Goal: Information Seeking & Learning: Learn about a topic

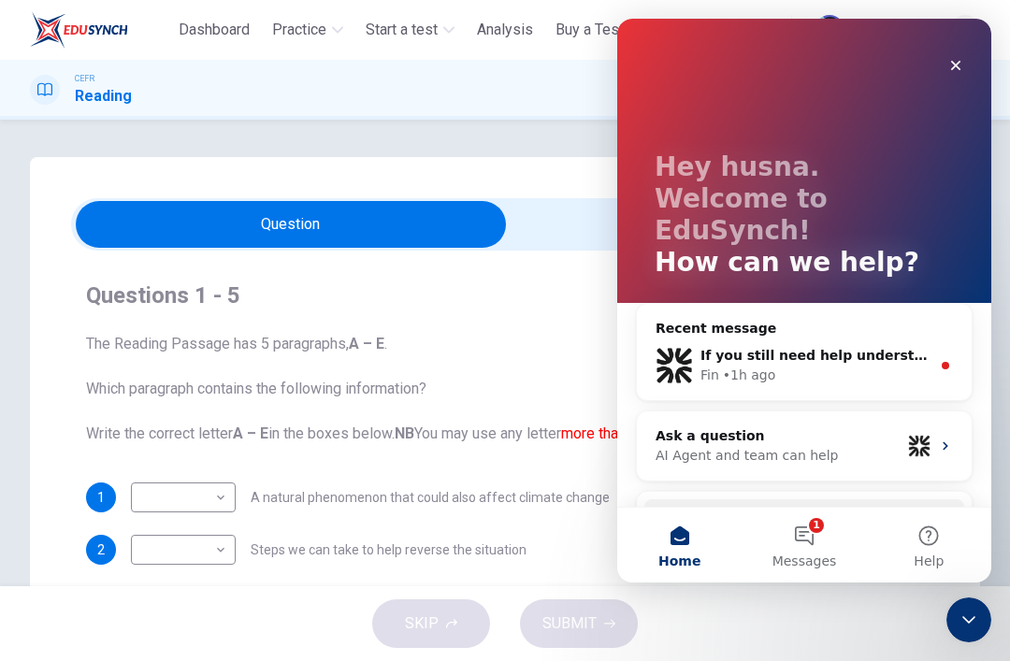
click at [823, 524] on button "1 Messages" at bounding box center [803, 545] width 124 height 75
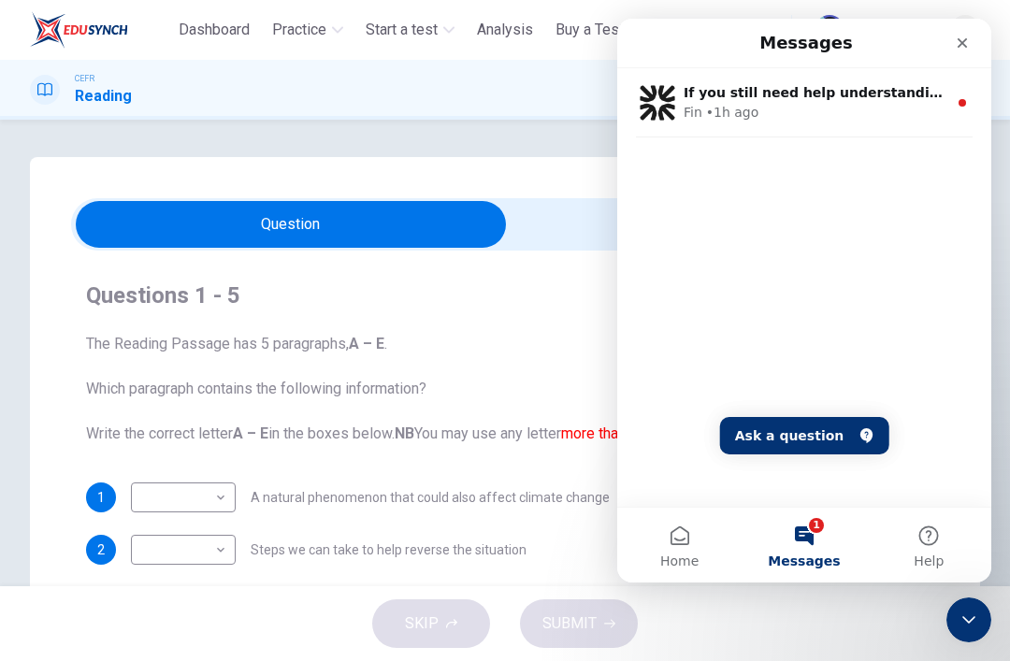
click at [965, 47] on icon "Close" at bounding box center [962, 43] width 10 height 10
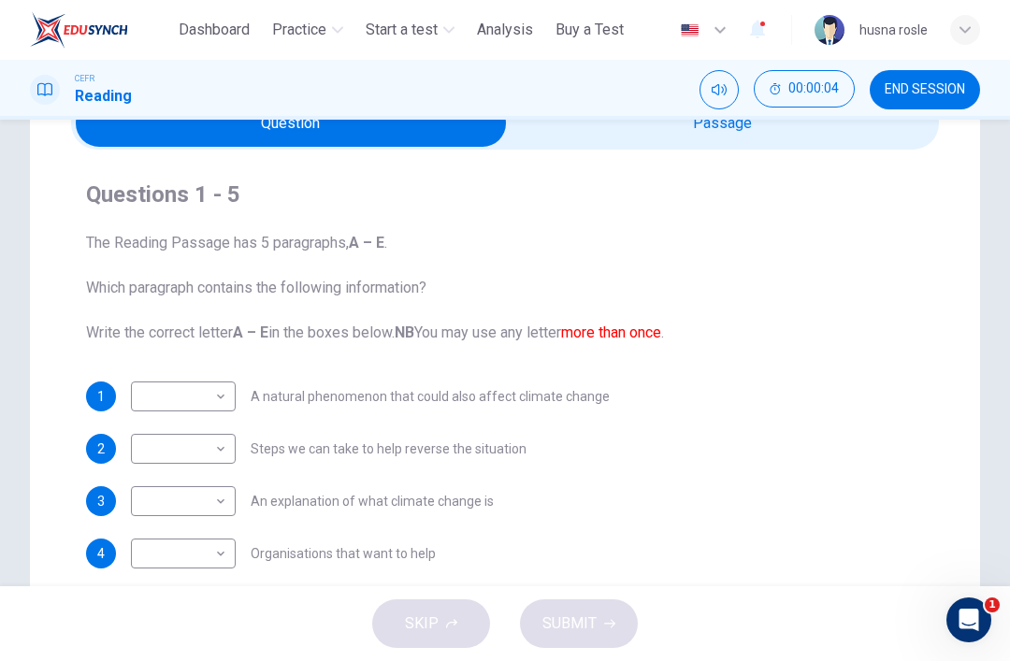
scroll to position [102, 0]
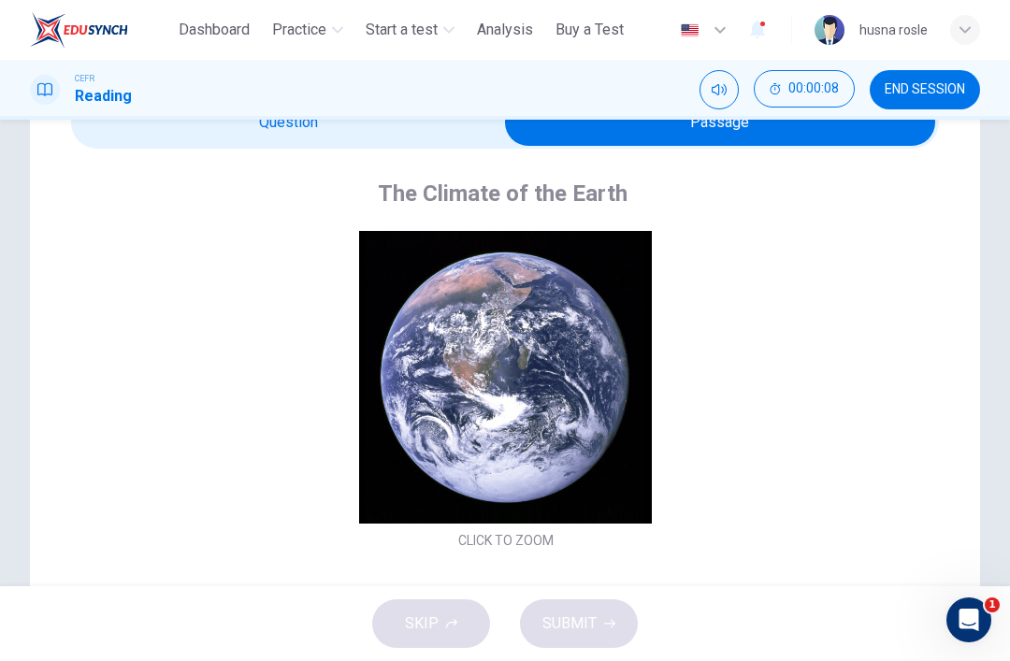
click at [642, 488] on div "Click to Zoom" at bounding box center [505, 392] width 809 height 323
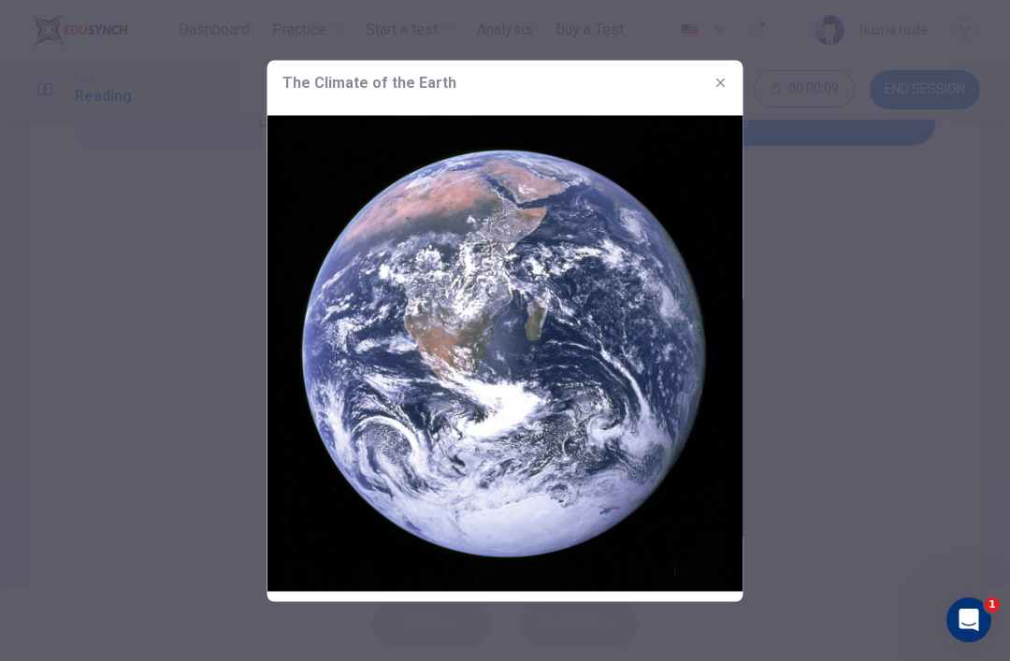
click at [726, 80] on icon "button" at bounding box center [720, 82] width 15 height 15
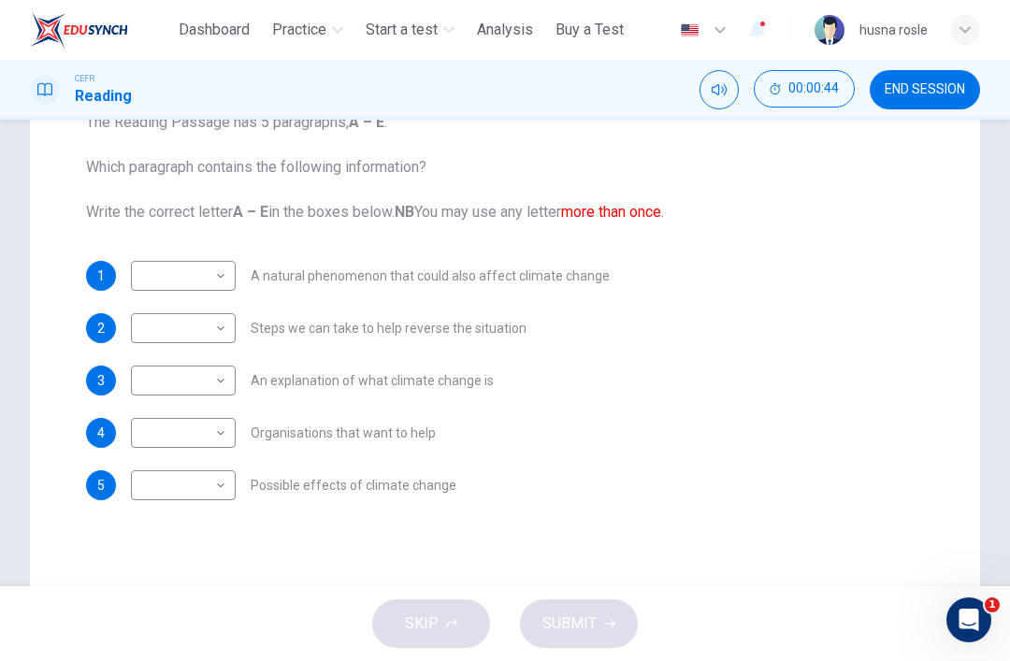
scroll to position [223, 0]
click at [204, 269] on body "This site uses cookies, as explained in our Privacy Policy . If you agree to th…" at bounding box center [505, 330] width 1010 height 661
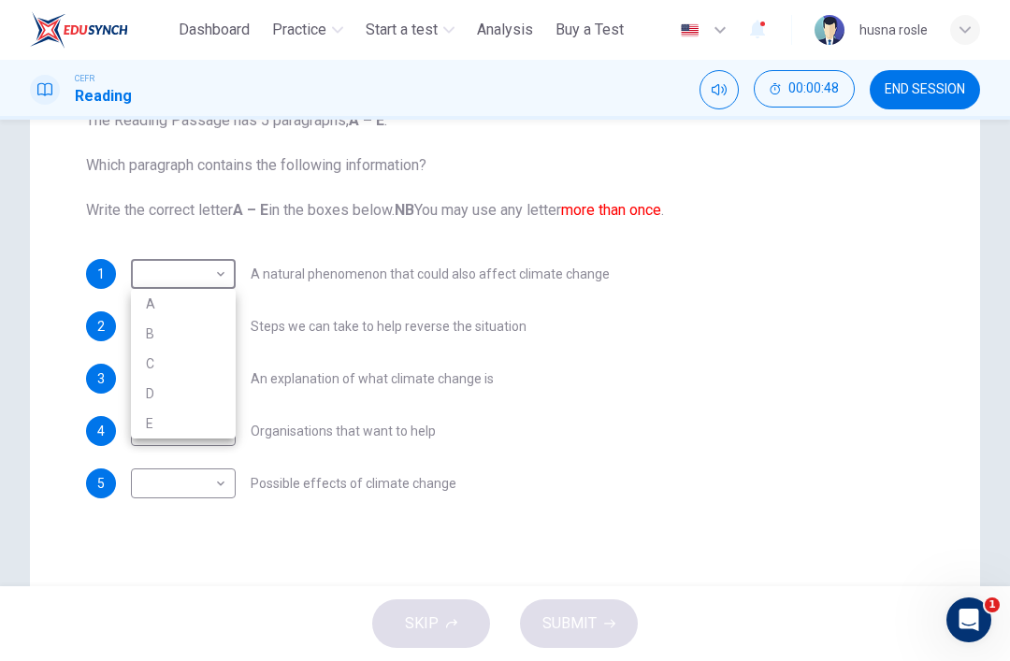
click at [197, 263] on div at bounding box center [505, 330] width 1010 height 661
click at [202, 253] on body "This site uses cookies, as explained in our Privacy Policy . If you agree to th…" at bounding box center [505, 330] width 1010 height 661
click at [193, 267] on div at bounding box center [505, 330] width 1010 height 661
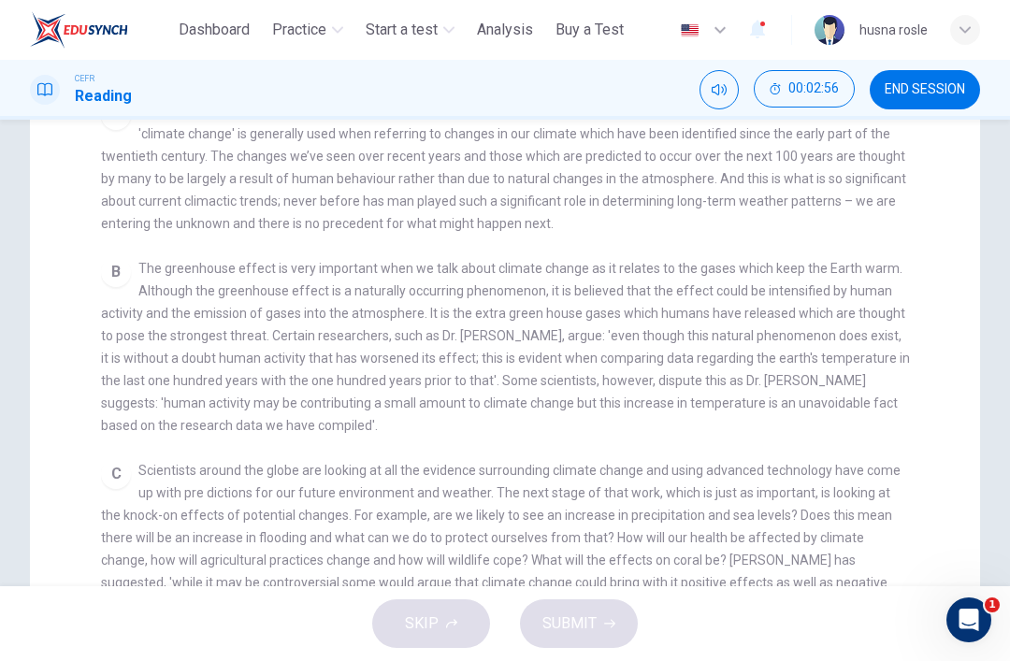
scroll to position [359, 0]
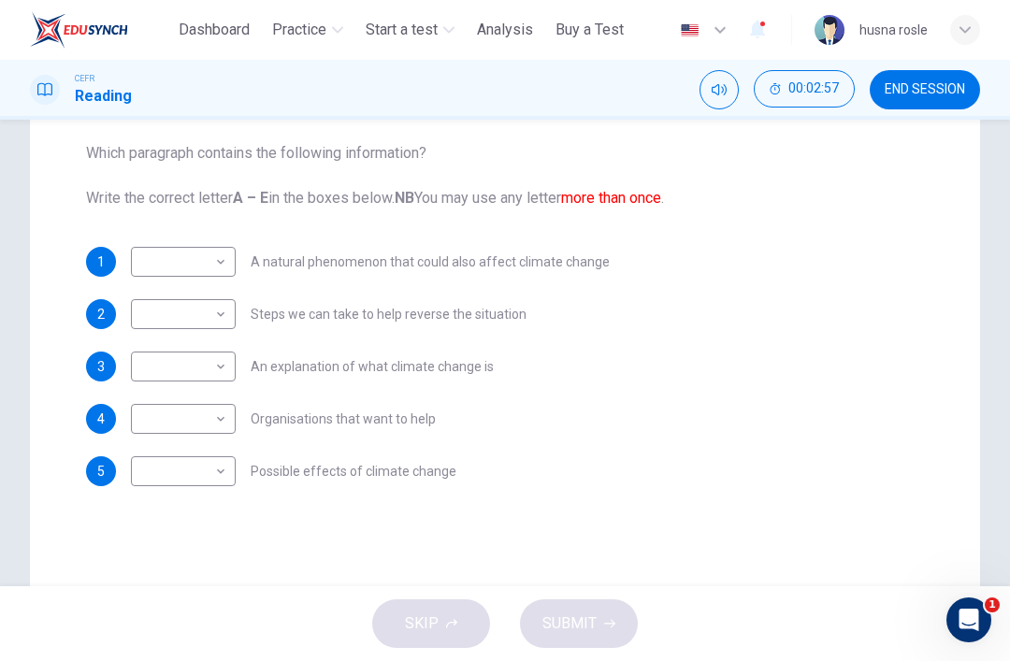
click at [186, 361] on body "This site uses cookies, as explained in our Privacy Policy . If you agree to th…" at bounding box center [505, 330] width 1010 height 661
click at [157, 395] on li "A" at bounding box center [183, 396] width 105 height 30
type input "*"
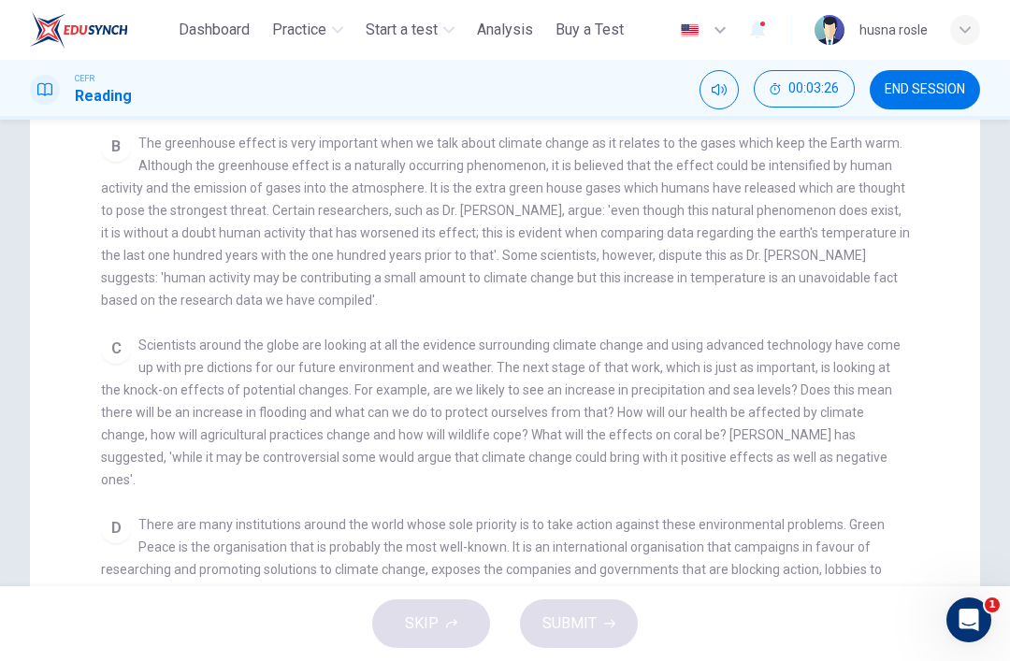
scroll to position [484, 0]
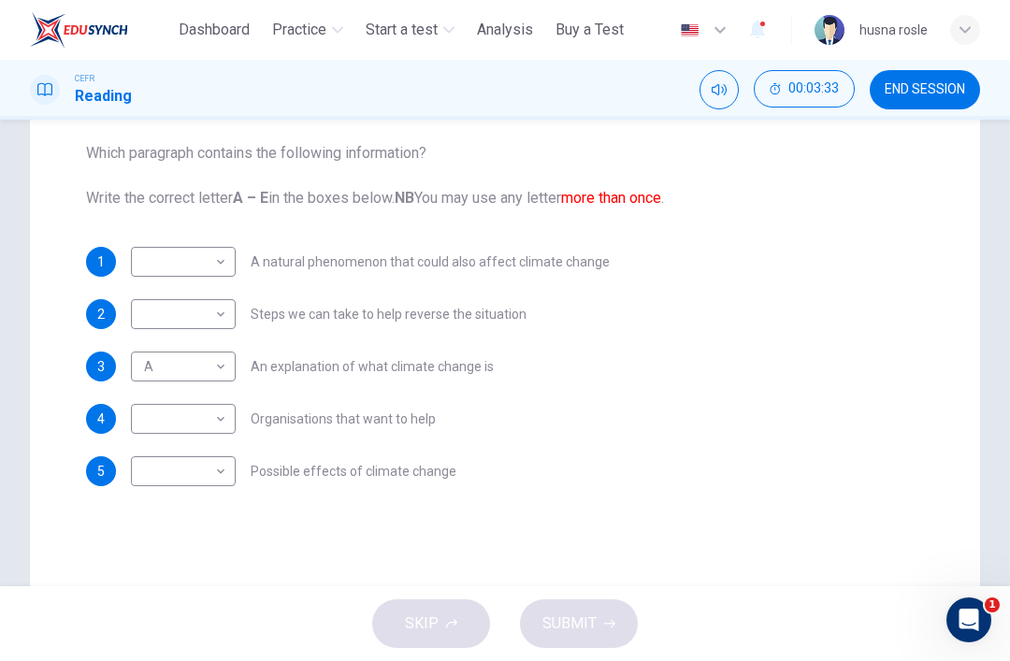
click at [181, 260] on body "This site uses cookies, as explained in our Privacy Policy . If you agree to th…" at bounding box center [505, 330] width 1010 height 661
click at [161, 317] on li "B" at bounding box center [183, 322] width 105 height 30
type input "*"
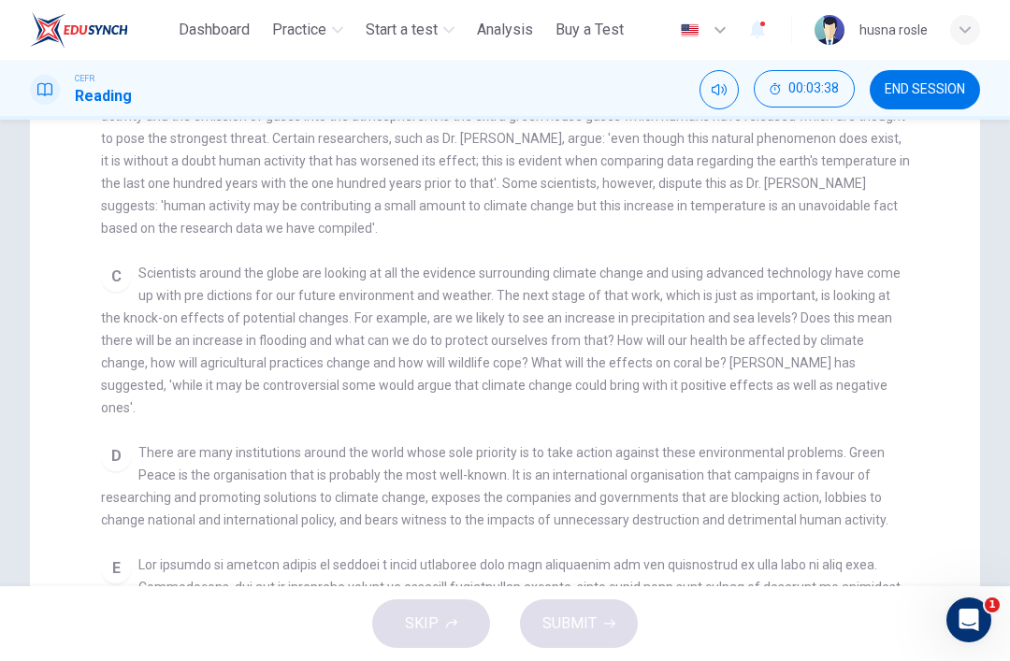
scroll to position [556, 0]
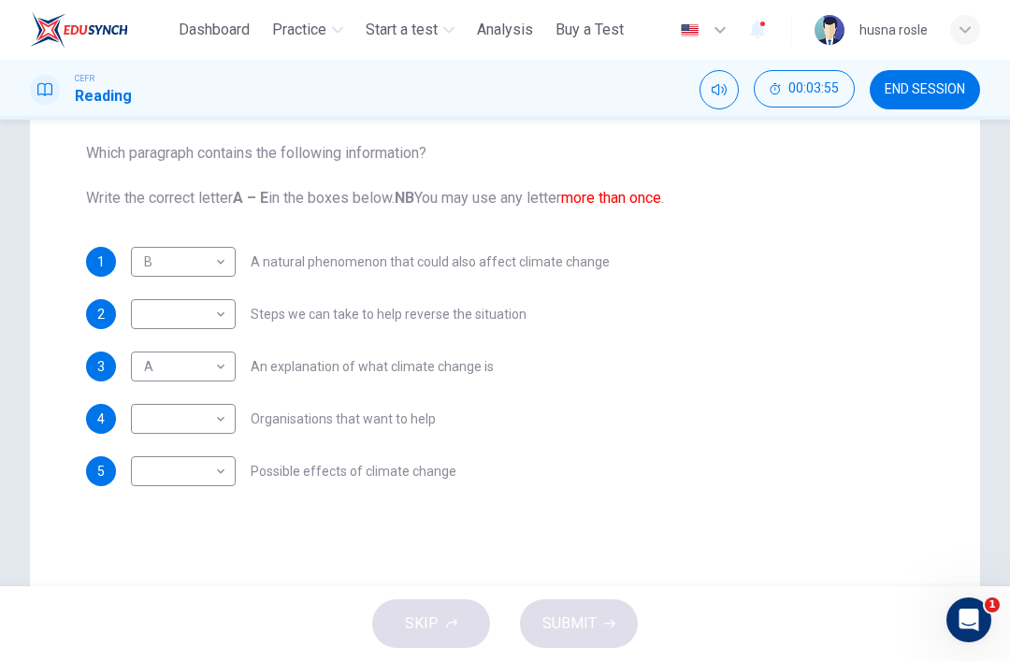
click at [155, 460] on body "This site uses cookies, as explained in our Privacy Policy . If you agree to th…" at bounding box center [505, 330] width 1010 height 661
click at [130, 538] on div at bounding box center [505, 330] width 1010 height 661
click at [213, 481] on body "This site uses cookies, as explained in our Privacy Policy . If you agree to th…" at bounding box center [505, 330] width 1010 height 661
click at [210, 548] on li "C" at bounding box center [183, 561] width 105 height 30
type input "*"
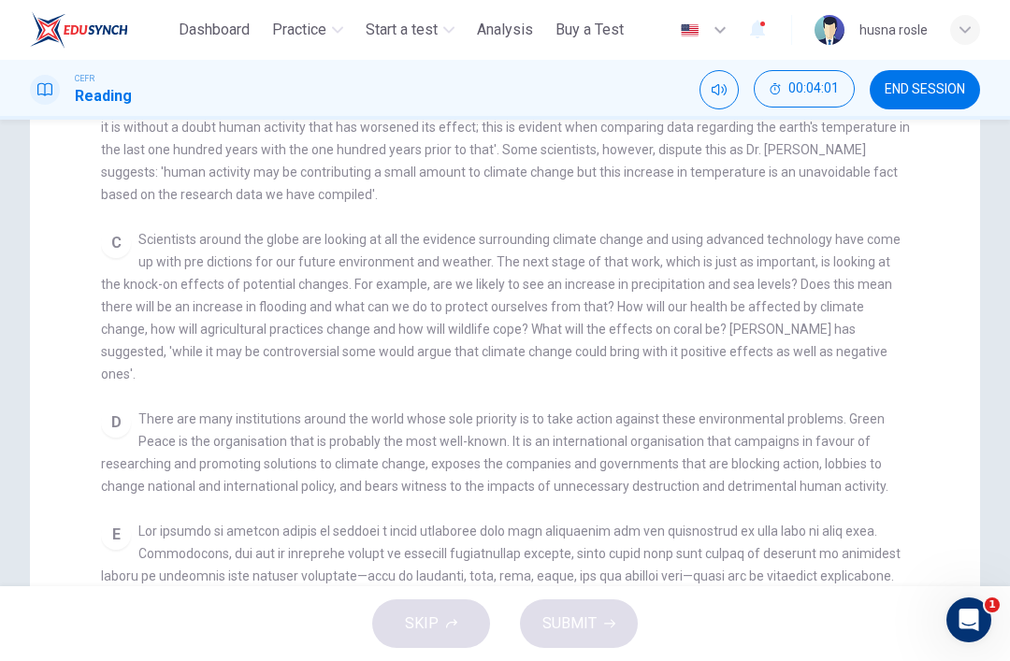
scroll to position [597, 0]
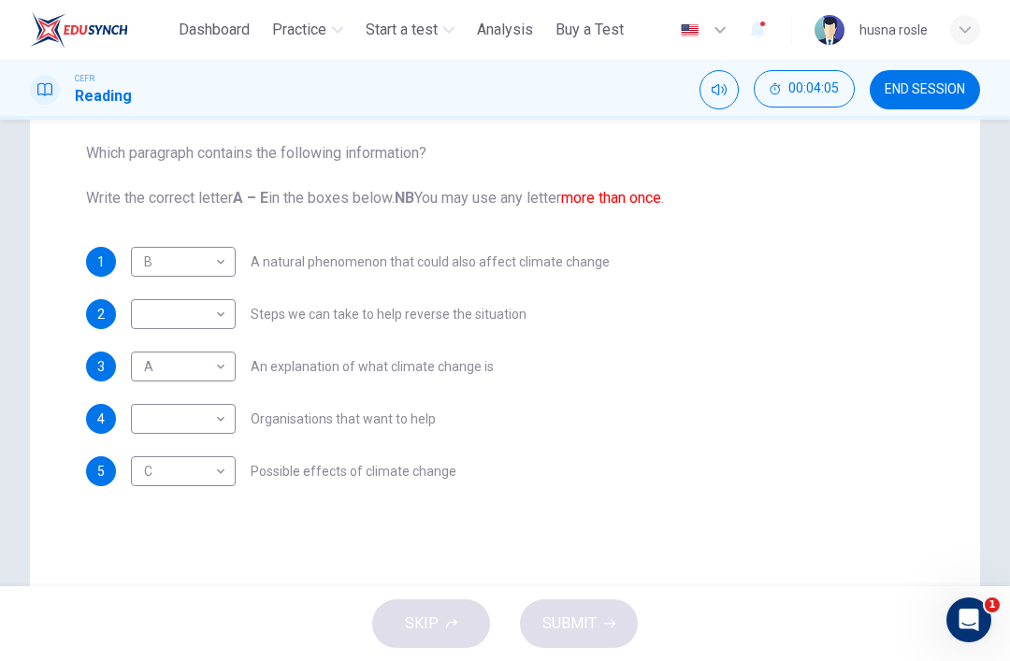
click at [159, 413] on body "This site uses cookies, as explained in our Privacy Policy . If you agree to th…" at bounding box center [505, 330] width 1010 height 661
click at [219, 527] on li "D" at bounding box center [183, 539] width 105 height 30
type input "*"
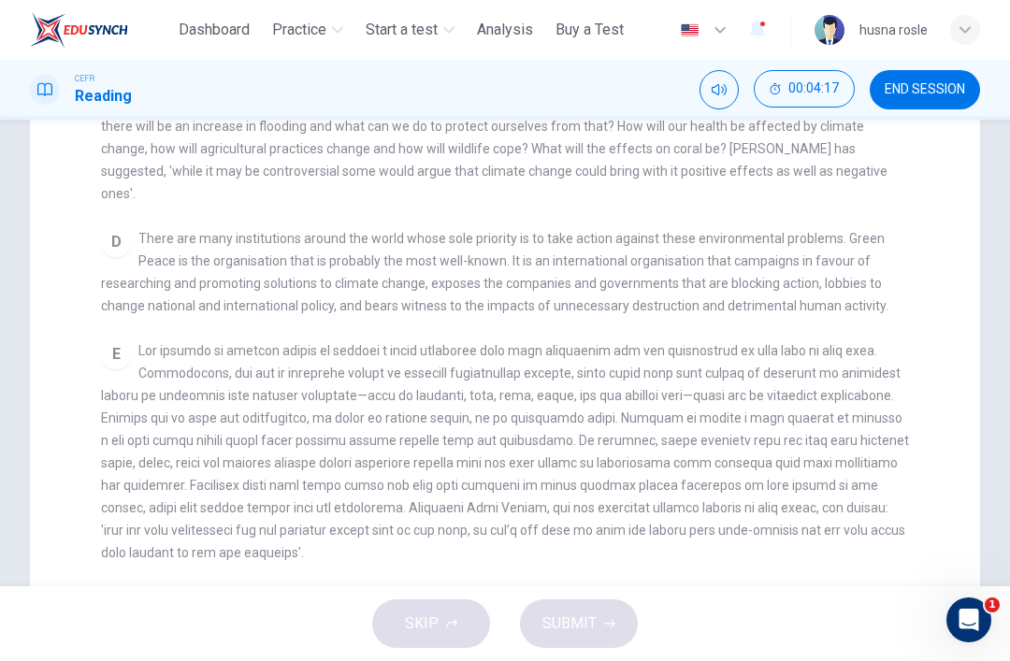
scroll to position [360, 0]
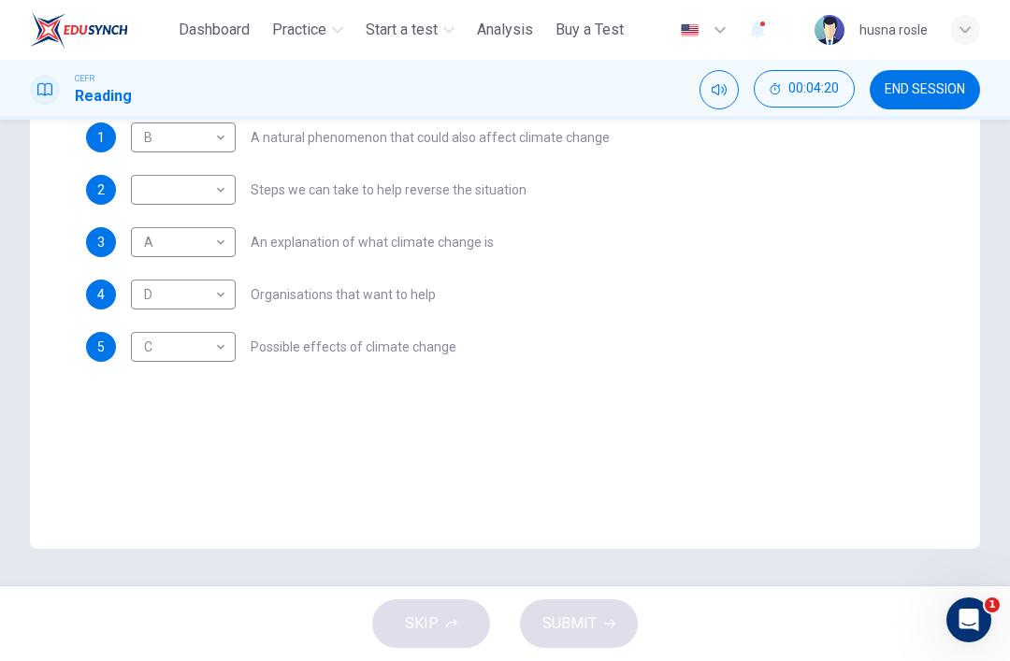
click at [142, 189] on body "This site uses cookies, as explained in our Privacy Policy . If you agree to th…" at bounding box center [505, 330] width 1010 height 661
click at [148, 339] on li "E" at bounding box center [183, 339] width 105 height 30
type input "*"
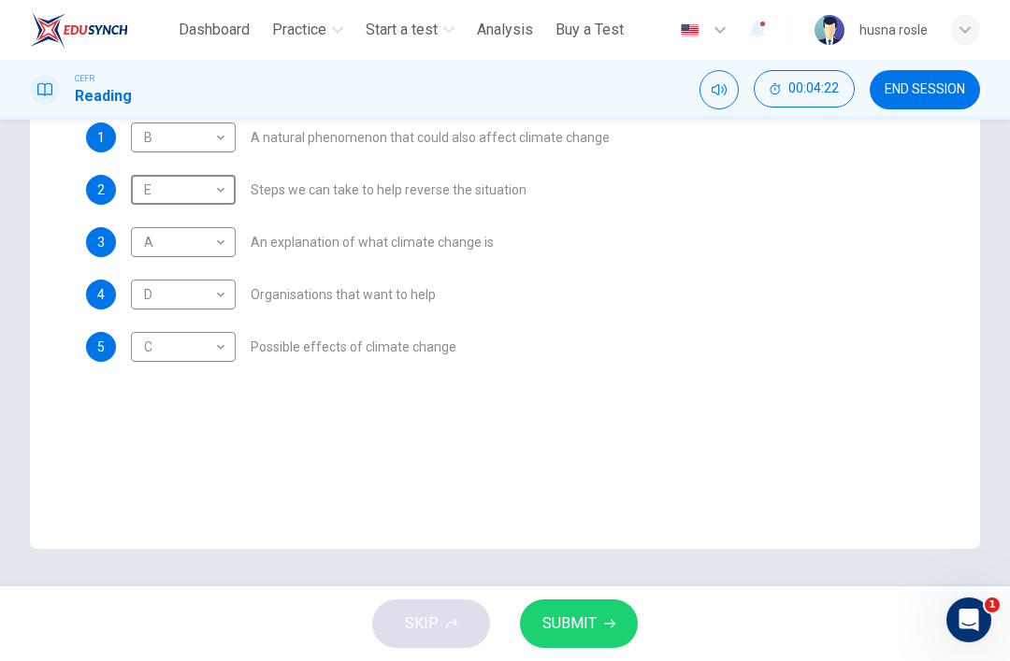
click at [740, 69] on div "CEFR Reading 00:04:22 END SESSION" at bounding box center [505, 90] width 1010 height 60
click at [725, 82] on icon "Mute" at bounding box center [718, 89] width 15 height 15
click at [604, 624] on icon "button" at bounding box center [609, 623] width 11 height 11
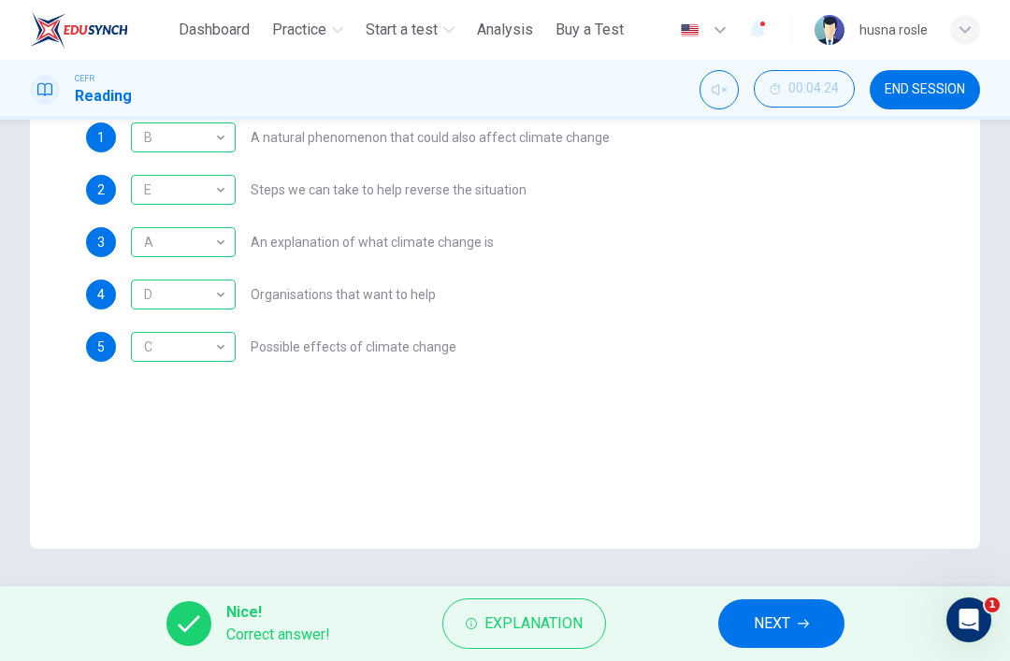
click at [791, 603] on button "NEXT" at bounding box center [781, 623] width 126 height 49
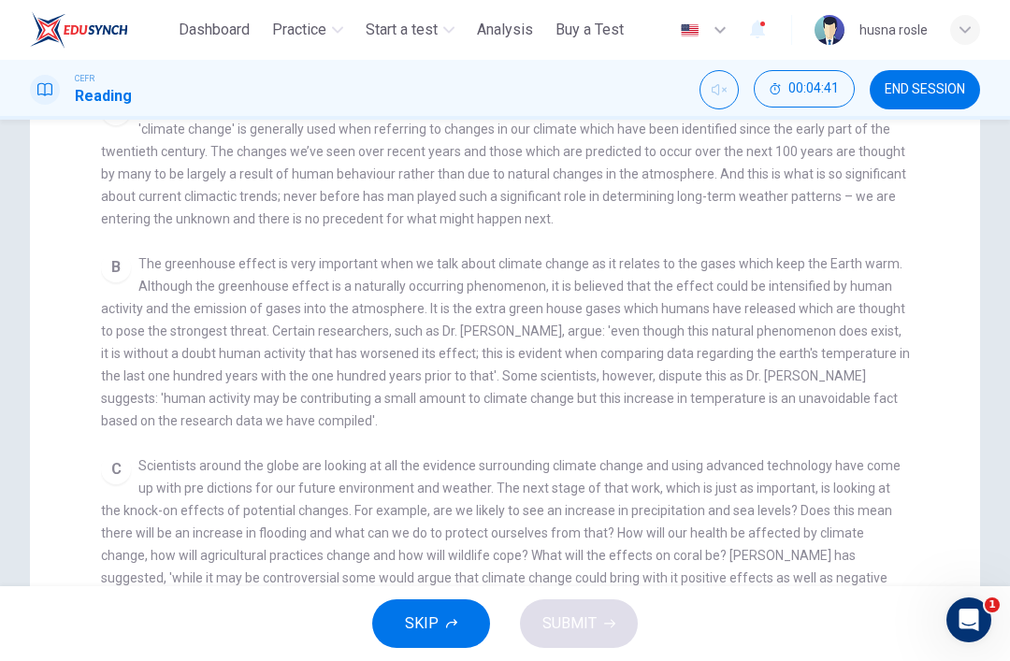
scroll to position [309, 0]
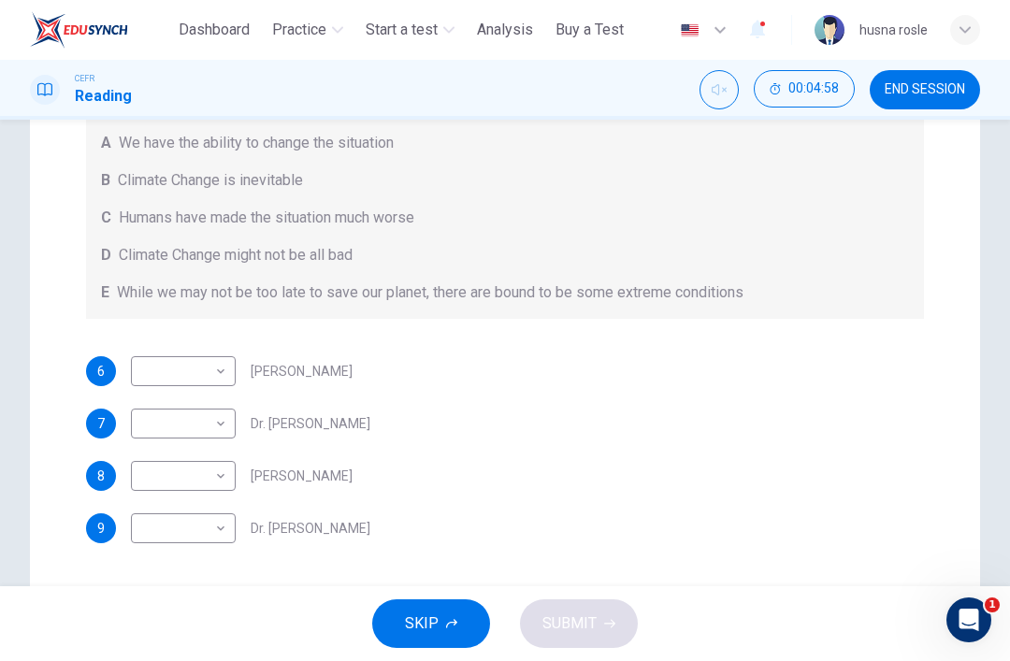
click at [172, 433] on body "This site uses cookies, as explained in our Privacy Policy . If you agree to th…" at bounding box center [505, 330] width 1010 height 661
click at [146, 500] on li "C" at bounding box center [183, 513] width 105 height 30
type input "*"
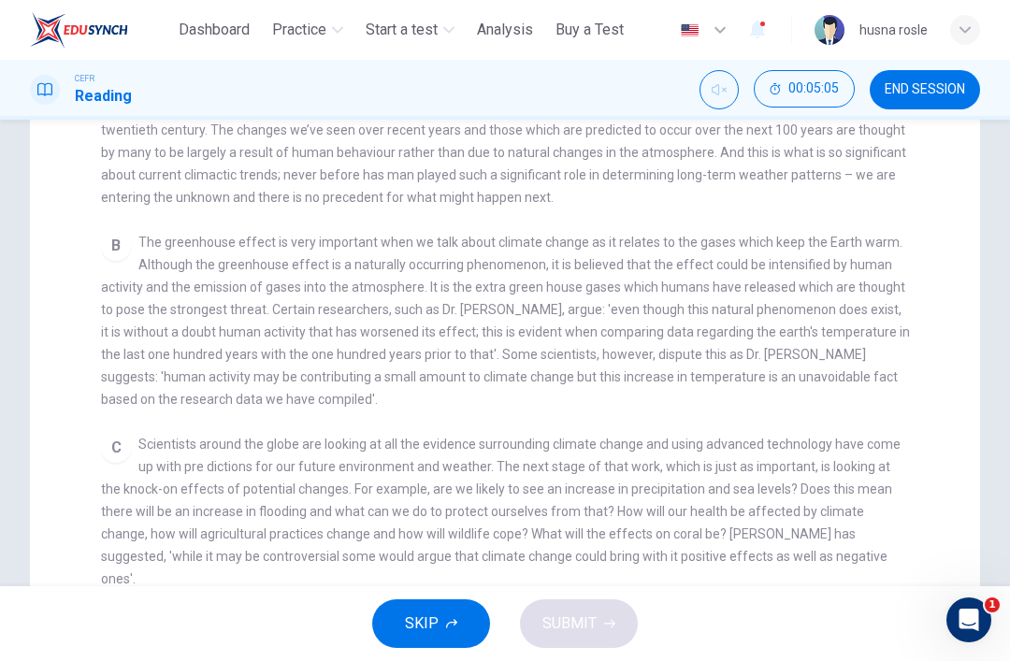
scroll to position [331, 0]
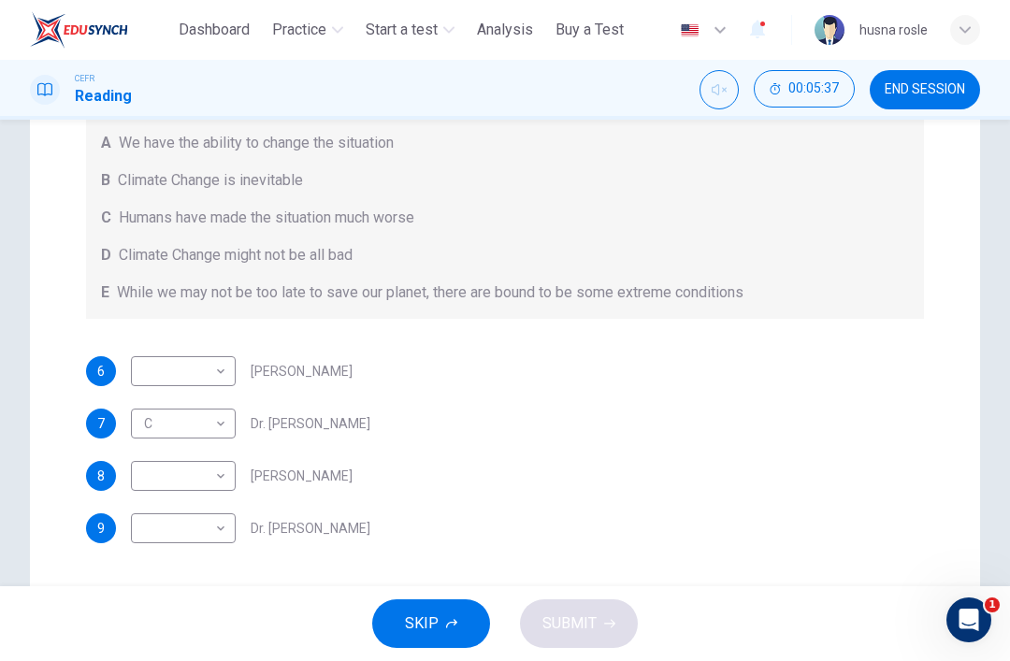
click at [165, 509] on body "This site uses cookies, as explained in our Privacy Policy . If you agree to th…" at bounding box center [505, 330] width 1010 height 661
click at [149, 521] on li "A" at bounding box center [183, 511] width 105 height 30
click at [154, 523] on body "This site uses cookies, as explained in our Privacy Policy . If you agree to th…" at bounding box center [505, 330] width 1010 height 661
click at [136, 535] on li "B" at bounding box center [183, 541] width 105 height 30
type input "*"
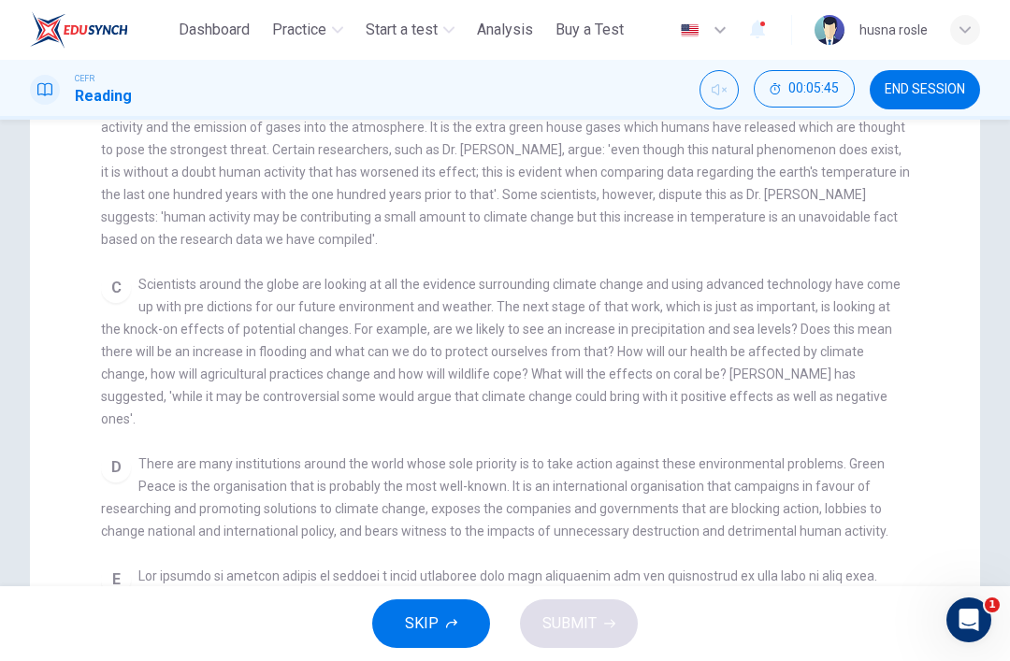
scroll to position [490, 0]
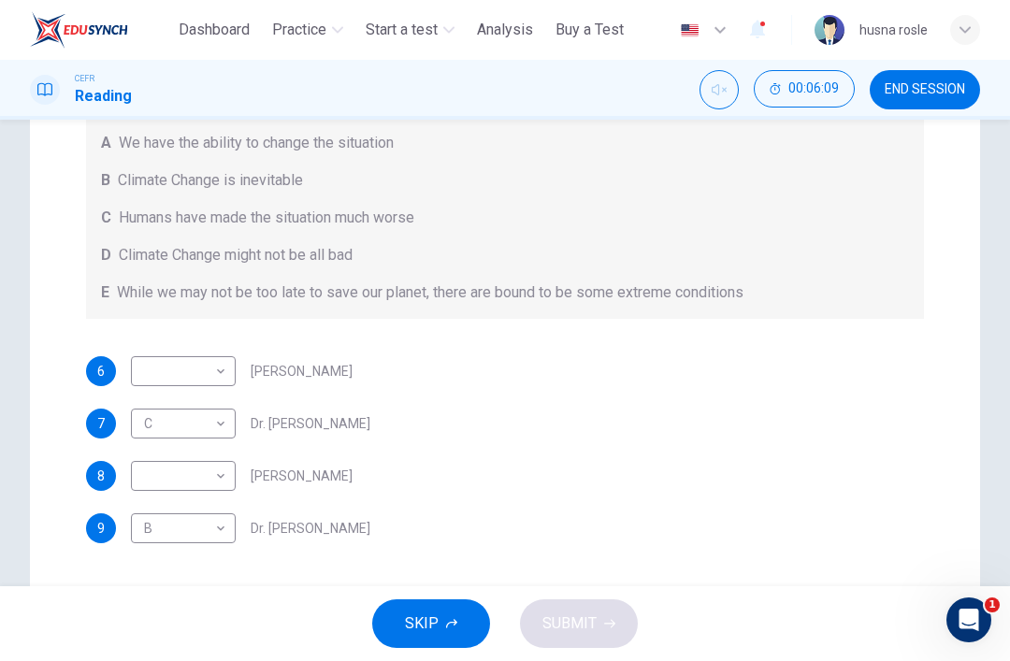
click at [189, 366] on body "This site uses cookies, as explained in our Privacy Policy . If you agree to th…" at bounding box center [505, 330] width 1010 height 661
click at [156, 483] on li "D" at bounding box center [183, 491] width 105 height 30
type input "*"
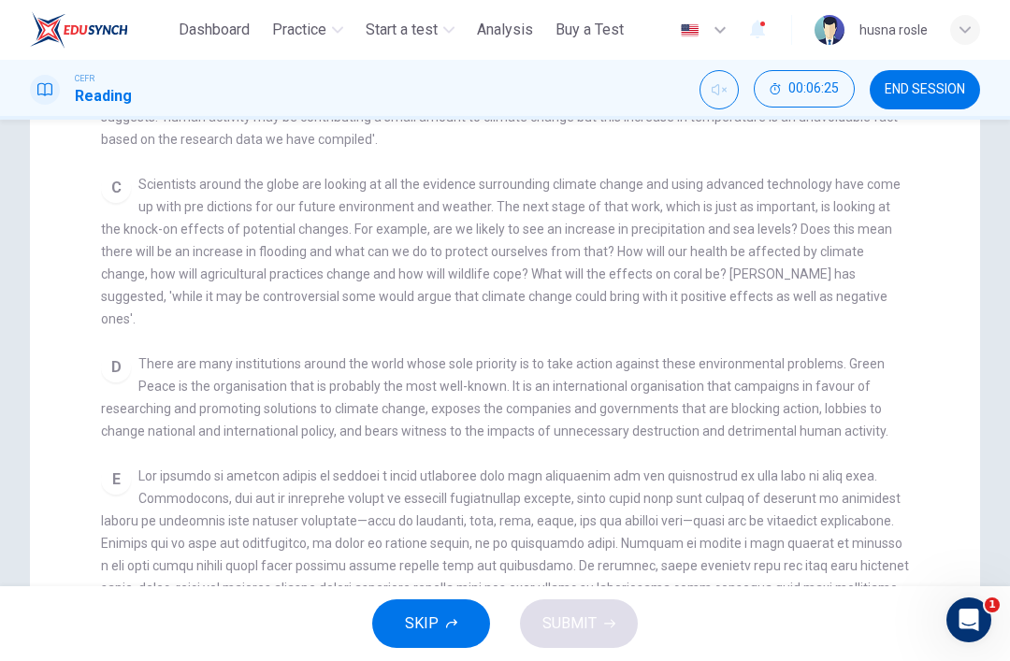
scroll to position [599, 0]
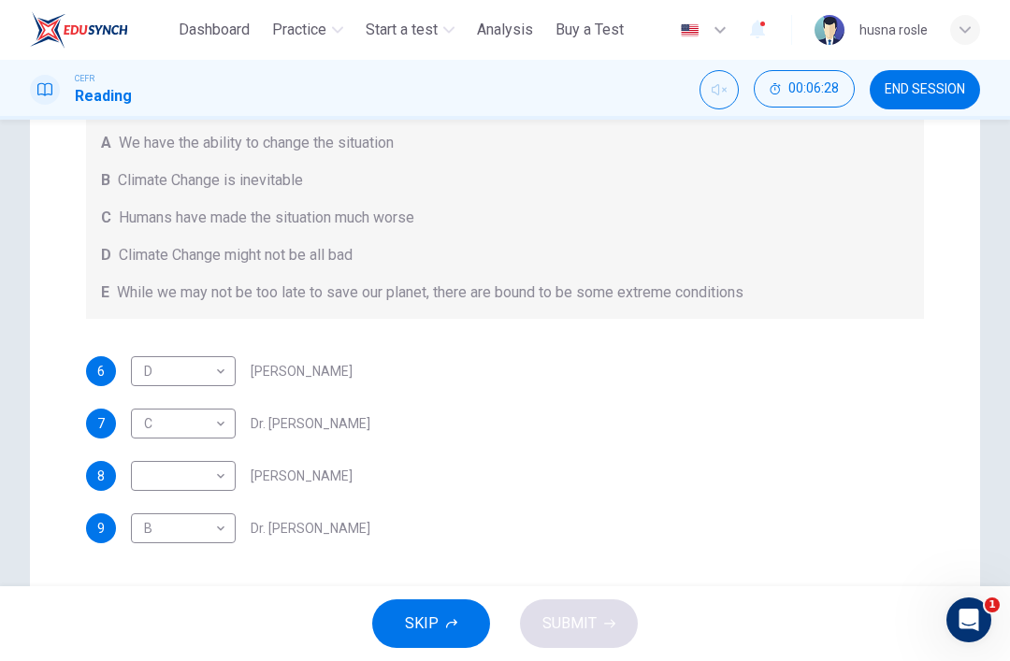
click at [154, 477] on body "This site uses cookies, as explained in our Privacy Policy . If you agree to th…" at bounding box center [505, 330] width 1010 height 661
click at [144, 494] on li "A" at bounding box center [183, 506] width 105 height 30
type input "*"
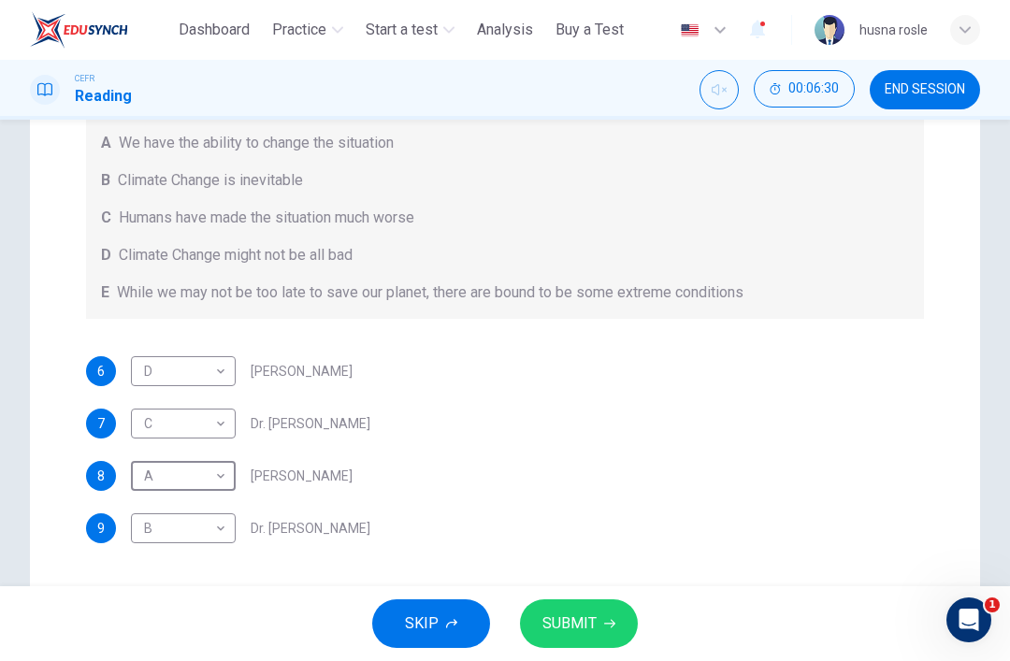
click at [596, 614] on button "SUBMIT" at bounding box center [579, 623] width 118 height 49
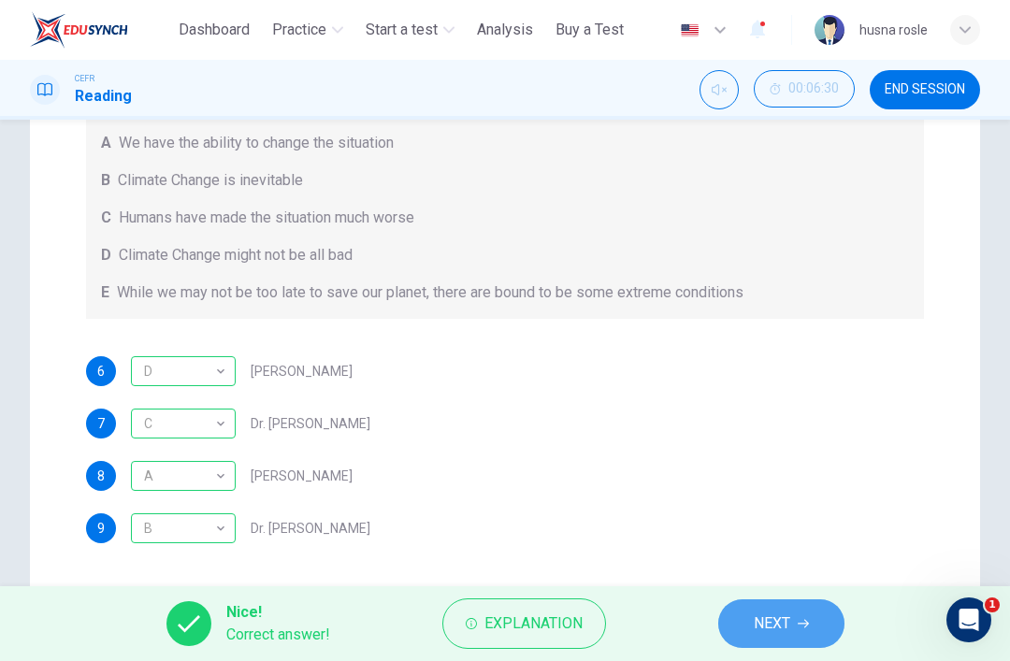
click at [765, 629] on span "NEXT" at bounding box center [771, 623] width 36 height 26
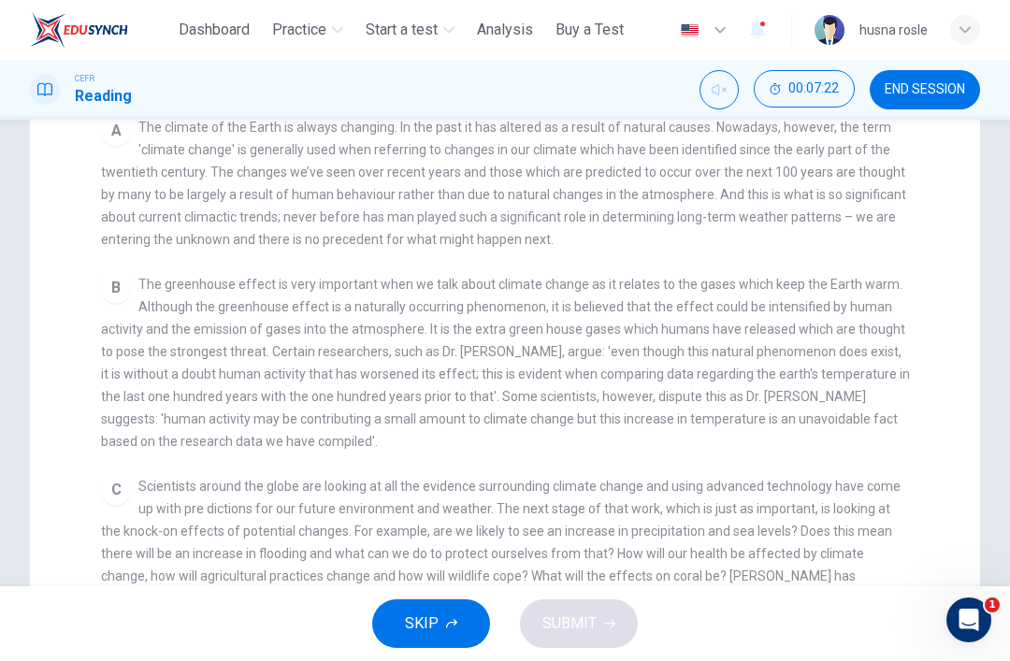
scroll to position [277, 0]
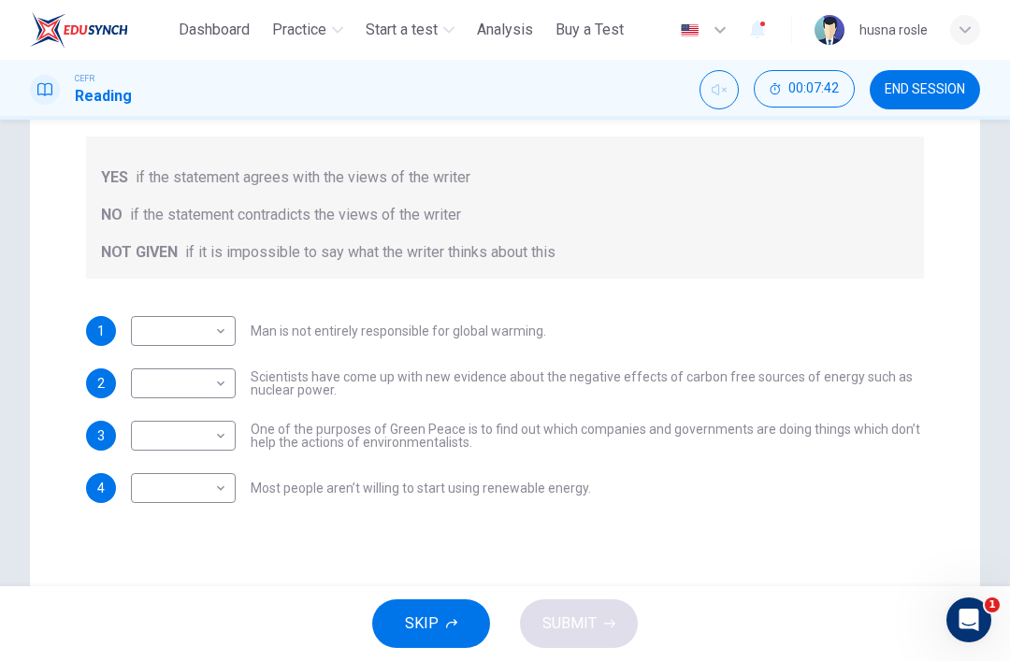
click at [175, 336] on body "This site uses cookies, as explained in our Privacy Policy . If you agree to th…" at bounding box center [505, 330] width 1010 height 661
click at [157, 420] on li "NOT GIVEN" at bounding box center [183, 421] width 105 height 30
type input "*********"
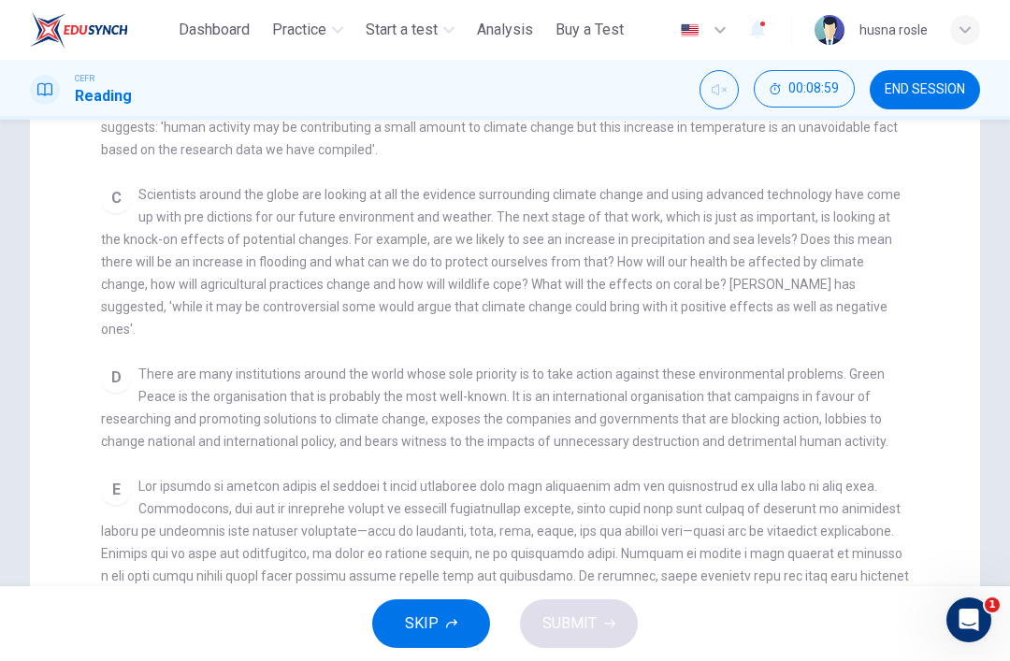
scroll to position [571, 0]
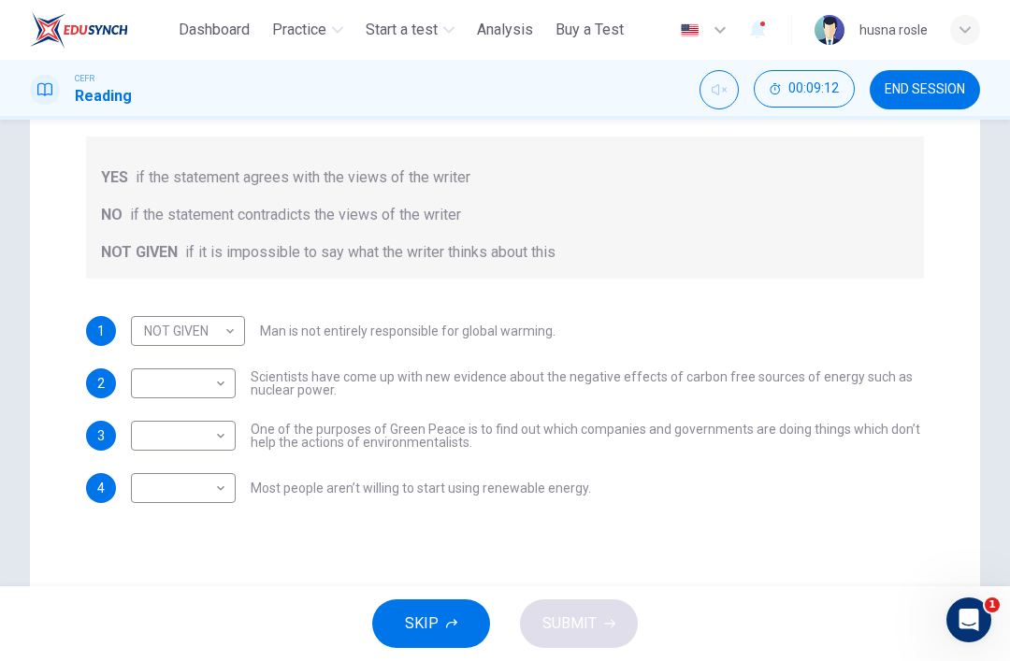
click at [178, 427] on body "This site uses cookies, as explained in our Privacy Policy . If you agree to th…" at bounding box center [505, 330] width 1010 height 661
click at [152, 457] on li "YES" at bounding box center [183, 466] width 105 height 30
type input "***"
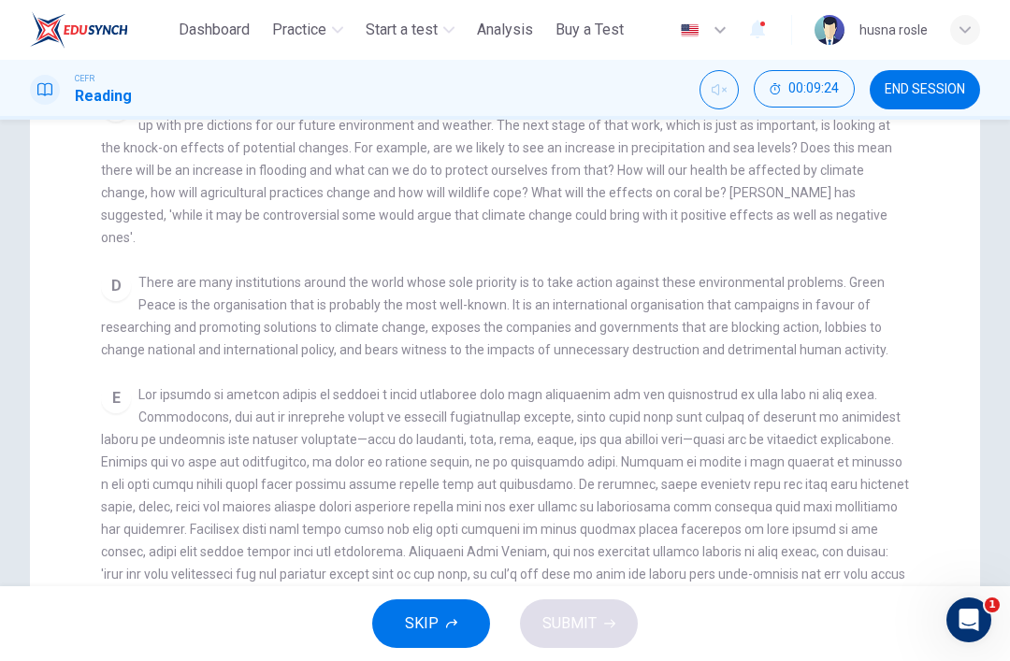
scroll to position [360, 0]
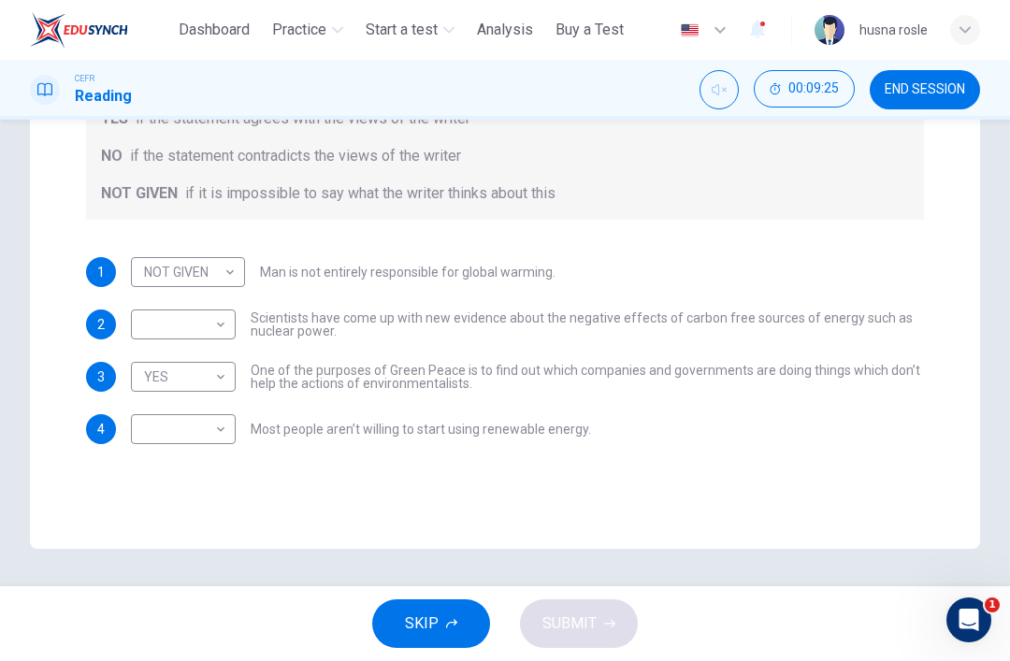
click at [189, 423] on body "This site uses cookies, as explained in our Privacy Policy . If you agree to th…" at bounding box center [505, 330] width 1010 height 661
click at [155, 516] on li "NOT GIVEN" at bounding box center [183, 519] width 105 height 30
click at [157, 423] on body "This site uses cookies, as explained in our Privacy Policy . If you agree to th…" at bounding box center [505, 330] width 1010 height 661
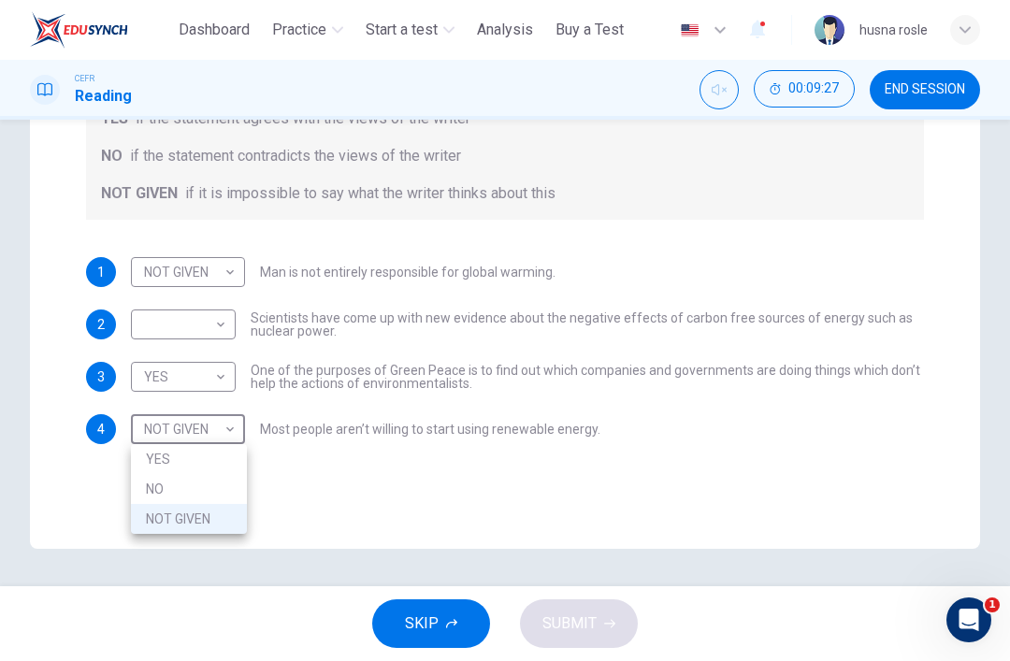
click at [143, 484] on li "NO" at bounding box center [189, 489] width 116 height 30
type input "**"
click at [177, 323] on body "This site uses cookies, as explained in our Privacy Policy . If you agree to th…" at bounding box center [505, 330] width 1010 height 661
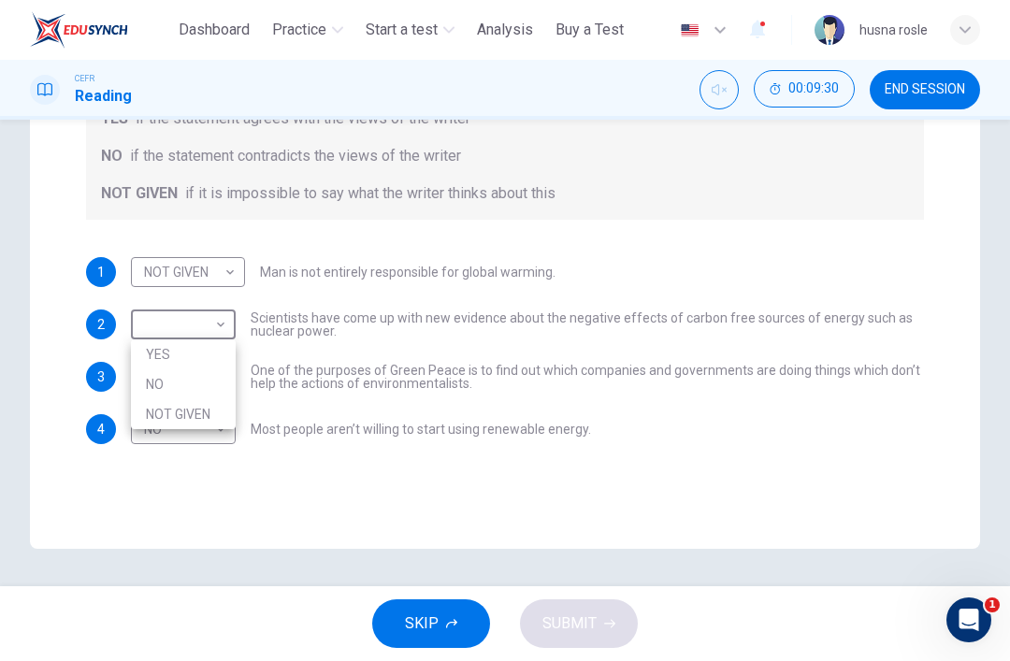
click at [186, 315] on div at bounding box center [505, 330] width 1010 height 661
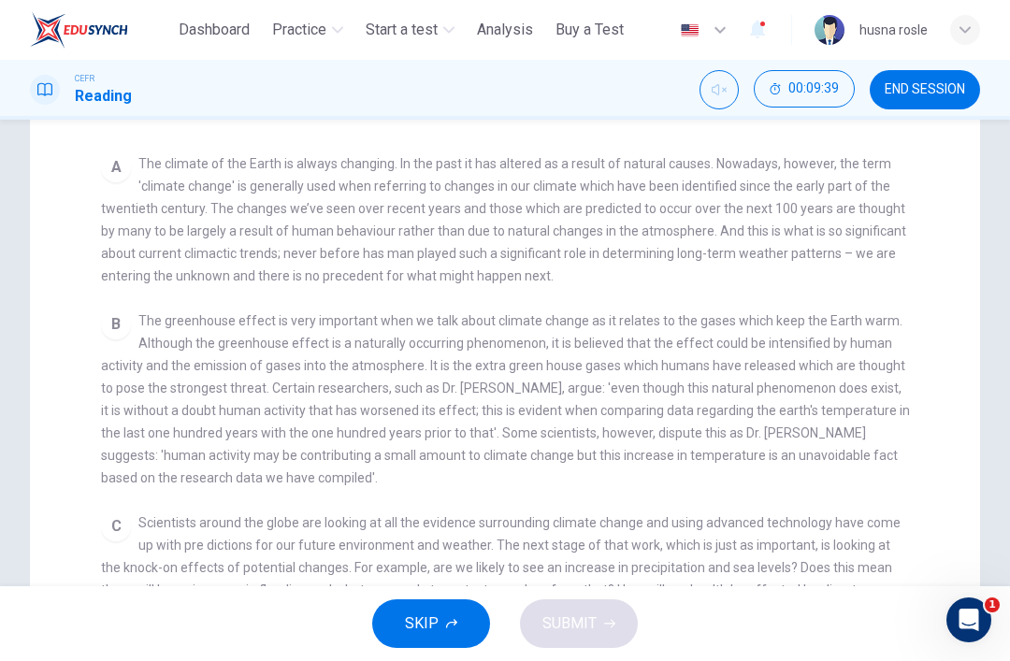
scroll to position [175, 0]
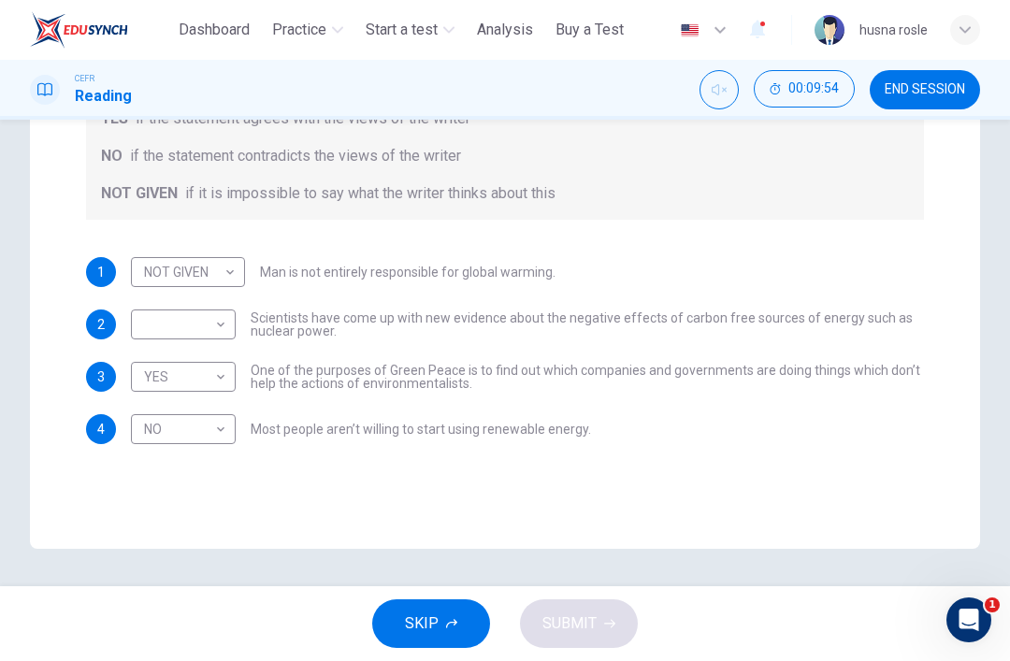
click at [194, 318] on body "This site uses cookies, as explained in our Privacy Policy . If you agree to th…" at bounding box center [505, 330] width 1010 height 661
click at [183, 310] on div at bounding box center [505, 330] width 1010 height 661
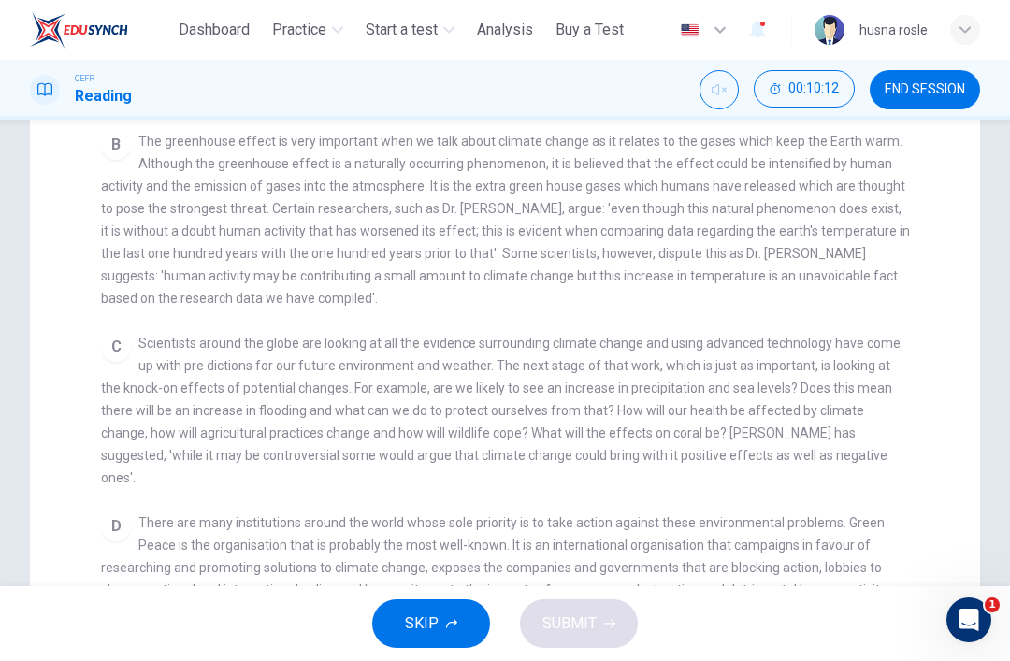
scroll to position [356, 0]
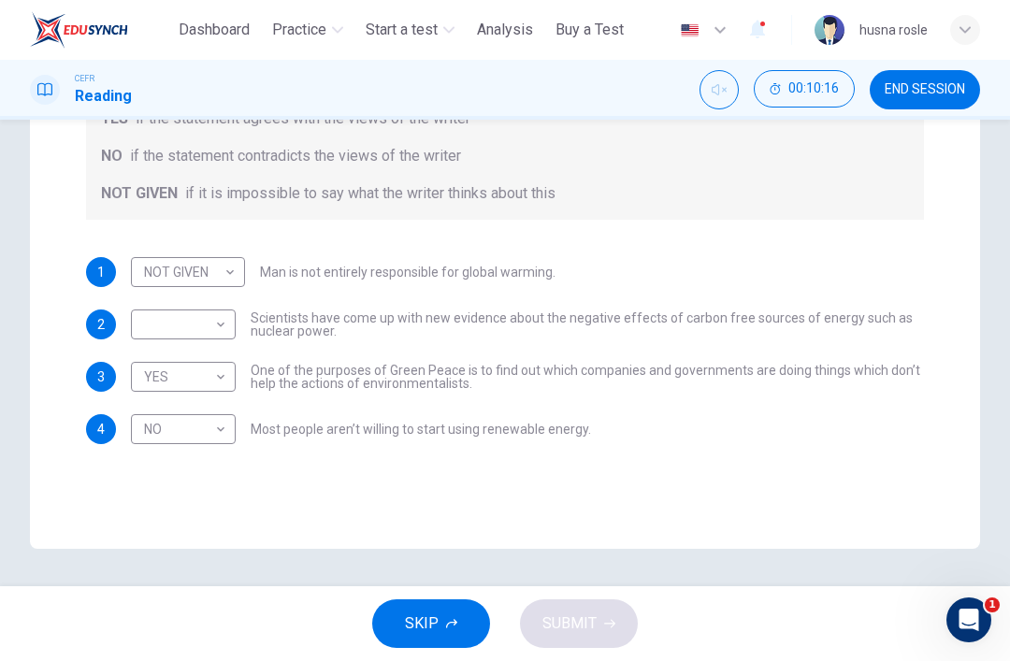
click at [175, 265] on body "This site uses cookies, as explained in our Privacy Policy . If you agree to th…" at bounding box center [505, 330] width 1010 height 661
click at [152, 322] on li "NO" at bounding box center [189, 332] width 116 height 30
type input "**"
click at [150, 315] on body "This site uses cookies, as explained in our Privacy Policy . If you agree to th…" at bounding box center [505, 330] width 1010 height 661
click at [171, 268] on div at bounding box center [505, 330] width 1010 height 661
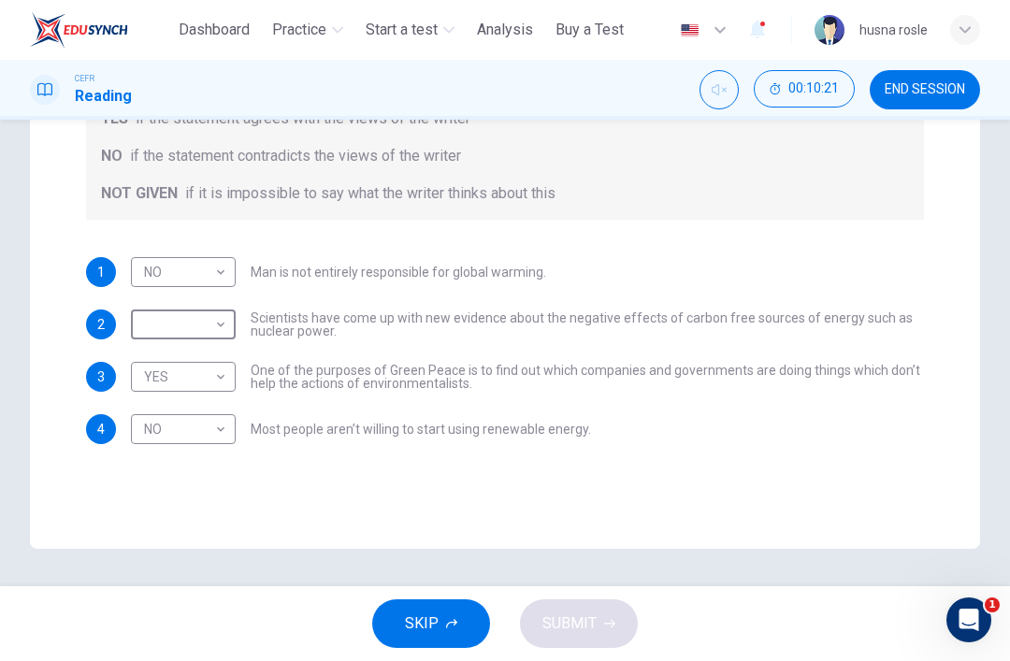
click at [159, 282] on body "This site uses cookies, as explained in our Privacy Policy . If you agree to th…" at bounding box center [505, 330] width 1010 height 661
click at [165, 269] on div at bounding box center [505, 330] width 1010 height 661
click at [163, 323] on body "This site uses cookies, as explained in our Privacy Policy . If you agree to th…" at bounding box center [505, 330] width 1010 height 661
click at [151, 402] on li "NOT GIVEN" at bounding box center [183, 414] width 105 height 30
type input "*********"
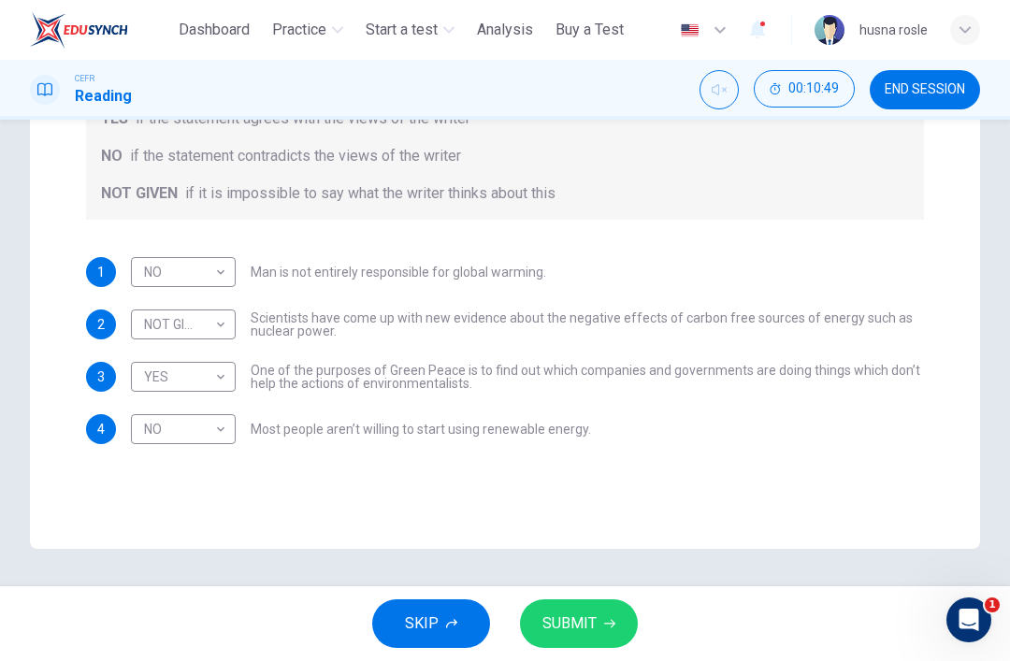
click at [570, 610] on span "SUBMIT" at bounding box center [569, 623] width 54 height 26
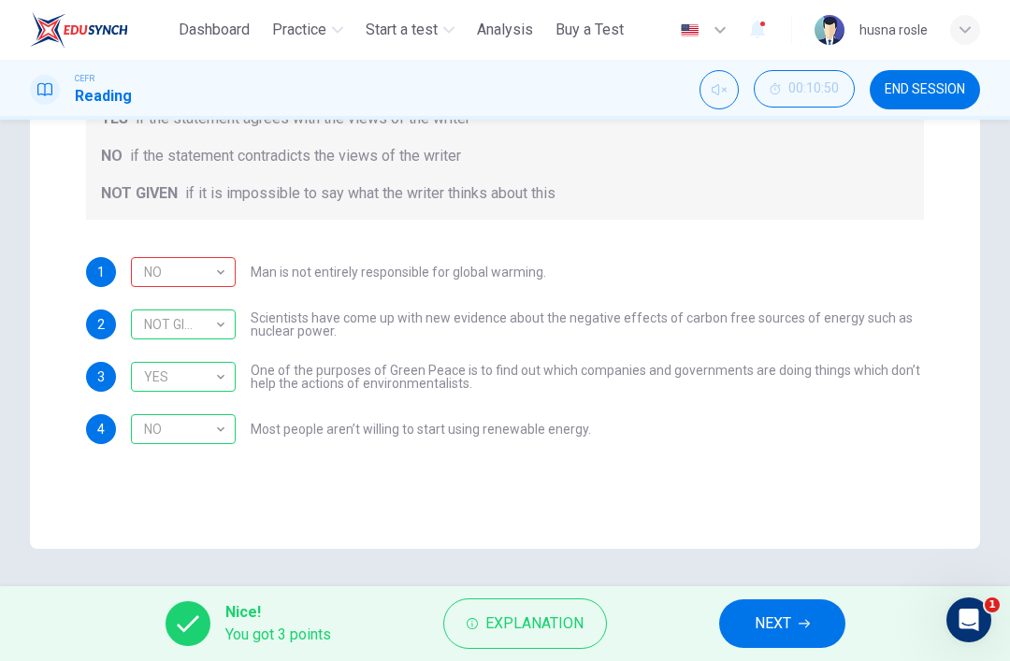
click at [204, 266] on div "NO" at bounding box center [180, 272] width 98 height 53
click at [205, 267] on div "NO" at bounding box center [180, 272] width 98 height 53
click at [772, 617] on span "NEXT" at bounding box center [772, 623] width 36 height 26
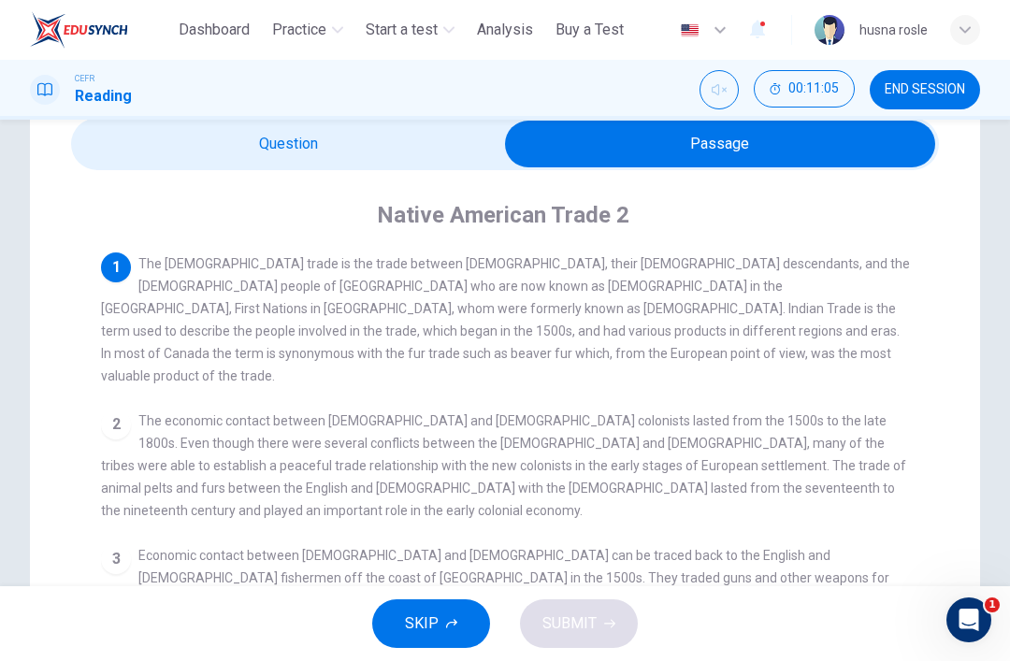
scroll to position [0, 0]
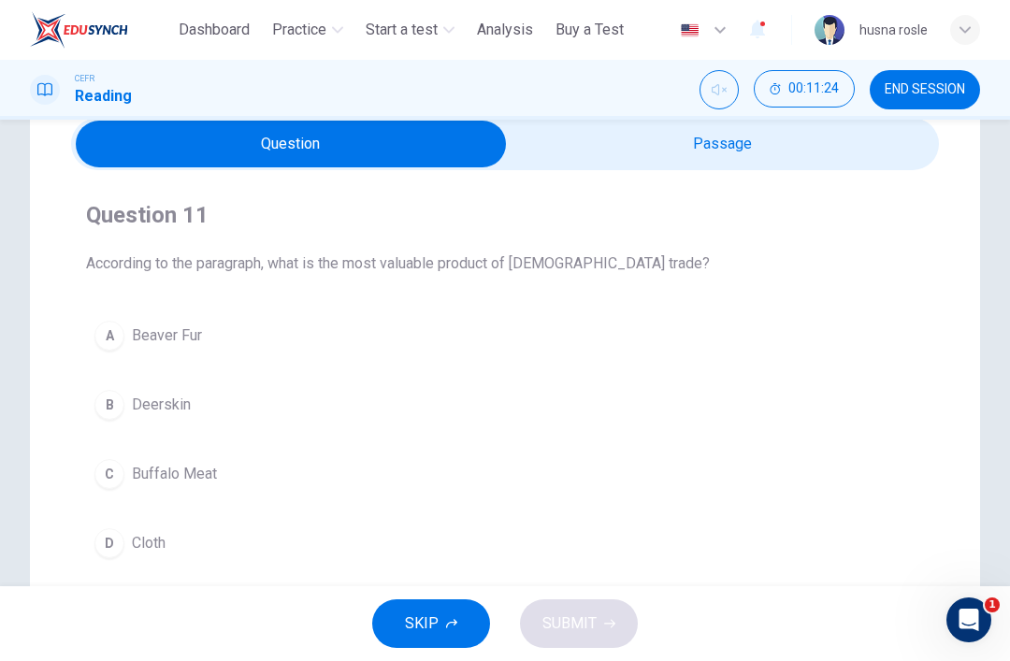
click at [164, 350] on button "A Beaver Fur" at bounding box center [505, 335] width 838 height 47
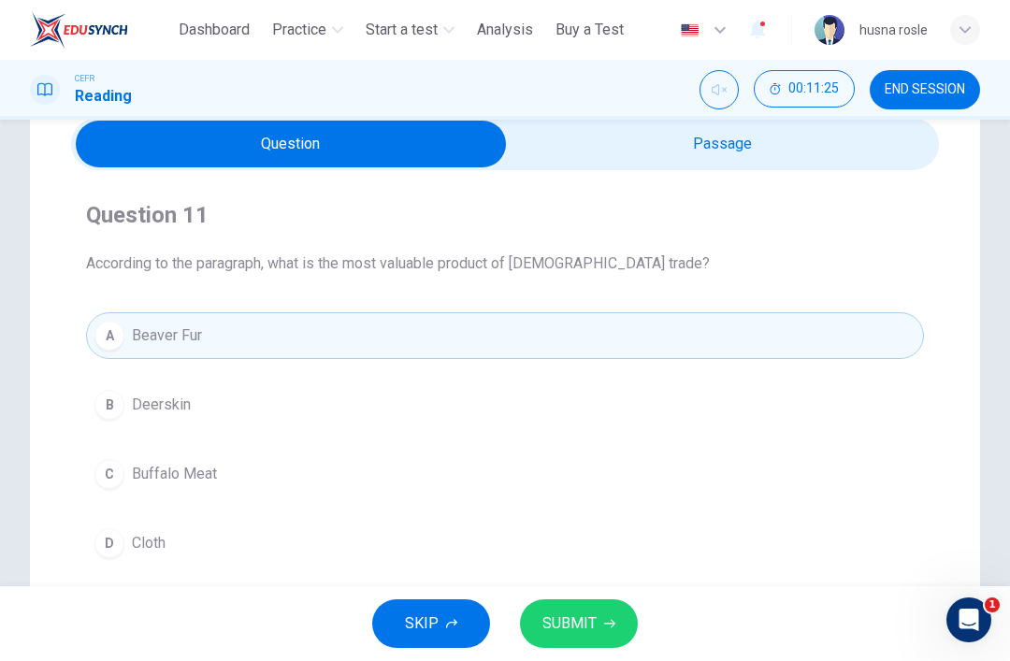
click at [587, 616] on span "SUBMIT" at bounding box center [569, 623] width 54 height 26
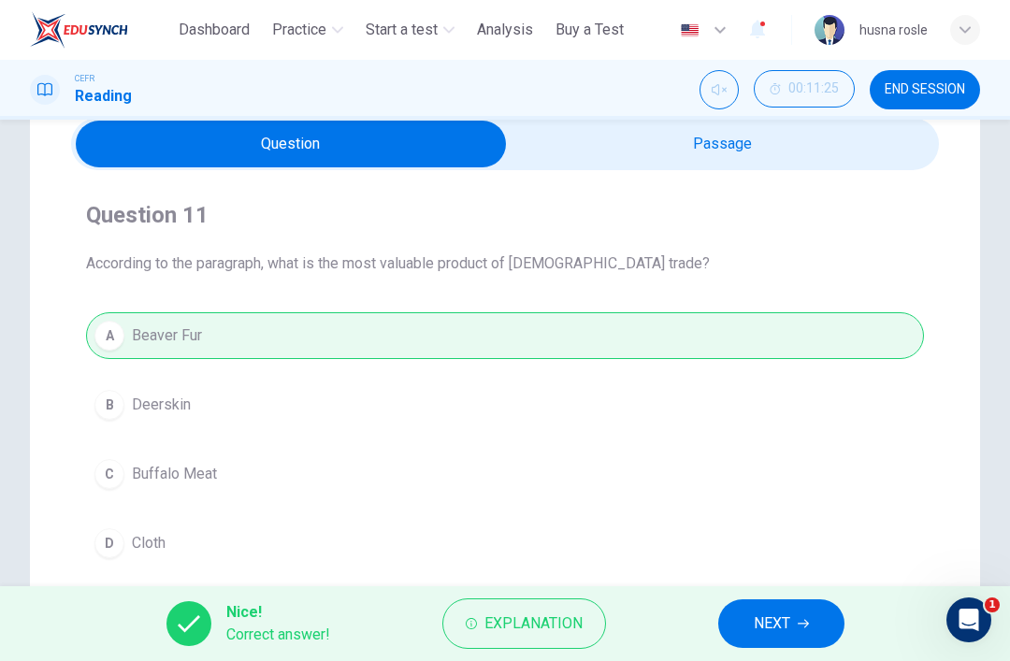
click at [782, 625] on span "NEXT" at bounding box center [771, 623] width 36 height 26
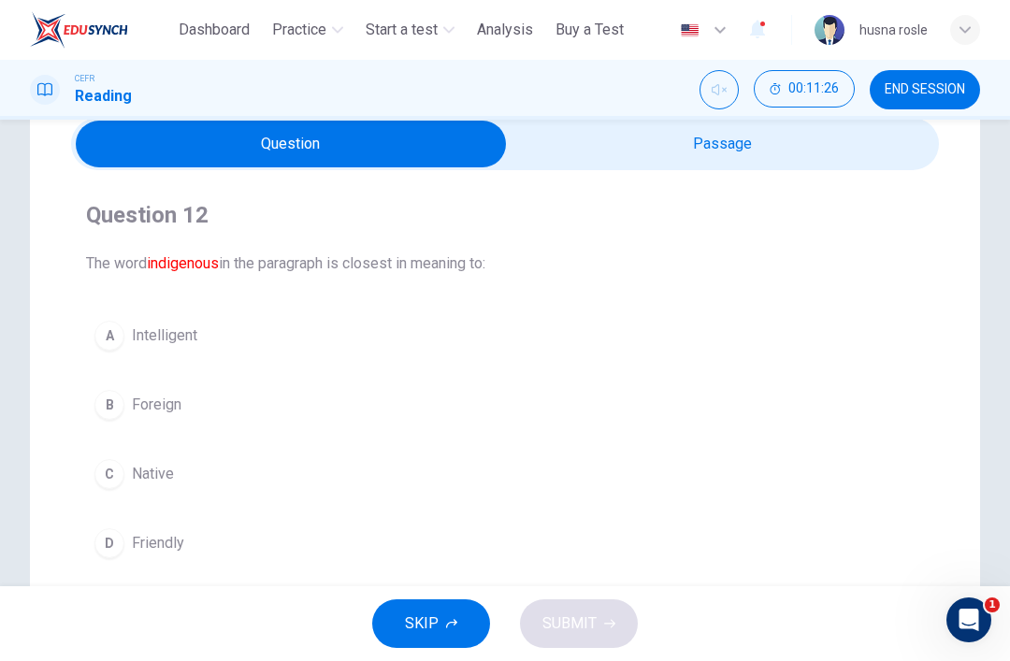
click at [124, 400] on button "B Foreign" at bounding box center [505, 404] width 838 height 47
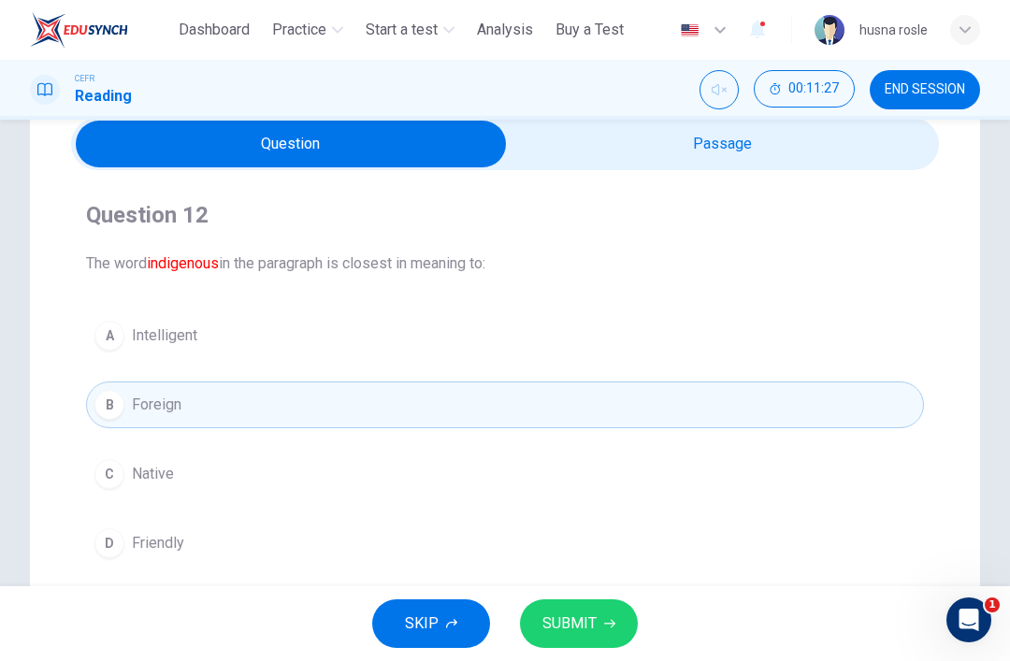
click at [119, 464] on div "C" at bounding box center [109, 474] width 30 height 30
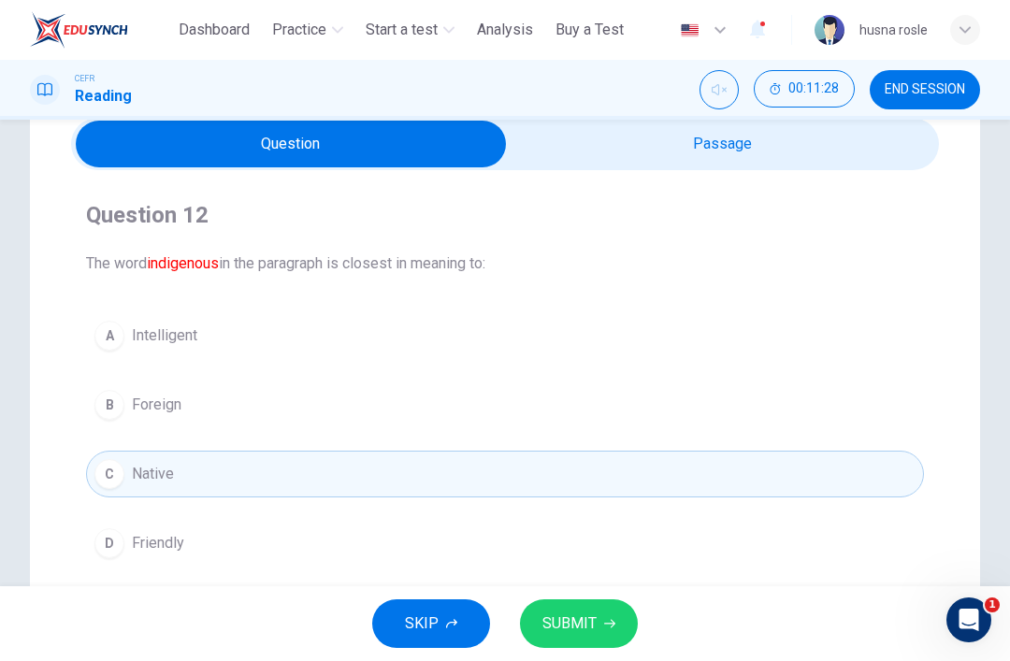
click at [605, 622] on icon "button" at bounding box center [609, 623] width 11 height 11
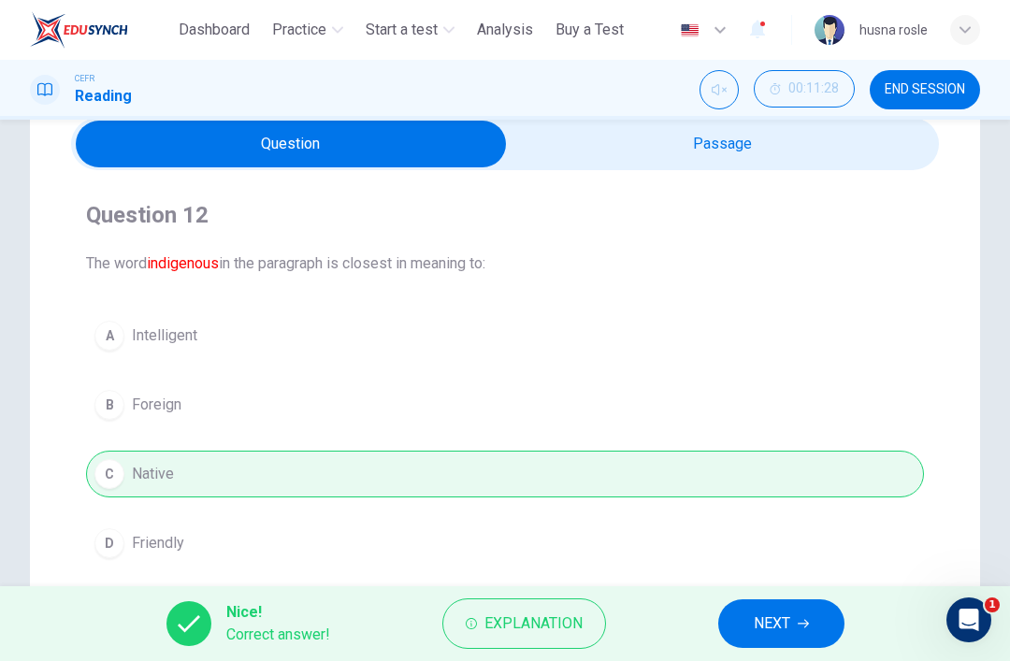
click at [795, 629] on button "NEXT" at bounding box center [781, 623] width 126 height 49
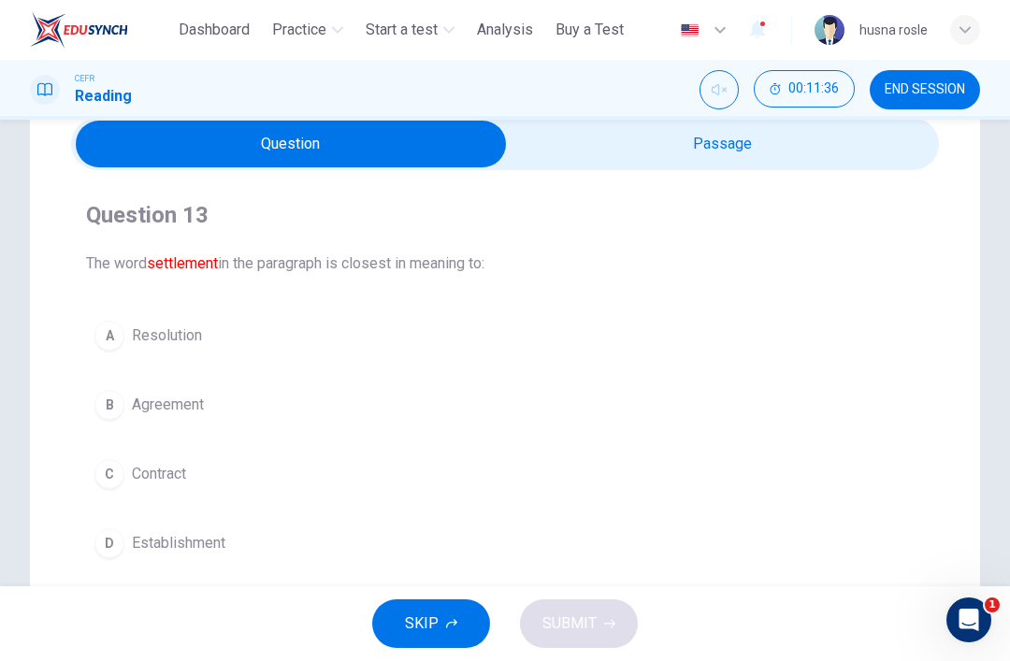
click at [132, 408] on span "Agreement" at bounding box center [168, 405] width 72 height 22
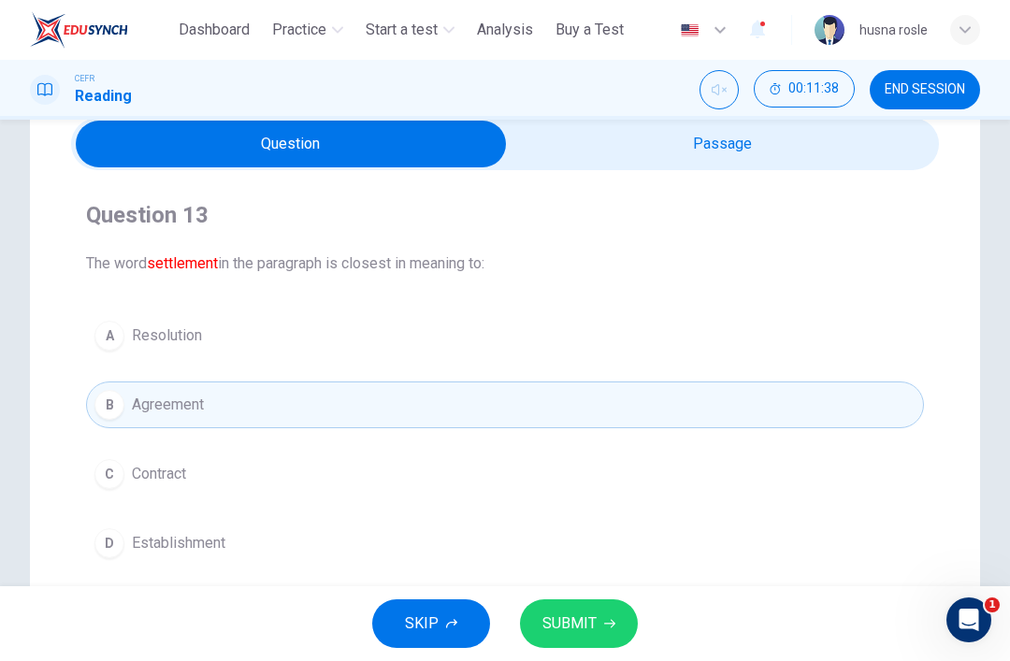
click at [124, 473] on button "C Contract" at bounding box center [505, 474] width 838 height 47
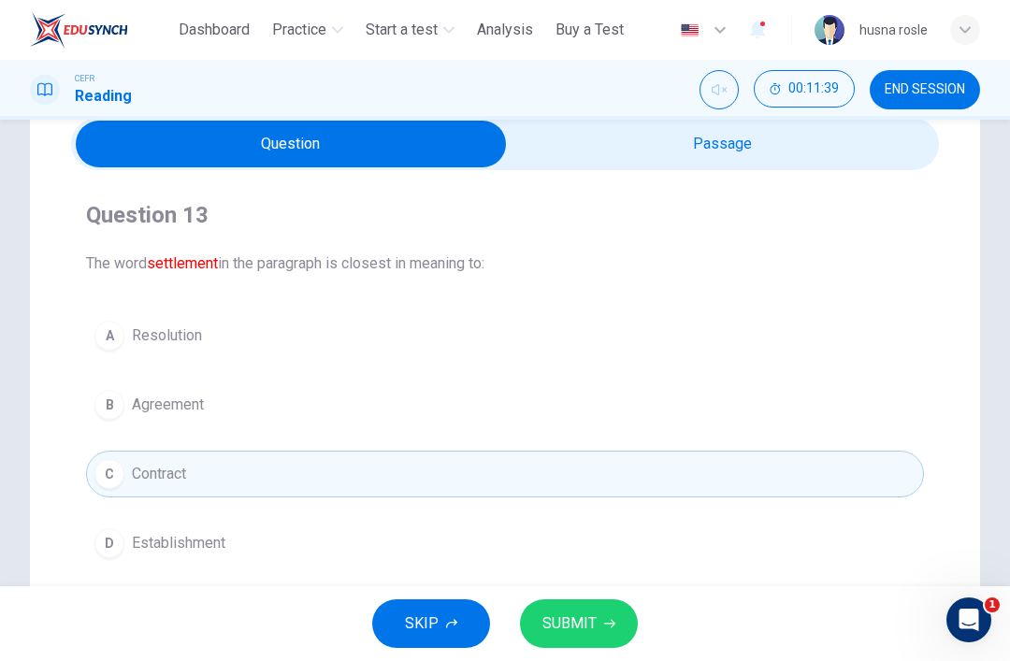
click at [576, 613] on span "SUBMIT" at bounding box center [569, 623] width 54 height 26
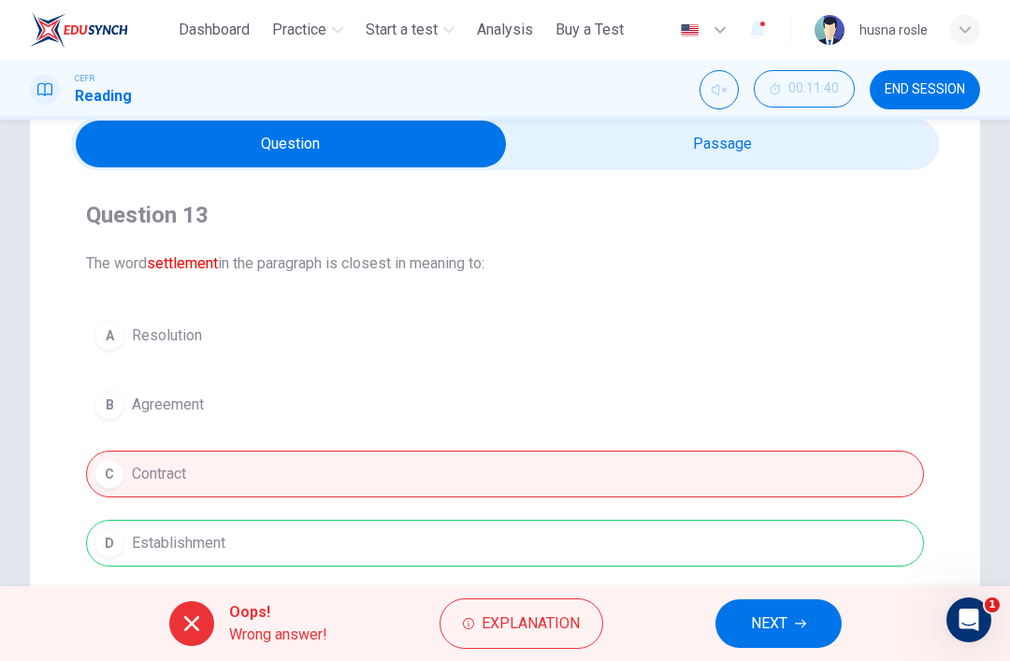
click at [540, 619] on span "Explanation" at bounding box center [530, 623] width 98 height 26
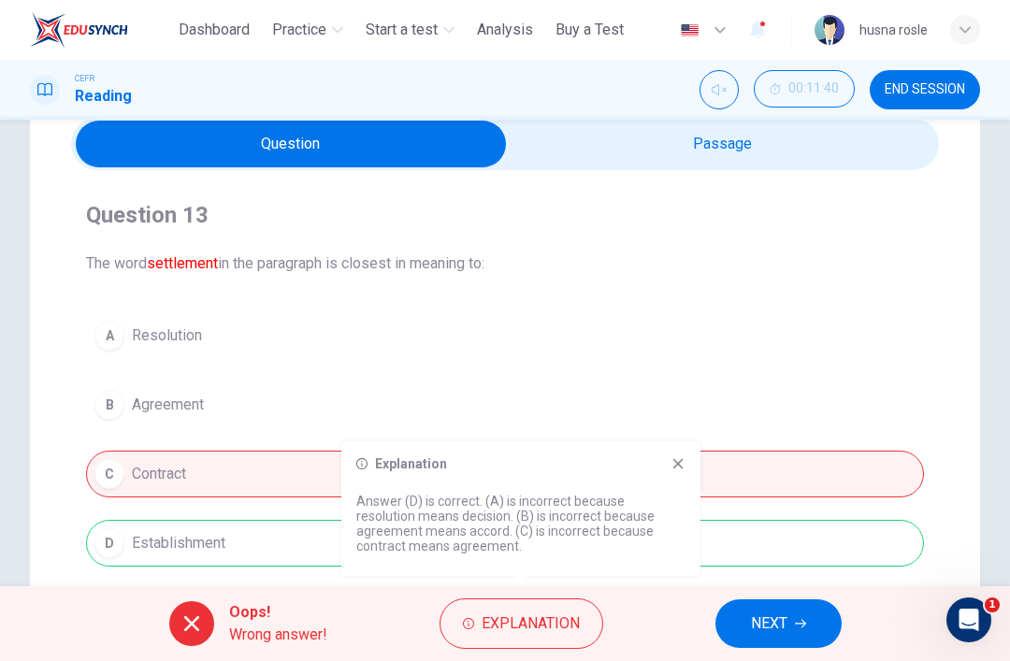
click at [673, 464] on icon at bounding box center [677, 463] width 15 height 15
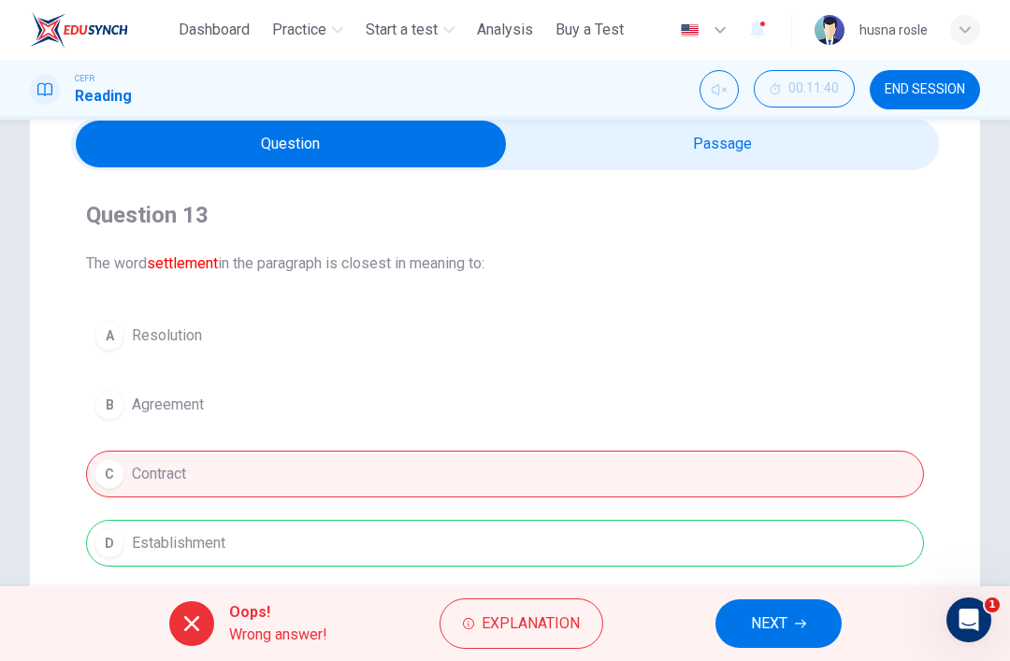
click at [789, 628] on button "NEXT" at bounding box center [778, 623] width 126 height 49
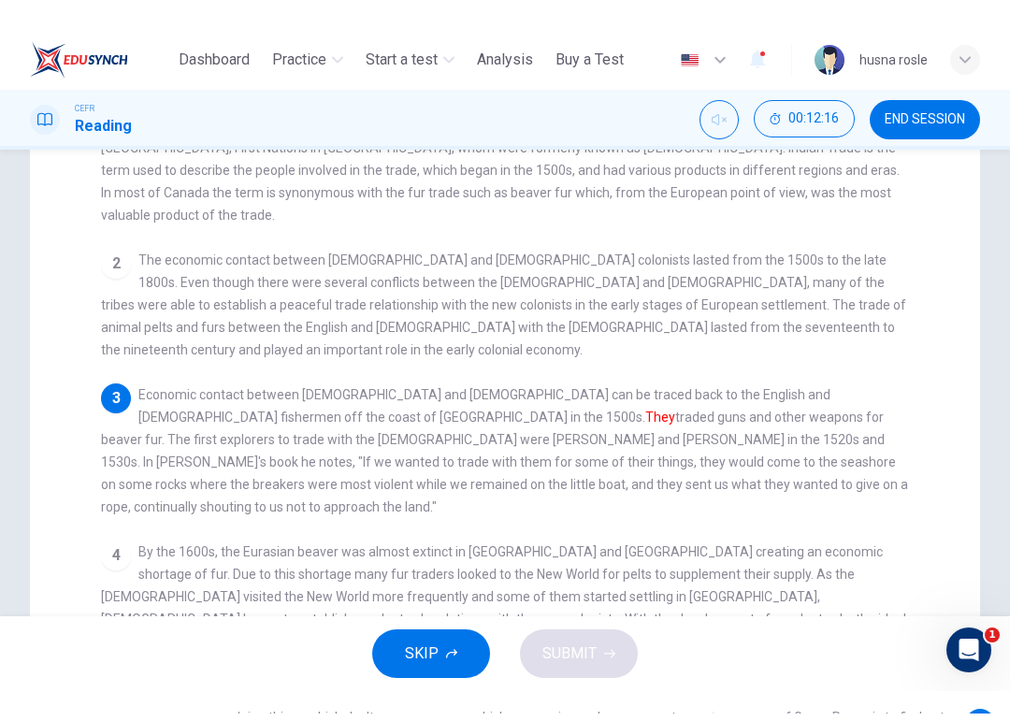
scroll to position [34, 0]
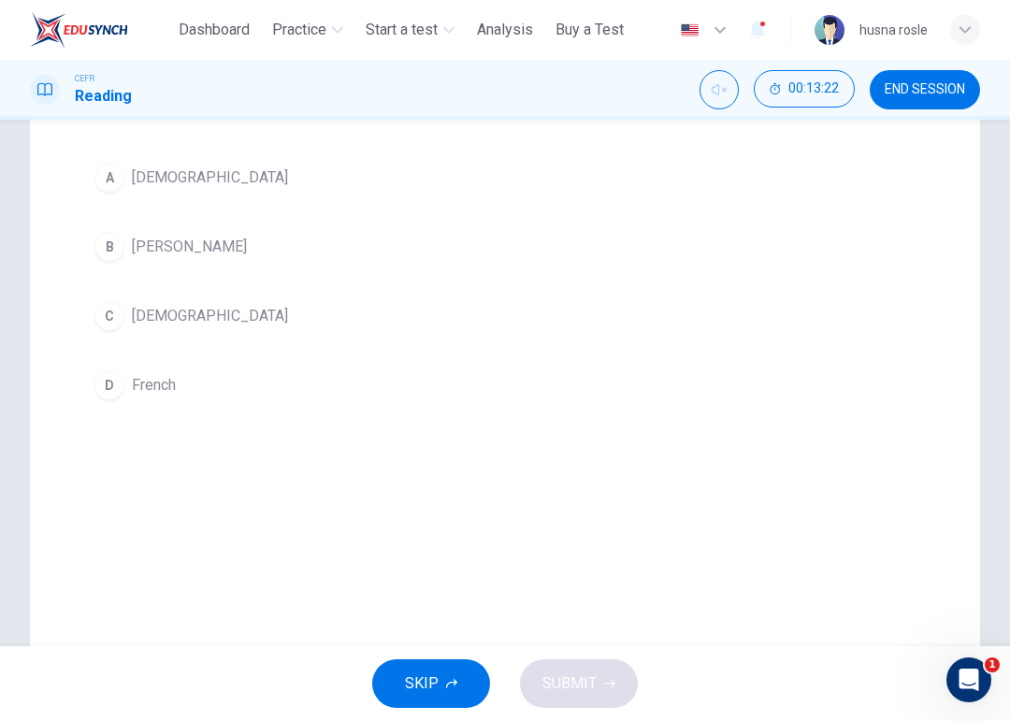
click at [106, 315] on div "C" at bounding box center [109, 316] width 30 height 30
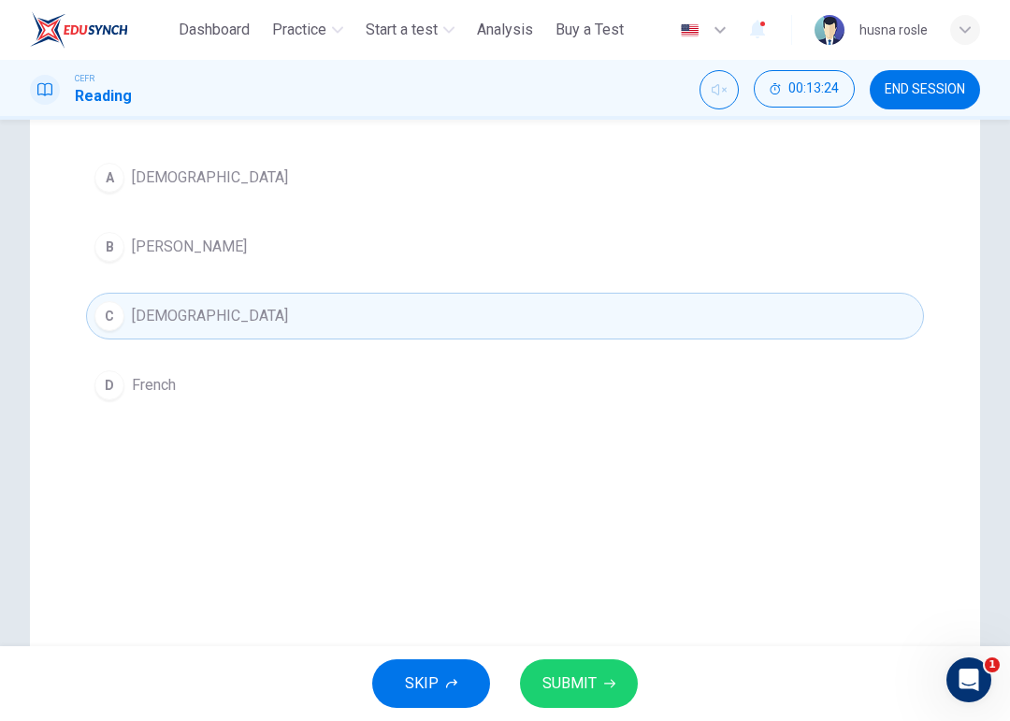
click at [114, 387] on div "D" at bounding box center [109, 385] width 30 height 30
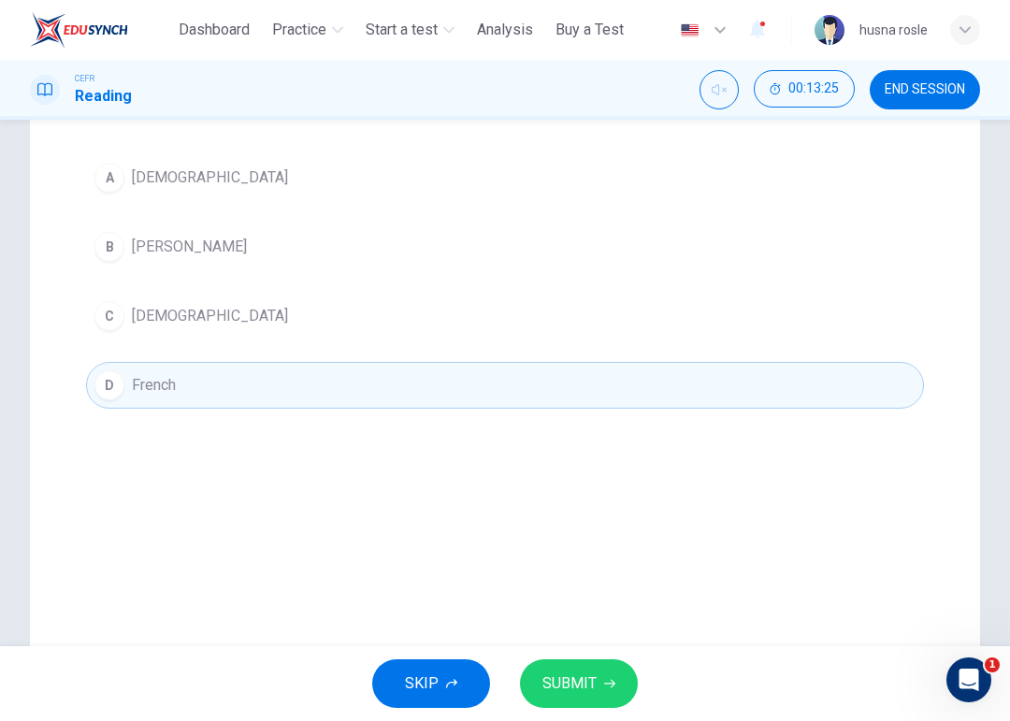
click at [602, 660] on button "SUBMIT" at bounding box center [579, 683] width 118 height 49
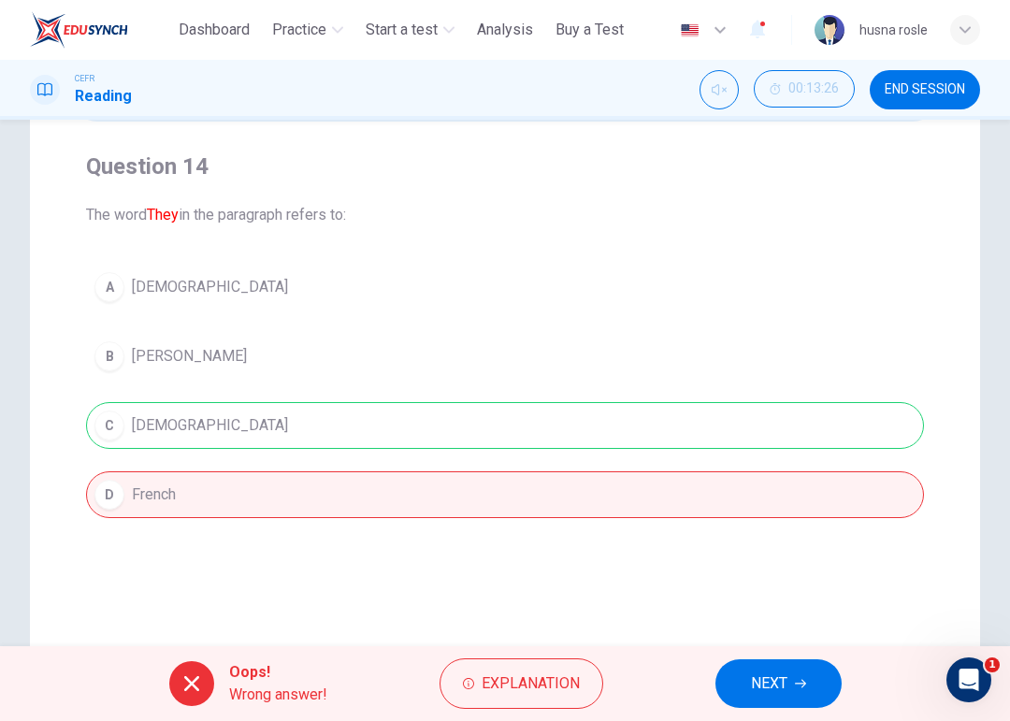
scroll to position [122, 0]
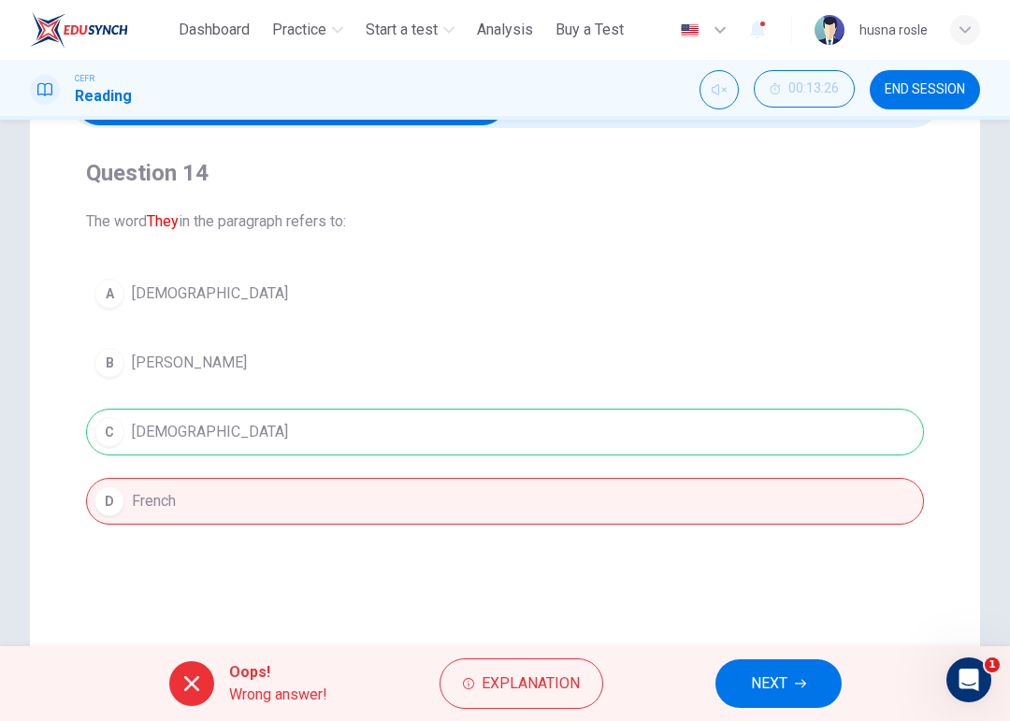
click at [768, 660] on span "NEXT" at bounding box center [769, 683] width 36 height 26
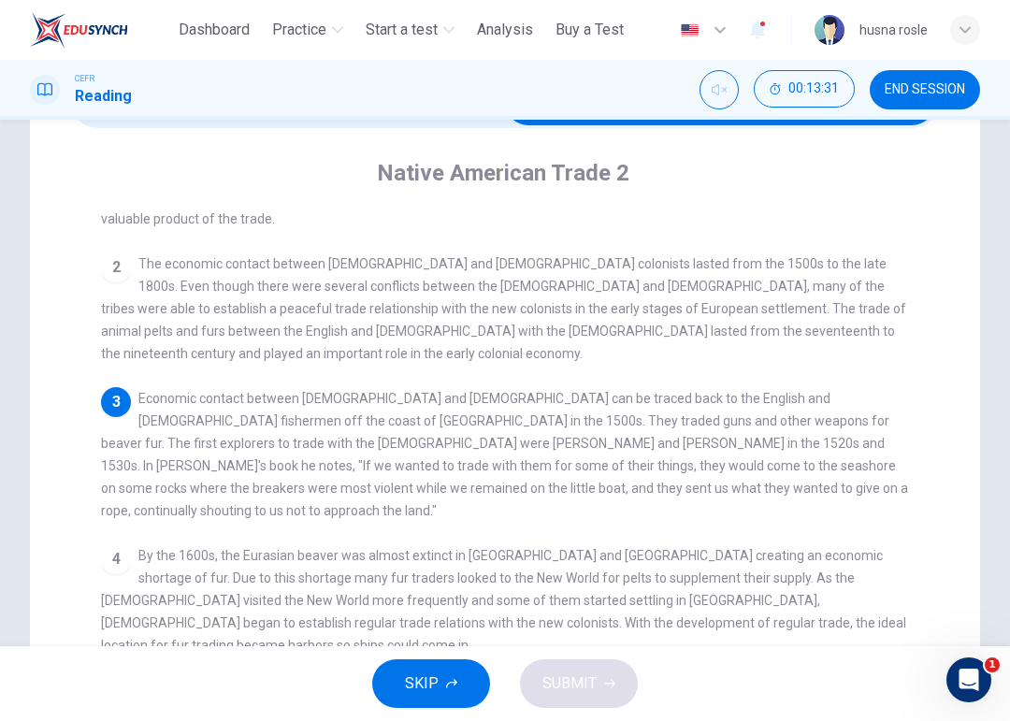
scroll to position [119, 0]
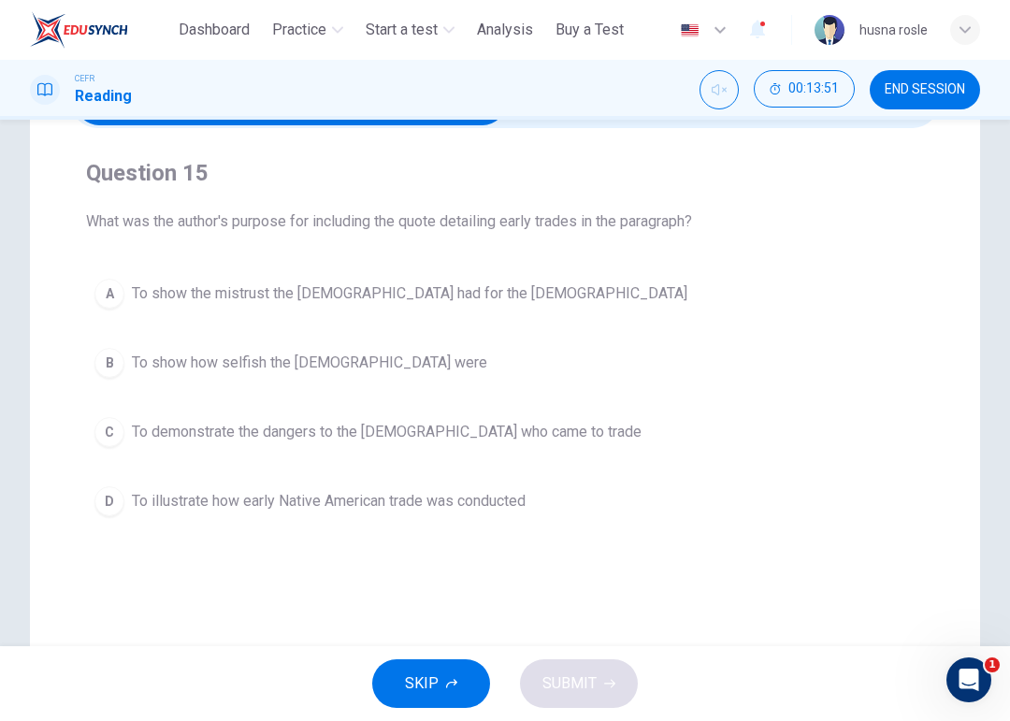
click at [103, 439] on div "C" at bounding box center [109, 432] width 30 height 30
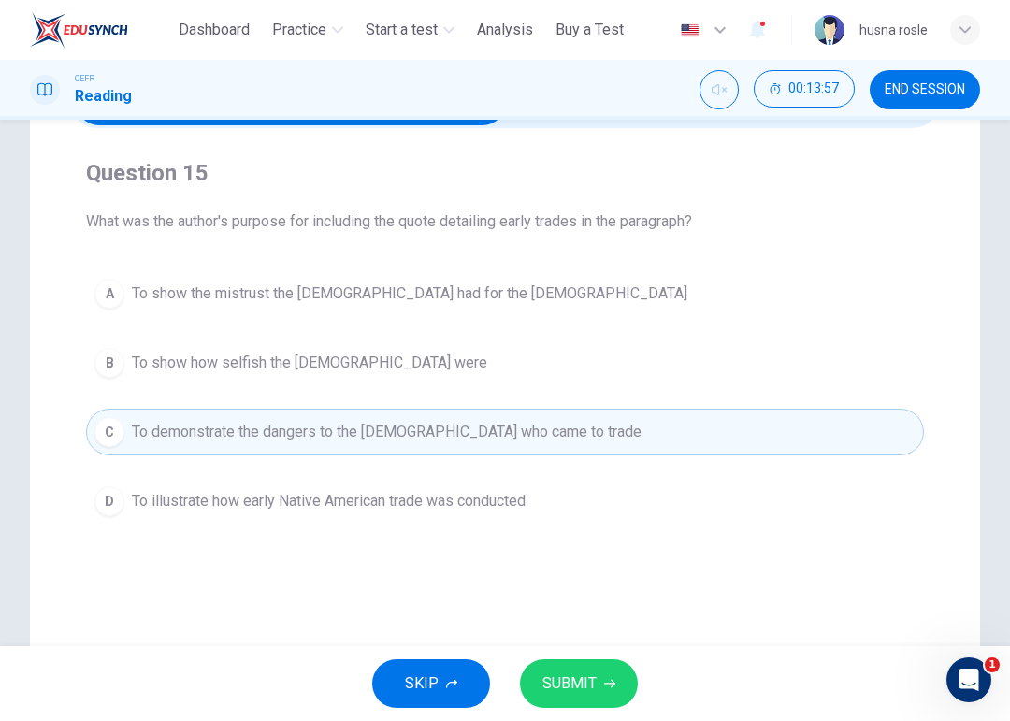
click at [590, 660] on span "SUBMIT" at bounding box center [569, 683] width 54 height 26
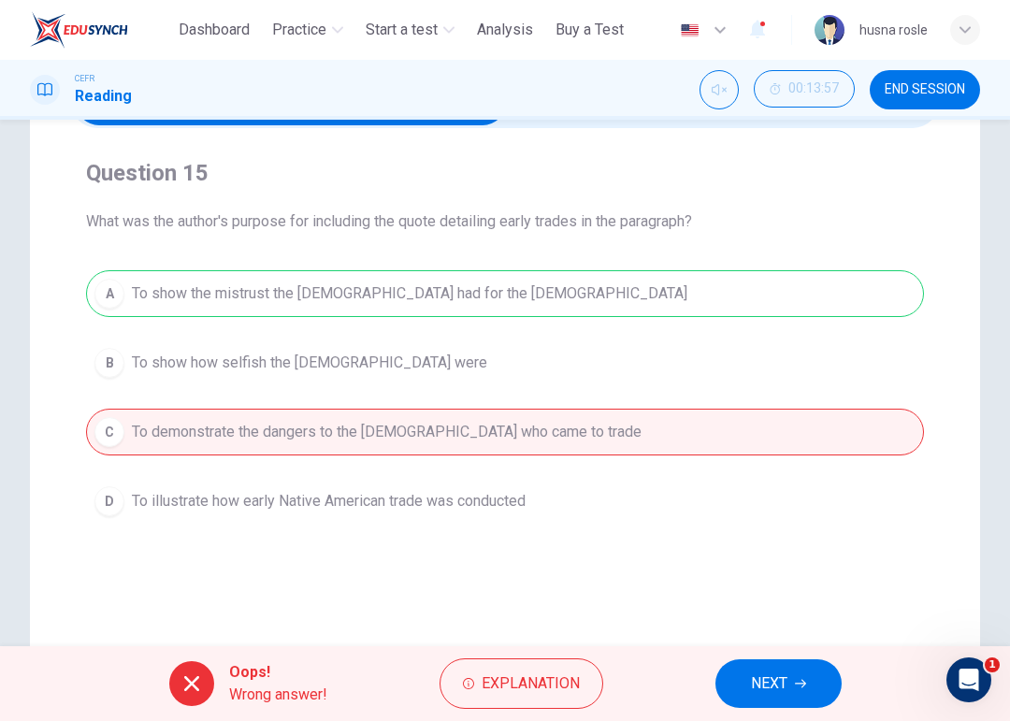
click at [751, 660] on button "NEXT" at bounding box center [778, 683] width 126 height 49
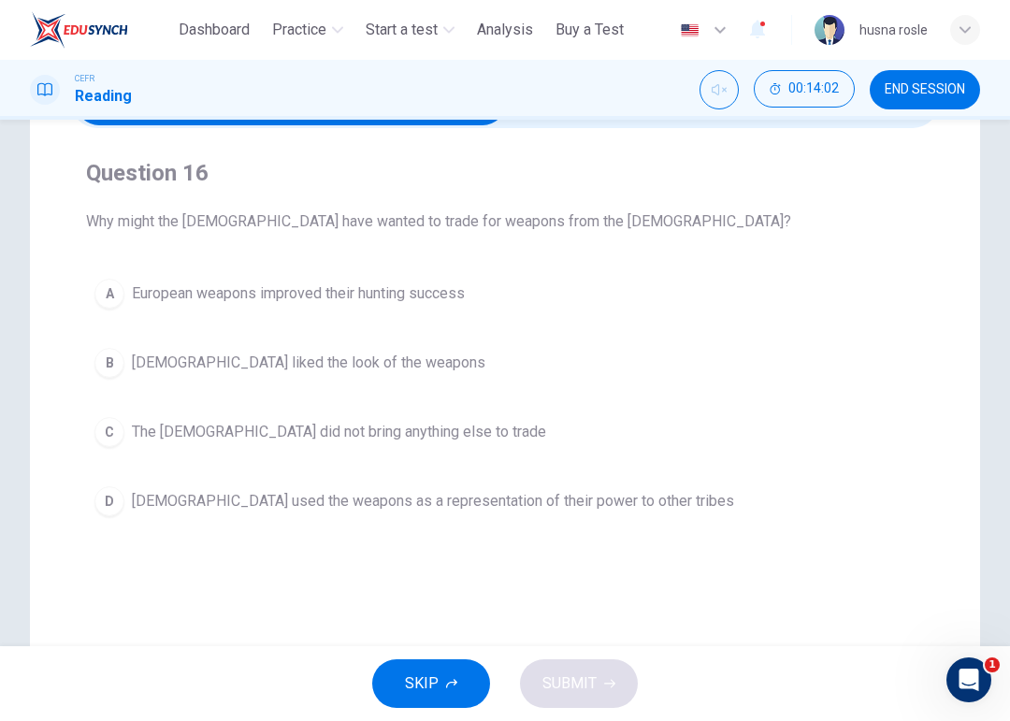
click at [106, 490] on div "D" at bounding box center [109, 501] width 30 height 30
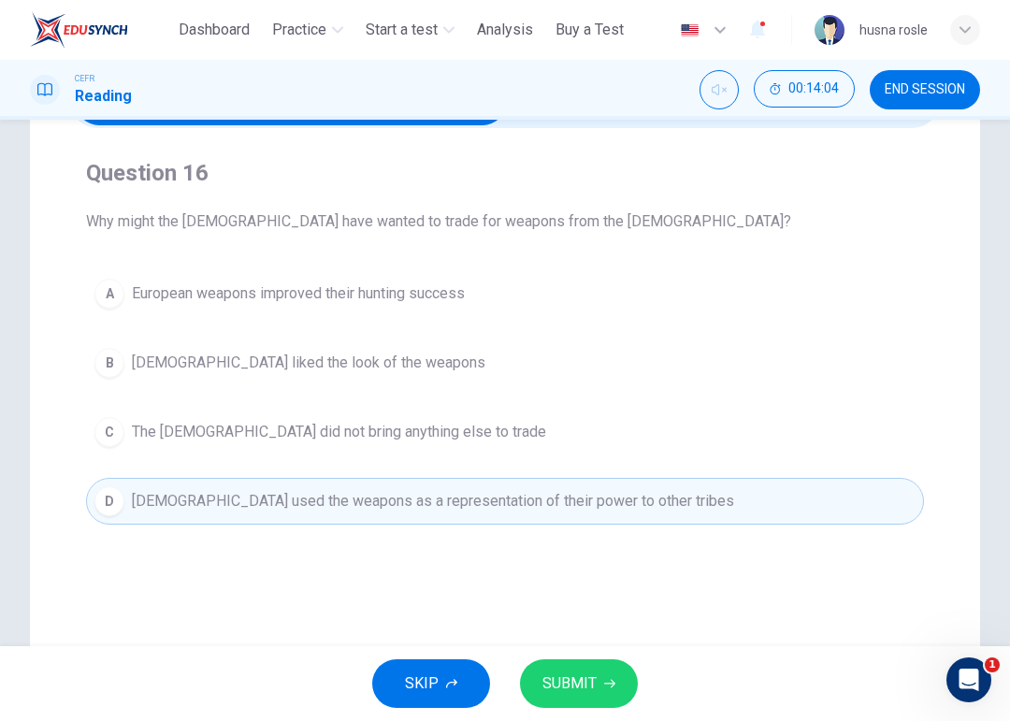
click at [602, 660] on button "SUBMIT" at bounding box center [579, 683] width 118 height 49
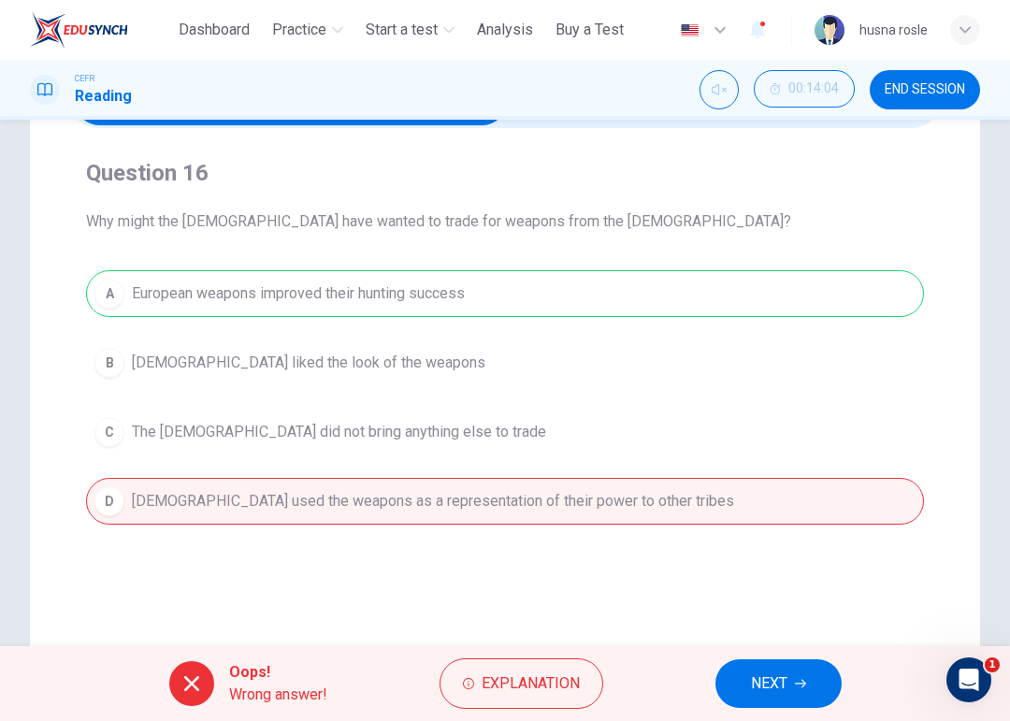
click at [768, 660] on span "NEXT" at bounding box center [769, 683] width 36 height 26
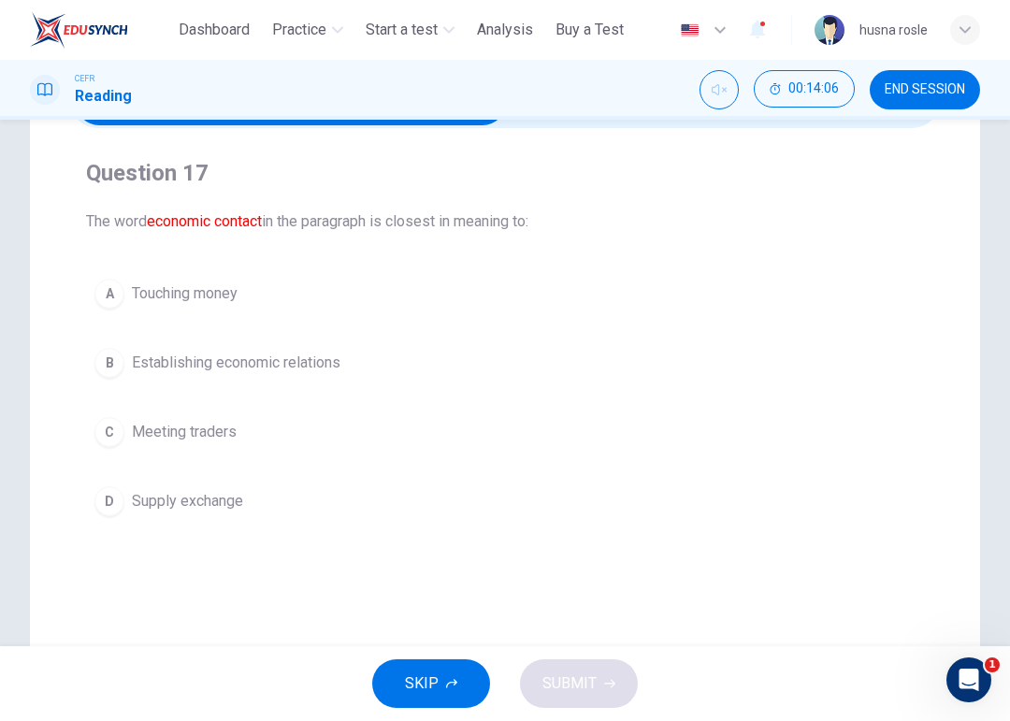
click at [109, 359] on div "B" at bounding box center [109, 363] width 30 height 30
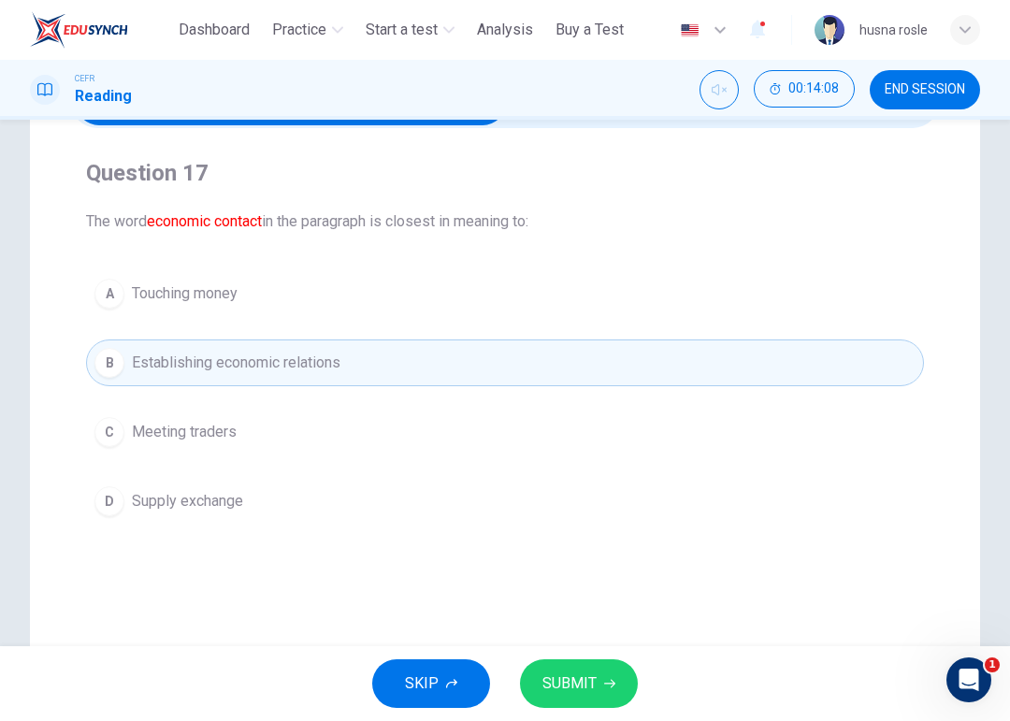
click at [623, 660] on button "SUBMIT" at bounding box center [579, 683] width 118 height 49
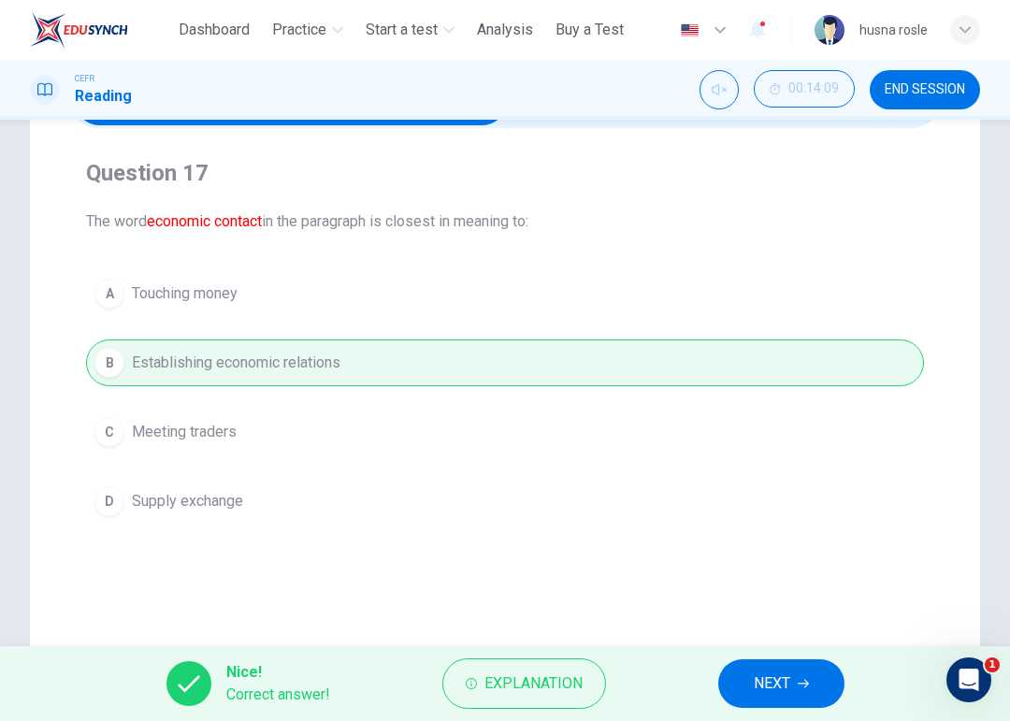
click at [765, 660] on span "NEXT" at bounding box center [771, 683] width 36 height 26
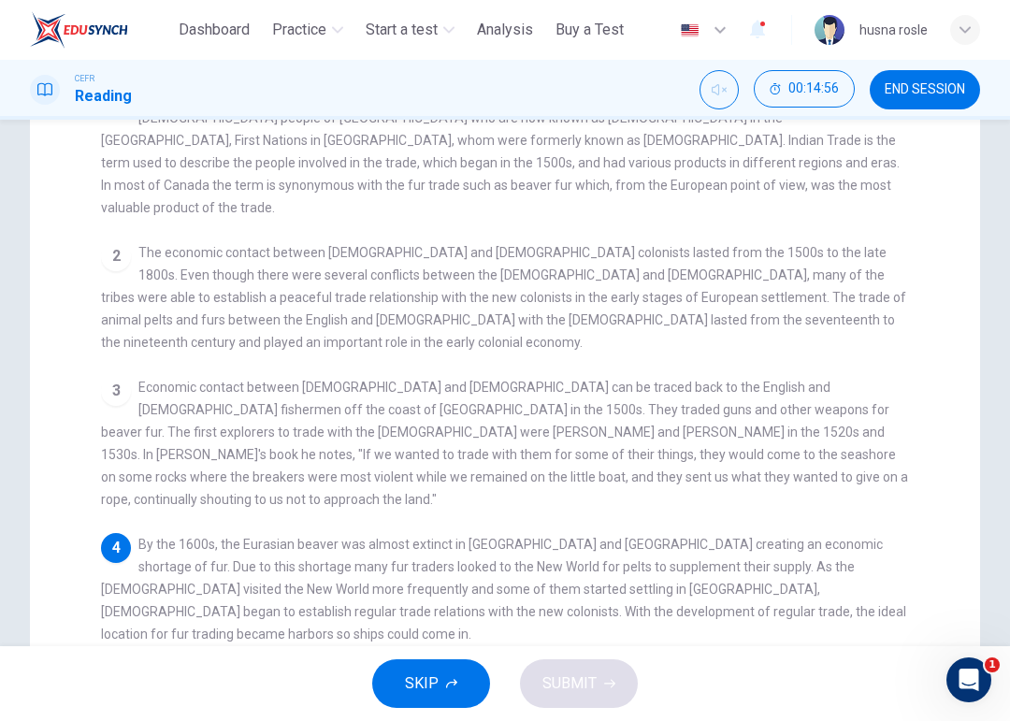
scroll to position [29, 0]
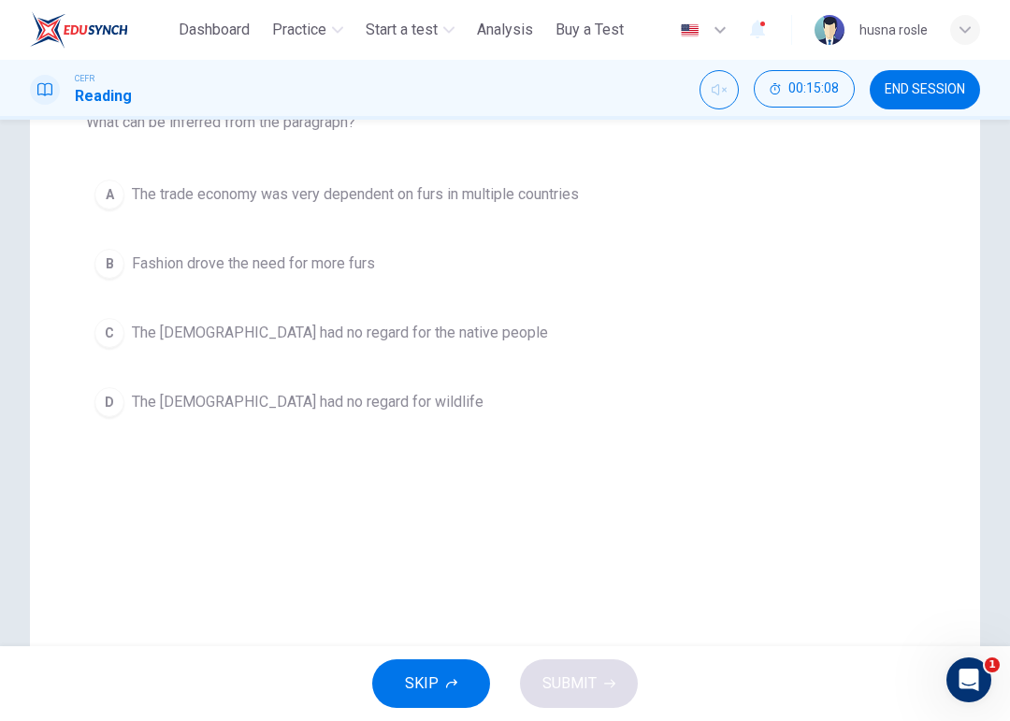
click at [582, 214] on button "A The trade economy was very dependent on furs in multiple countries" at bounding box center [505, 194] width 838 height 47
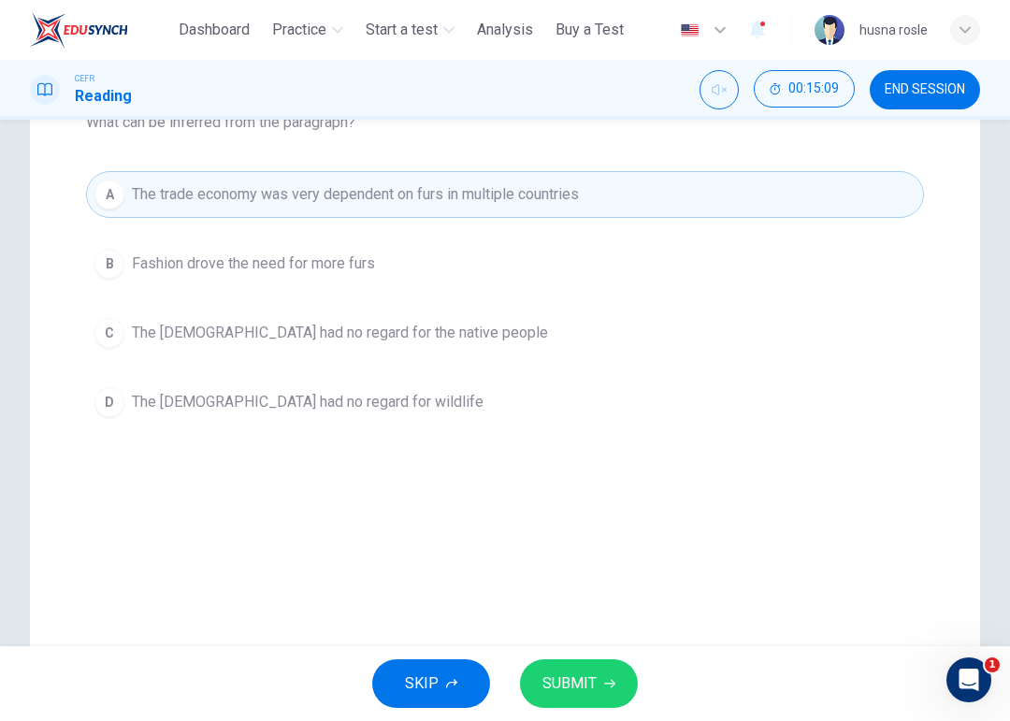
click at [572, 660] on button "SUBMIT" at bounding box center [579, 683] width 118 height 49
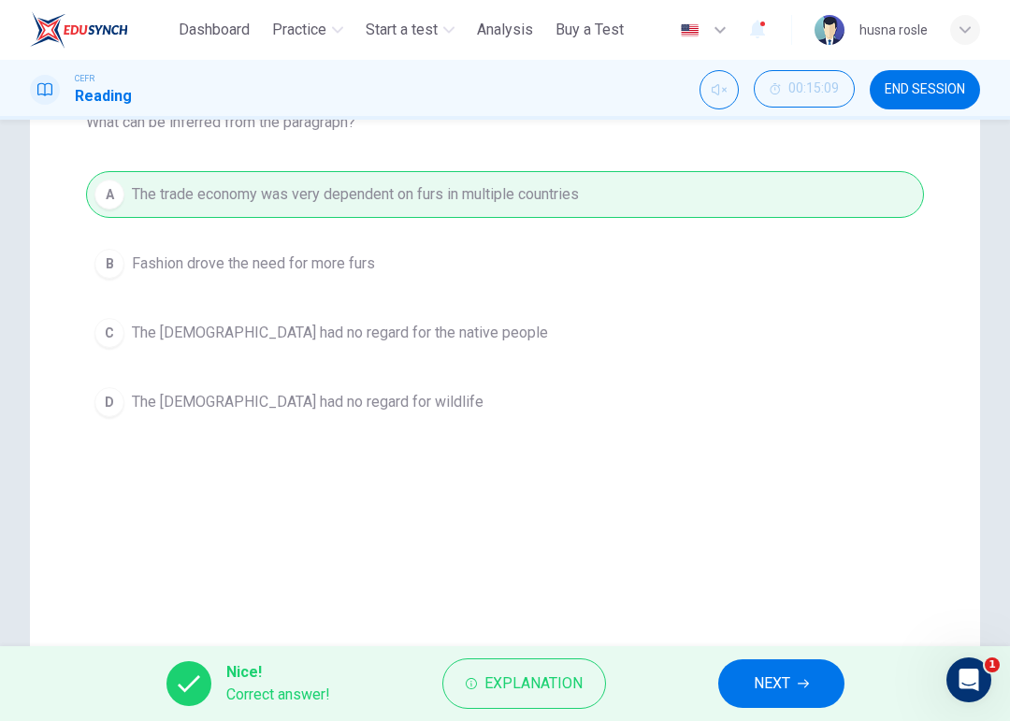
click at [788, 654] on div "Nice! Correct answer! Explanation NEXT" at bounding box center [505, 683] width 1010 height 75
click at [783, 660] on span "NEXT" at bounding box center [771, 683] width 36 height 26
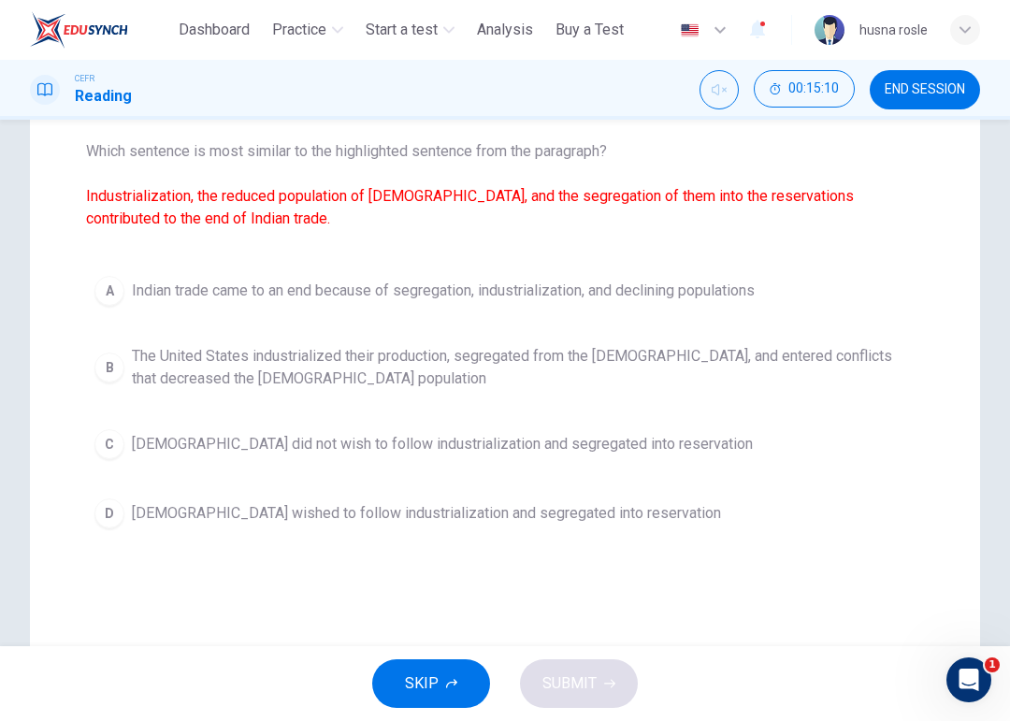
scroll to position [190, 0]
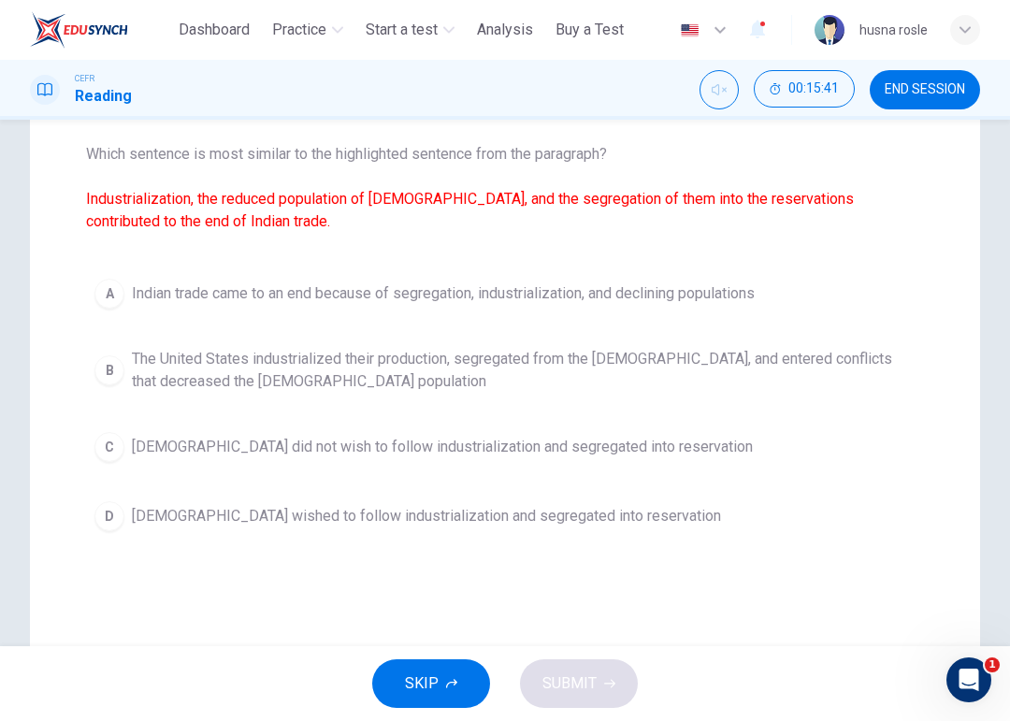
click at [708, 286] on span "Indian trade came to an end because of segregation, industrialization, and decl…" at bounding box center [443, 293] width 623 height 22
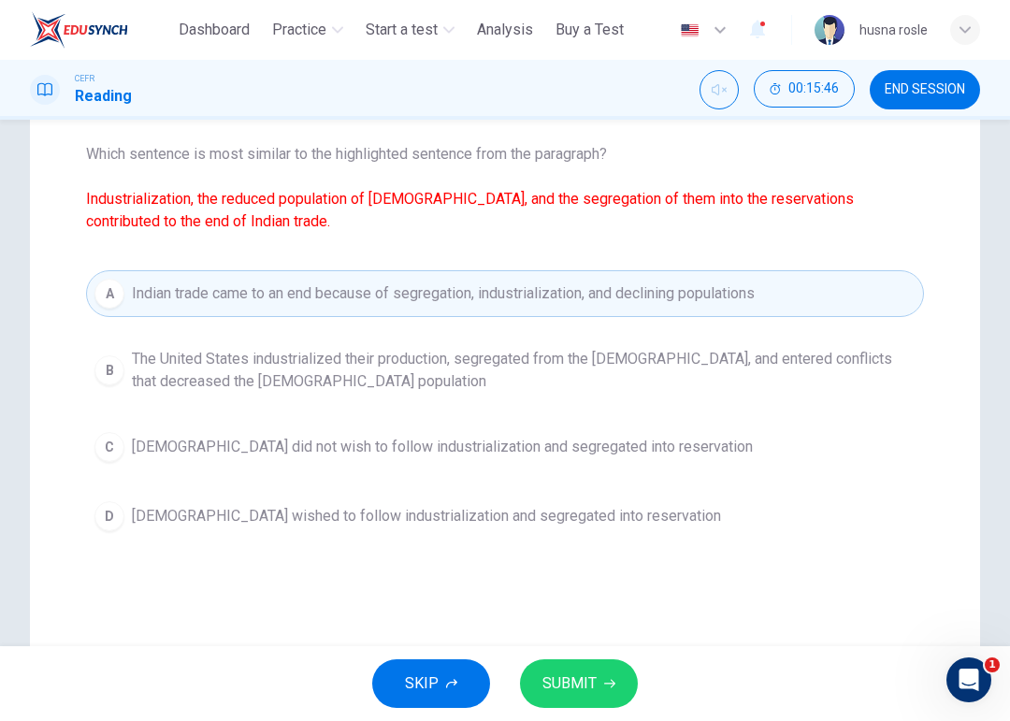
click at [610, 660] on icon "button" at bounding box center [609, 683] width 11 height 11
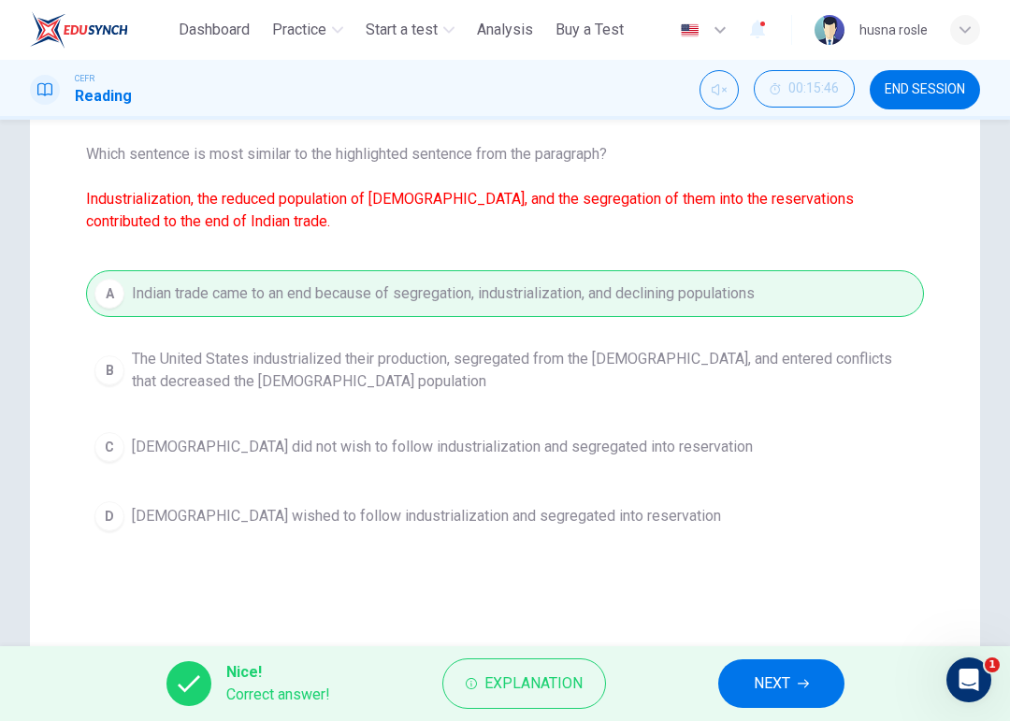
click at [779, 660] on span "NEXT" at bounding box center [771, 683] width 36 height 26
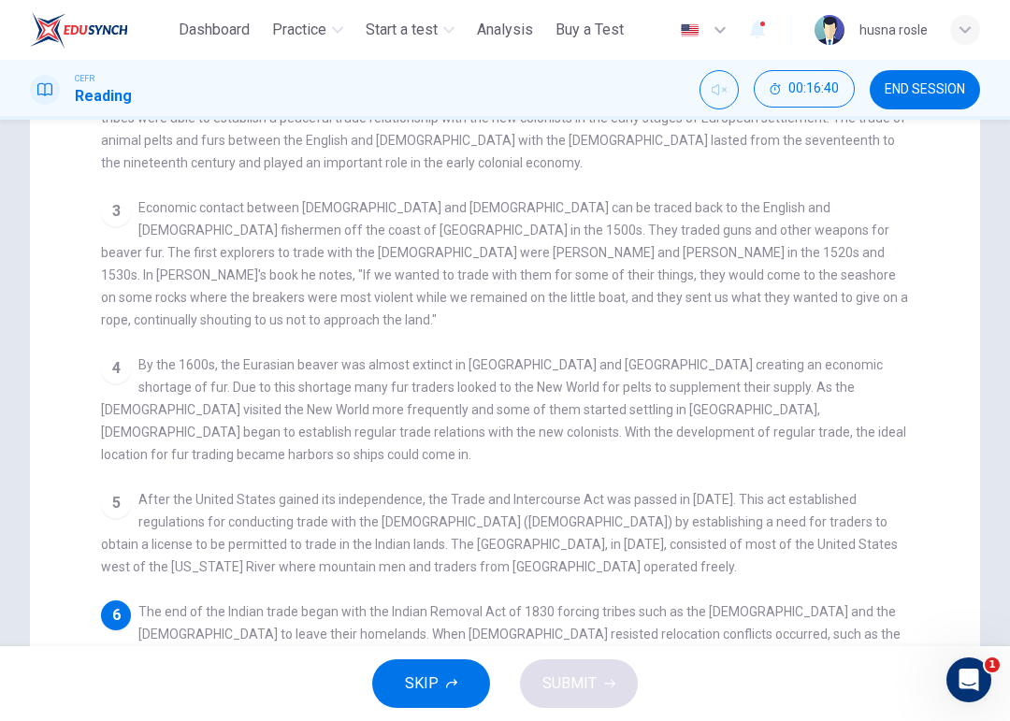
scroll to position [263, 0]
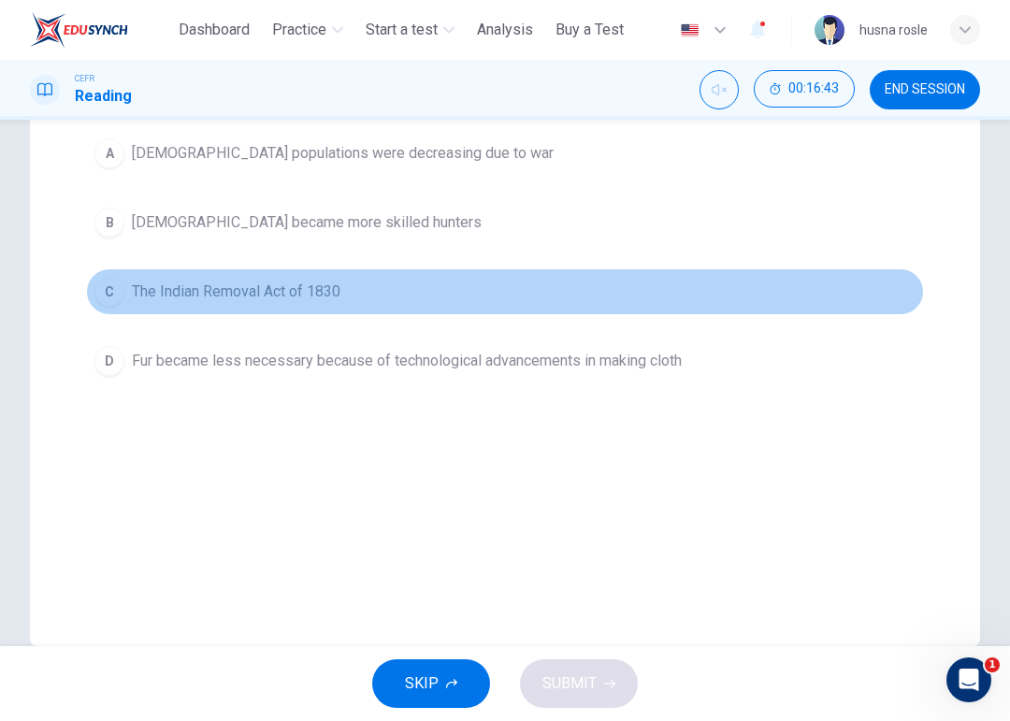
click at [579, 276] on button "C The Indian Removal Act of 1830" at bounding box center [505, 291] width 838 height 47
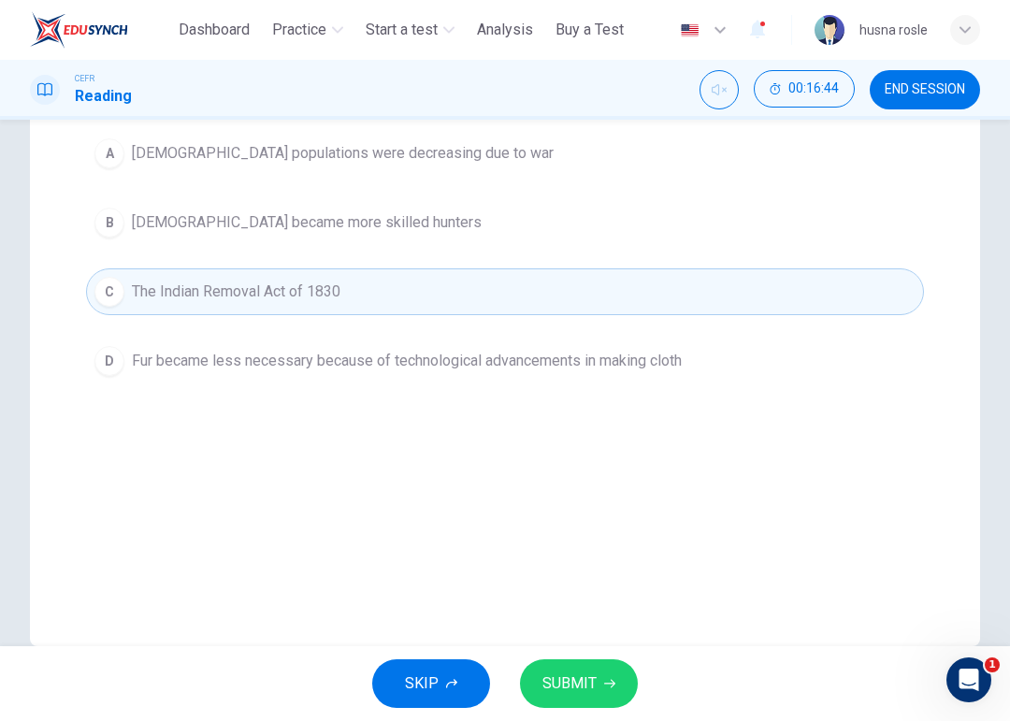
click at [583, 660] on span "SUBMIT" at bounding box center [569, 683] width 54 height 26
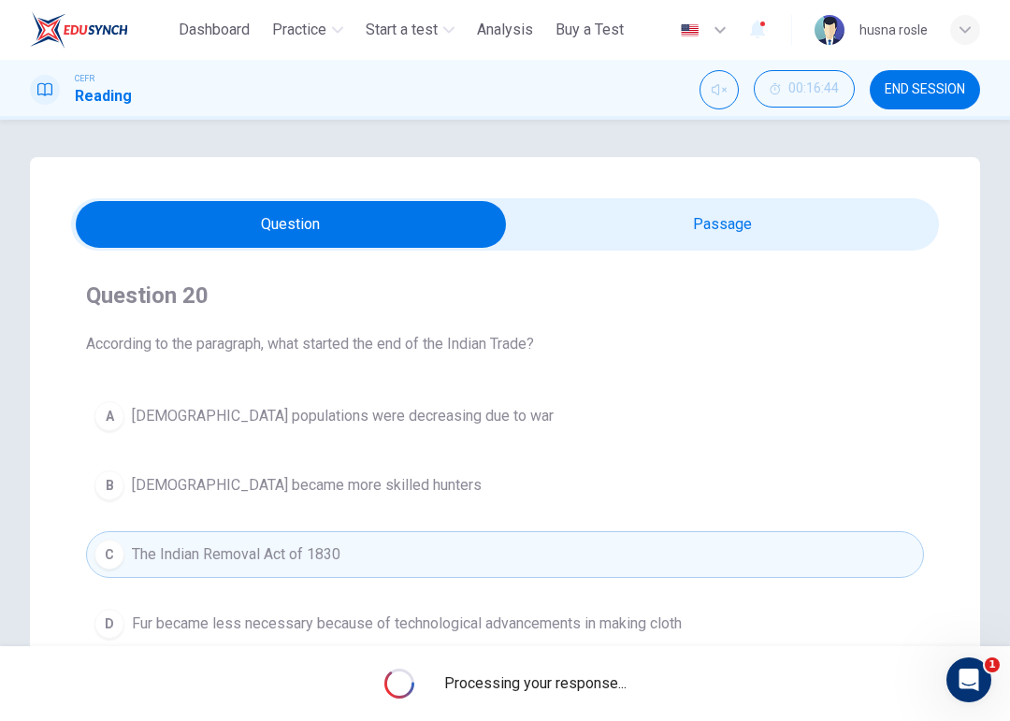
scroll to position [0, 0]
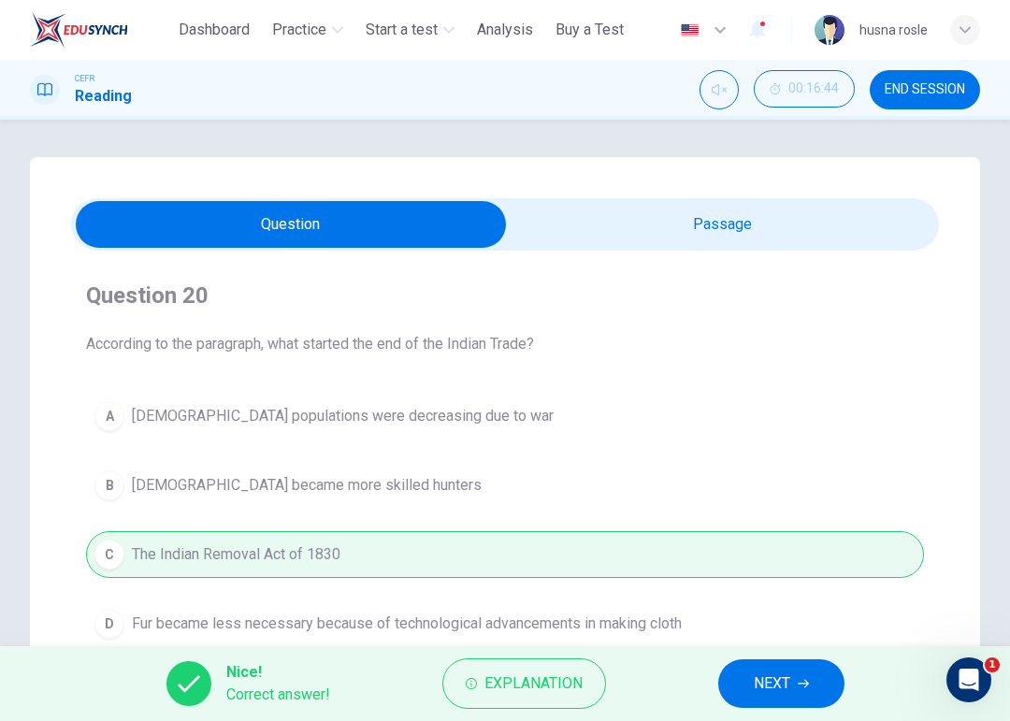
click at [766, 660] on button "NEXT" at bounding box center [781, 683] width 126 height 49
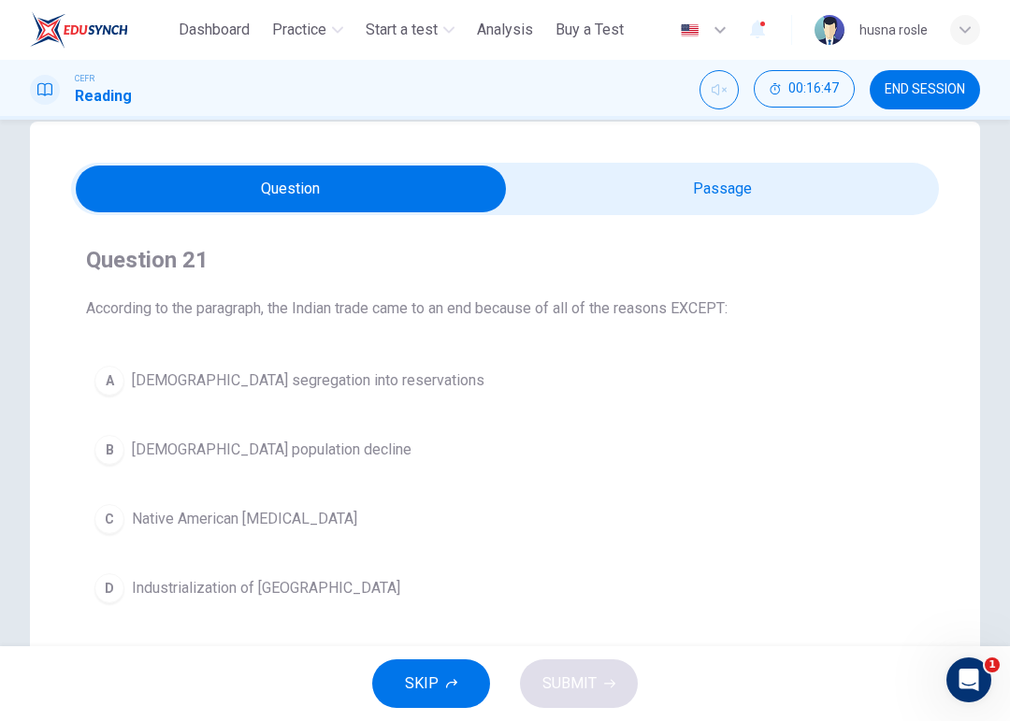
scroll to position [42, 0]
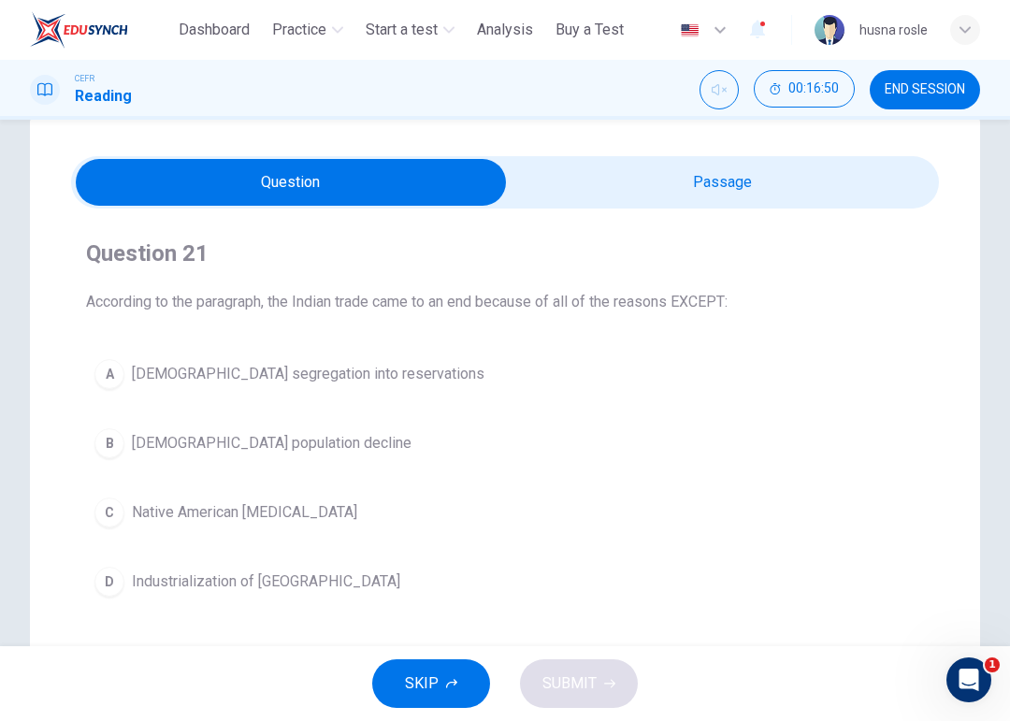
click at [277, 535] on button "C Native American hostility" at bounding box center [505, 512] width 838 height 47
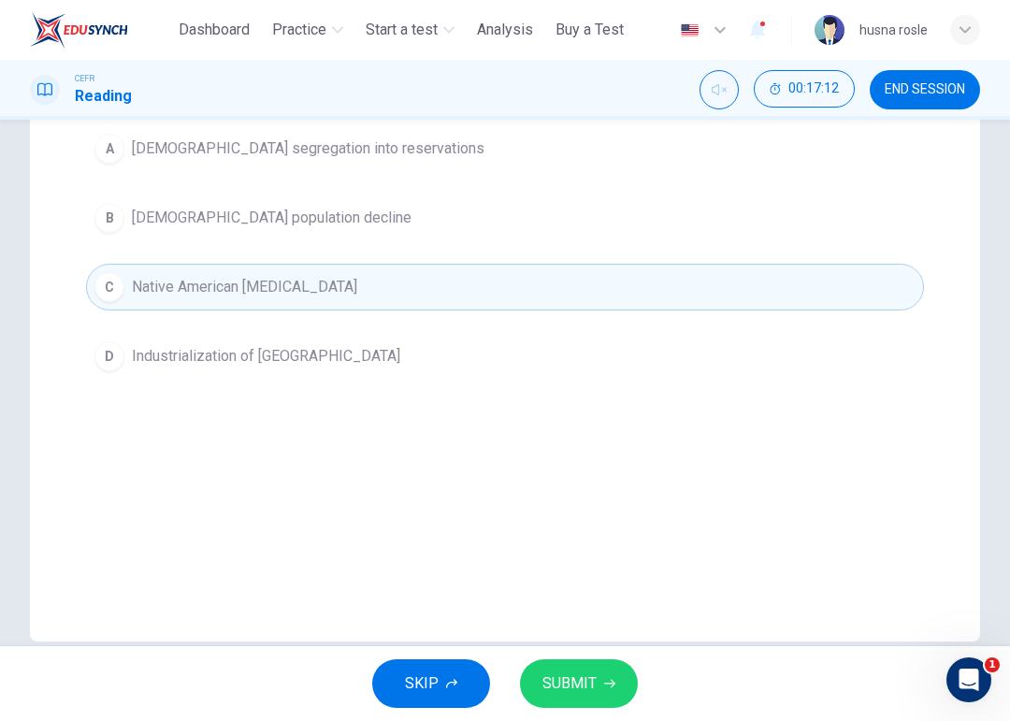
scroll to position [266, 0]
click at [576, 660] on span "SUBMIT" at bounding box center [569, 683] width 54 height 26
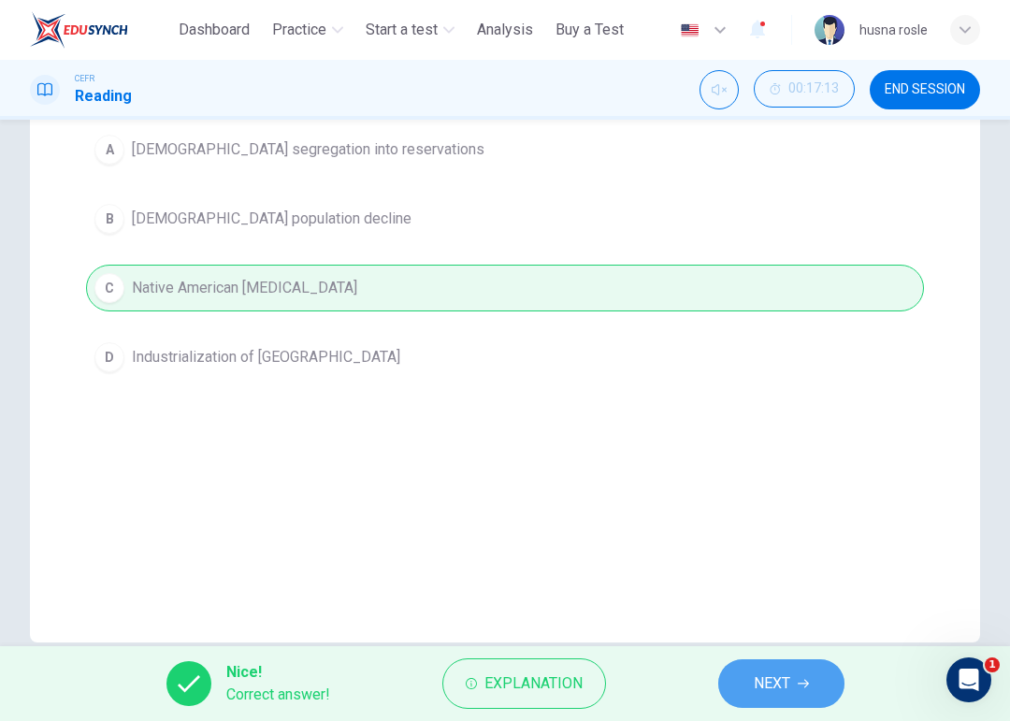
click at [747, 660] on button "NEXT" at bounding box center [781, 683] width 126 height 49
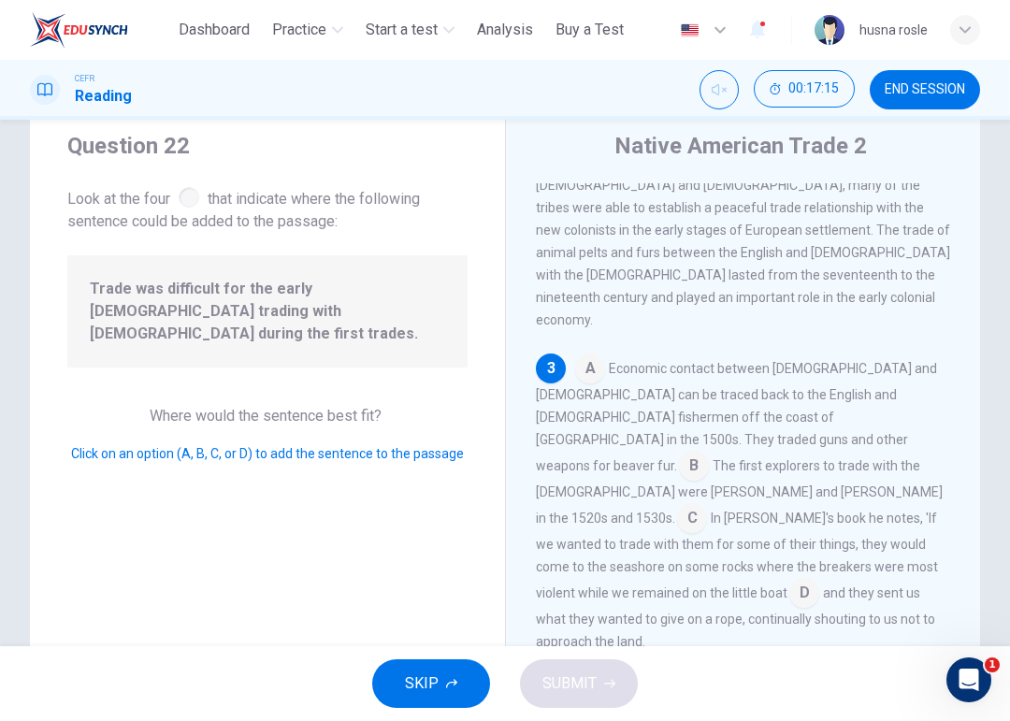
scroll to position [55, 0]
click at [679, 453] on input at bounding box center [694, 468] width 30 height 30
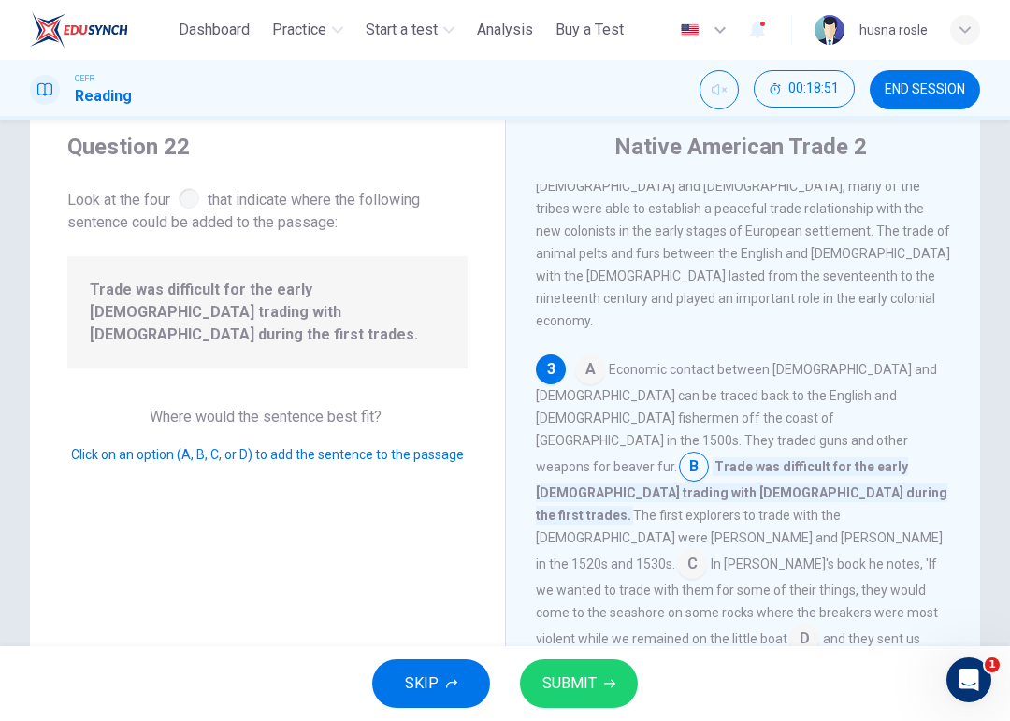
click at [579, 660] on span "SUBMIT" at bounding box center [569, 683] width 54 height 26
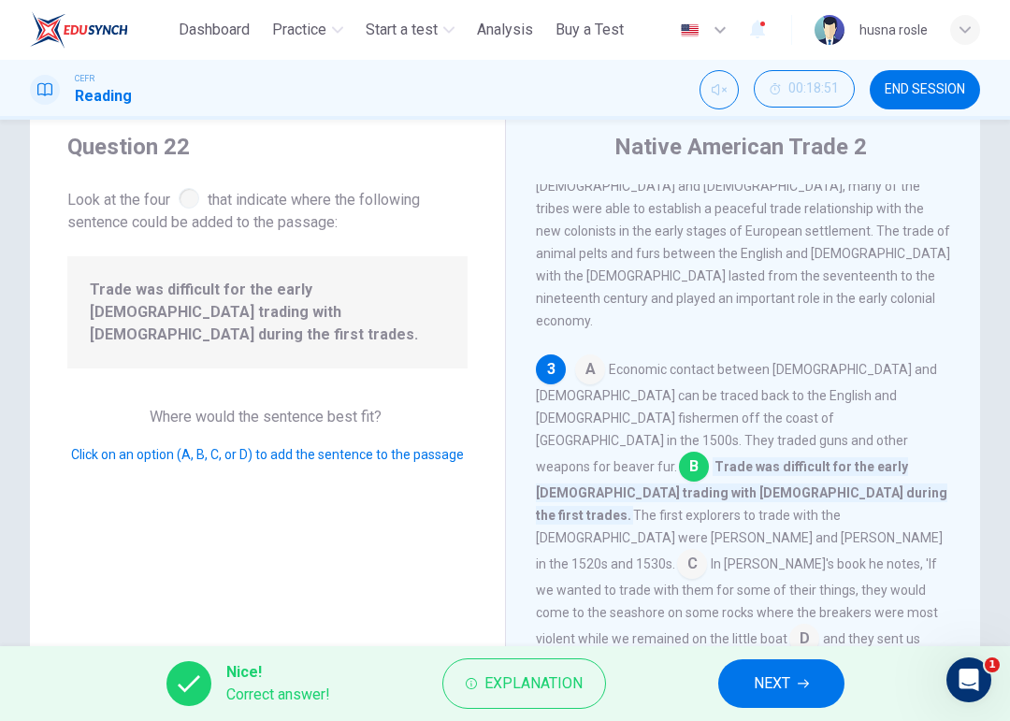
click at [550, 660] on button "Explanation" at bounding box center [524, 683] width 164 height 50
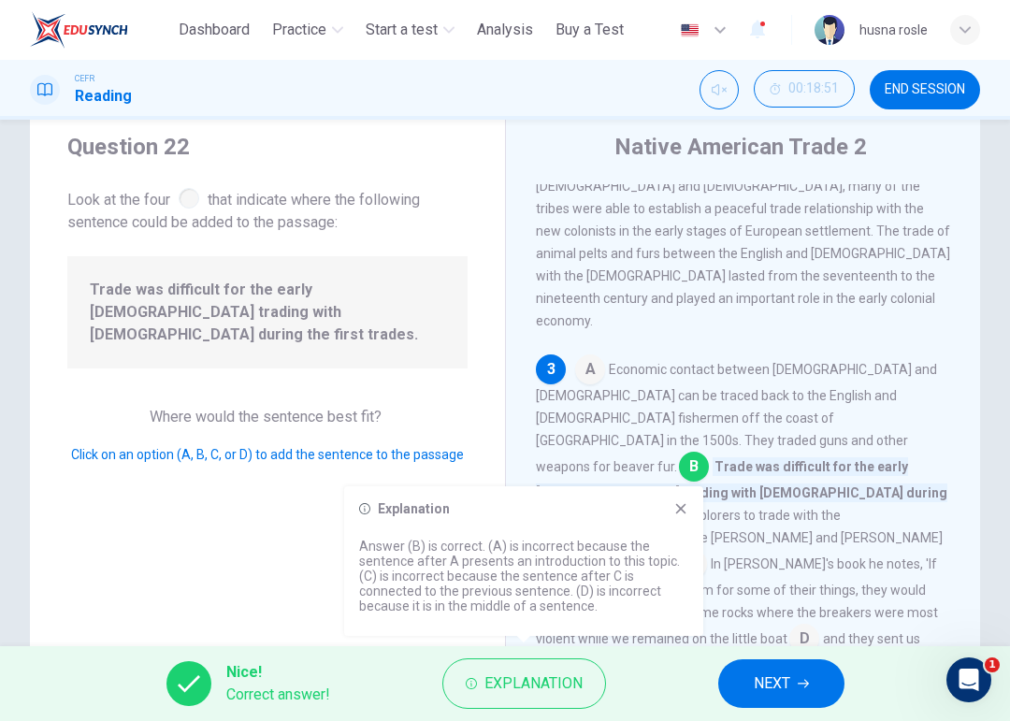
click at [684, 501] on icon at bounding box center [680, 508] width 15 height 15
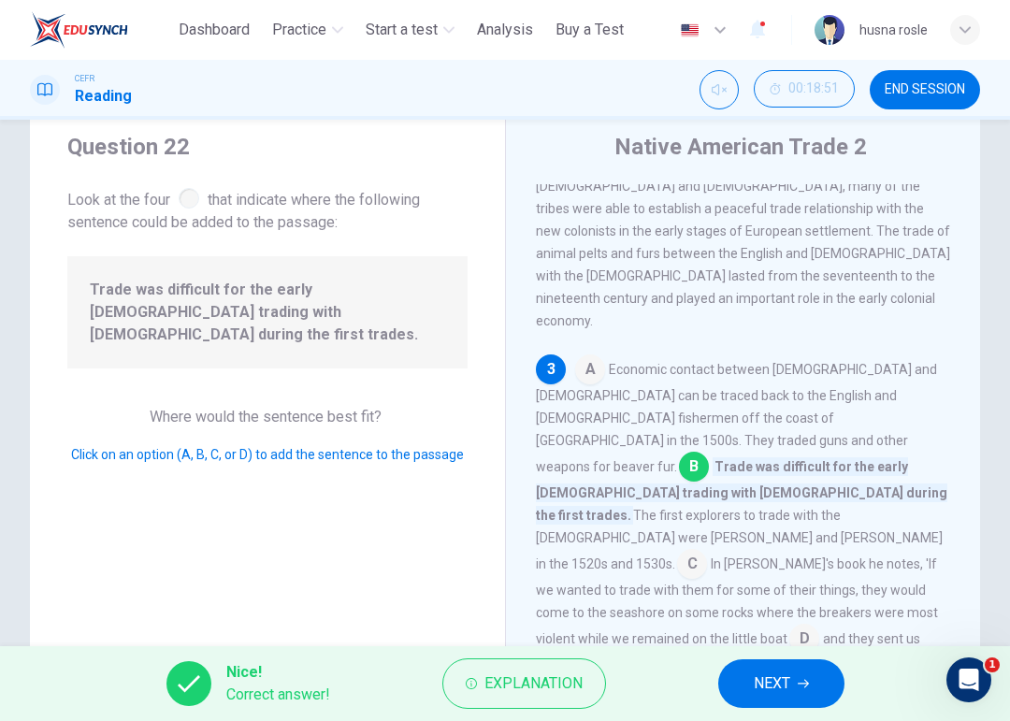
click at [782, 659] on button "NEXT" at bounding box center [781, 683] width 126 height 49
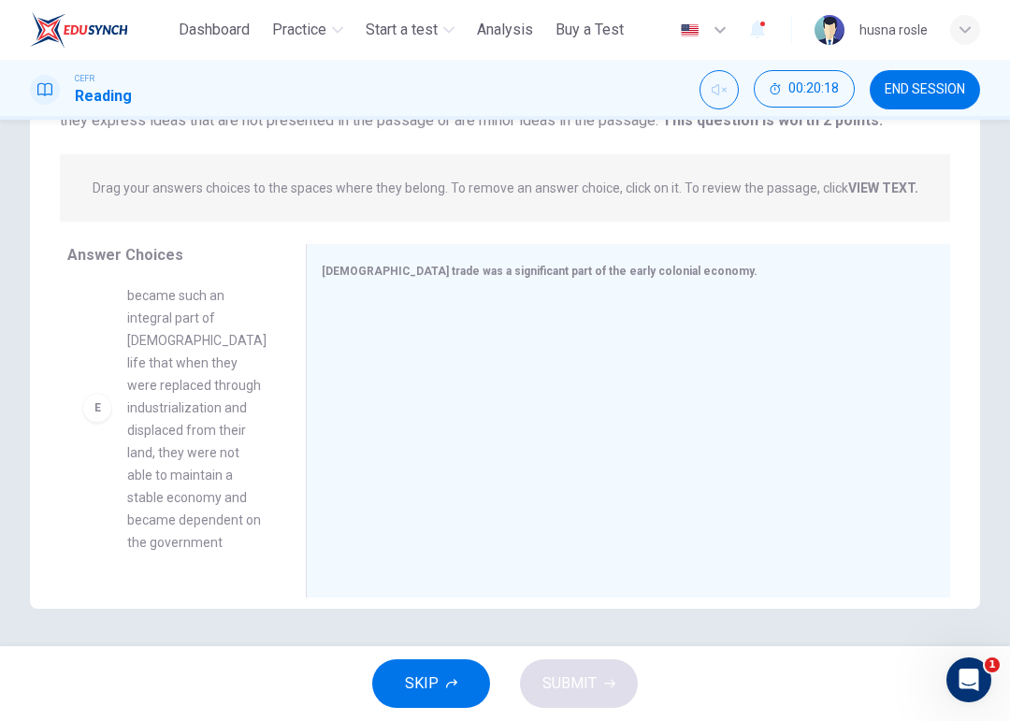
scroll to position [840, 0]
click at [94, 395] on div "E" at bounding box center [97, 410] width 30 height 30
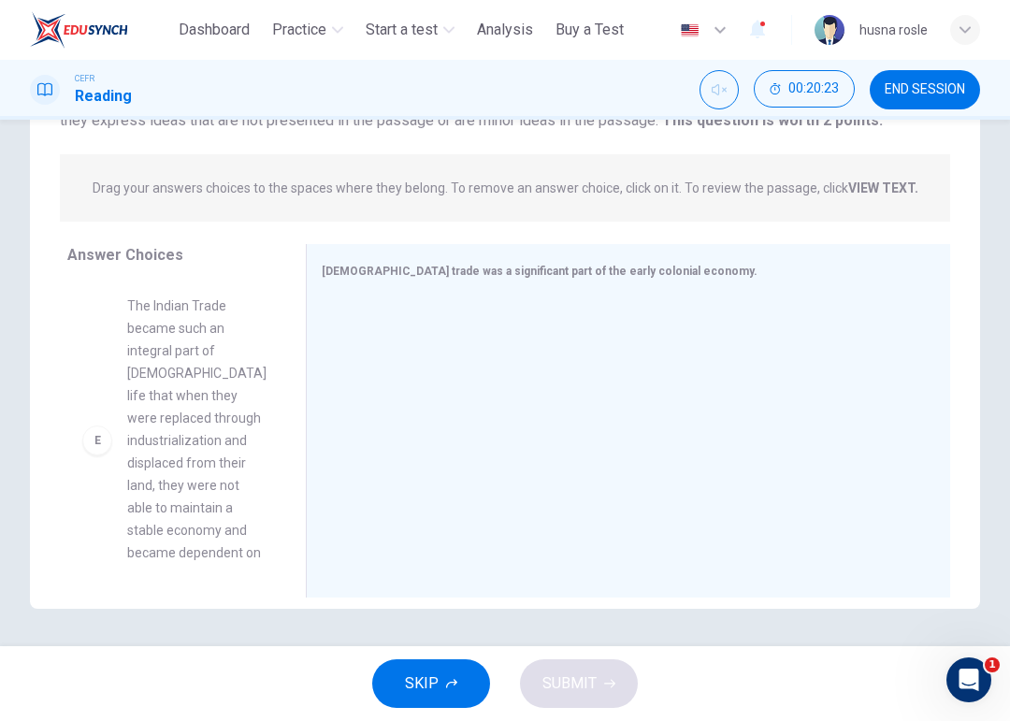
scroll to position [806, 0]
click at [182, 393] on span "The Indian Trade became such an integral part of Native American life that when…" at bounding box center [196, 444] width 139 height 292
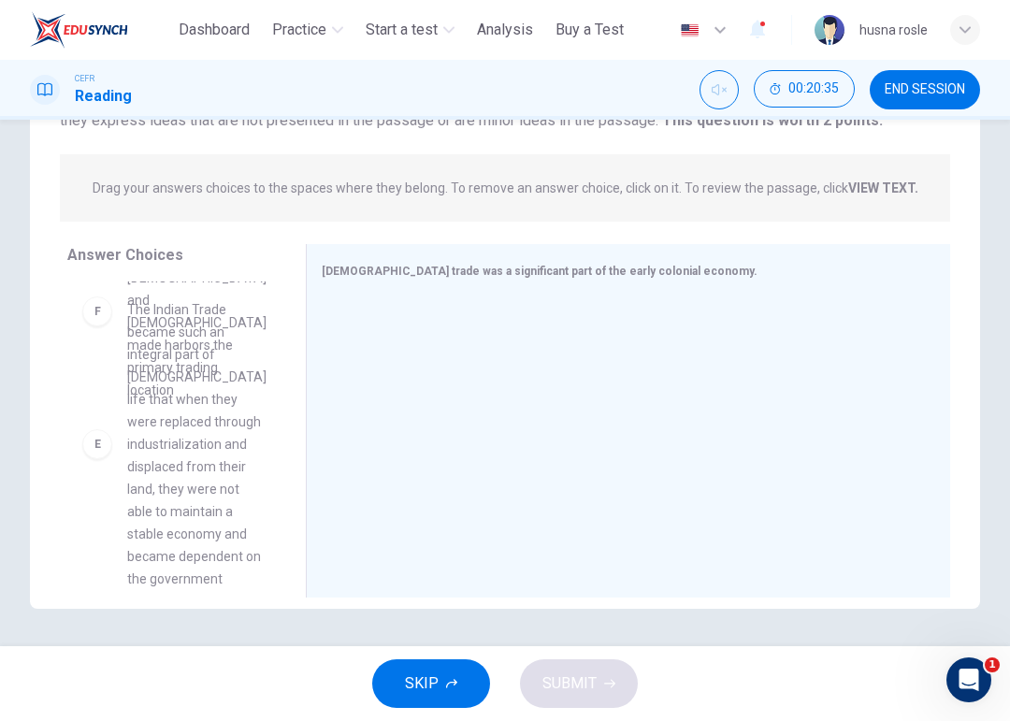
scroll to position [881, 0]
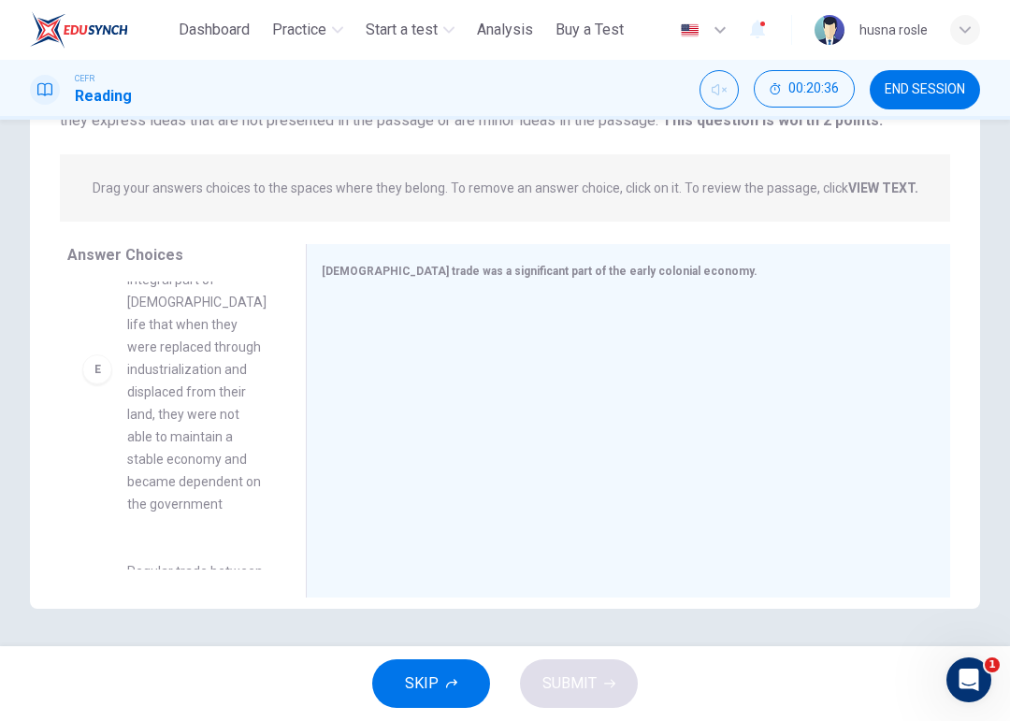
click at [441, 367] on div at bounding box center [621, 422] width 598 height 251
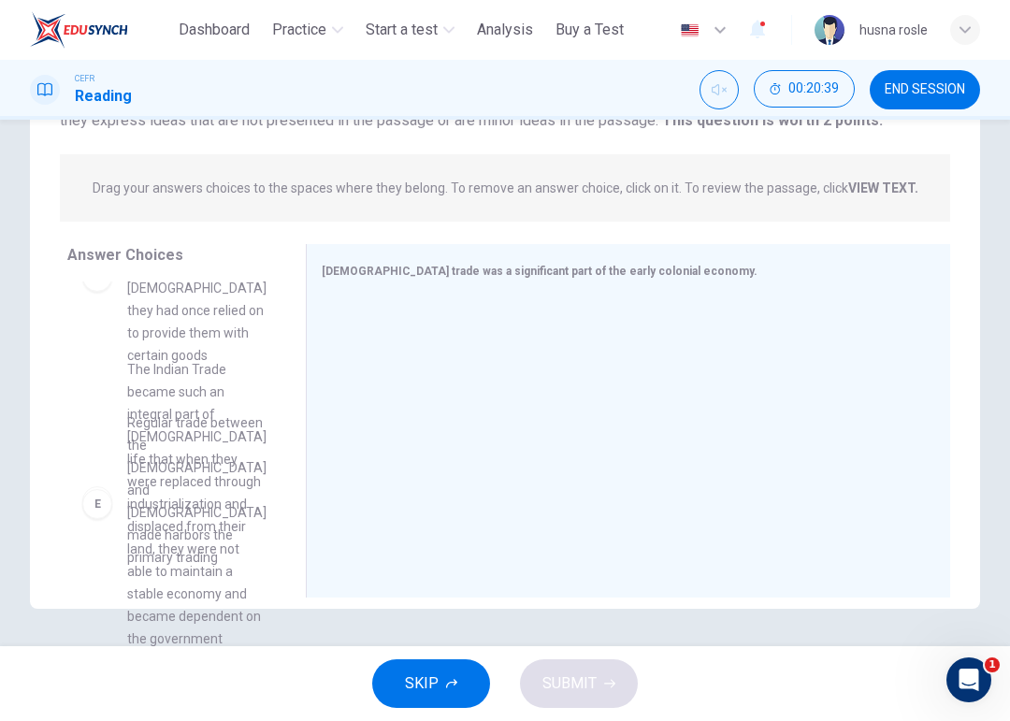
scroll to position [703, 0]
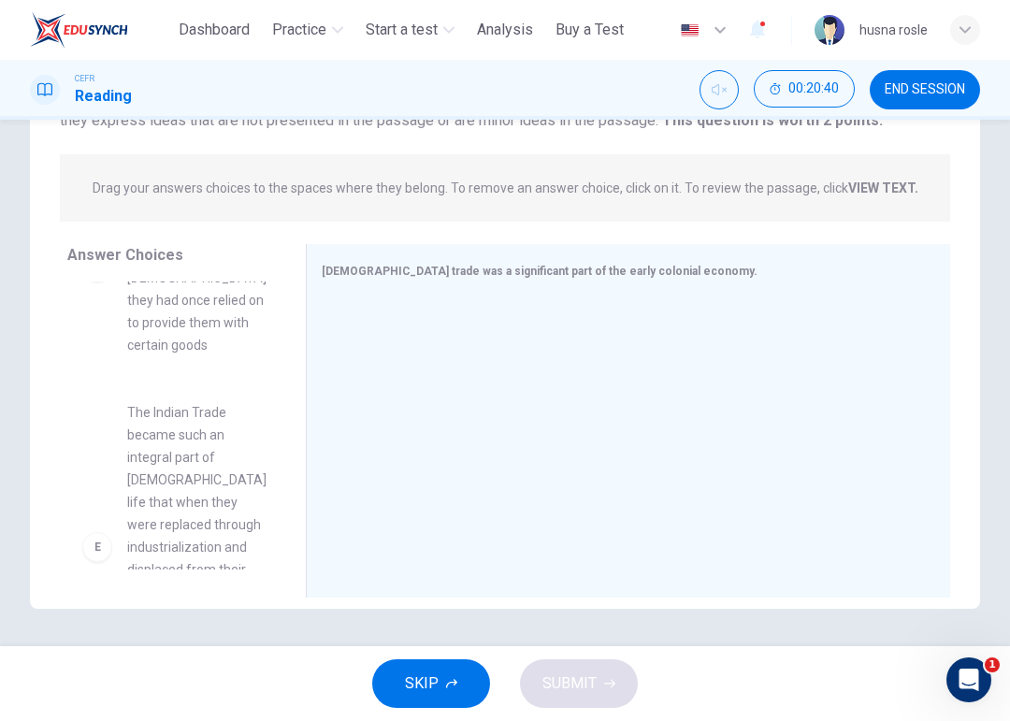
click at [442, 354] on div at bounding box center [621, 422] width 598 height 251
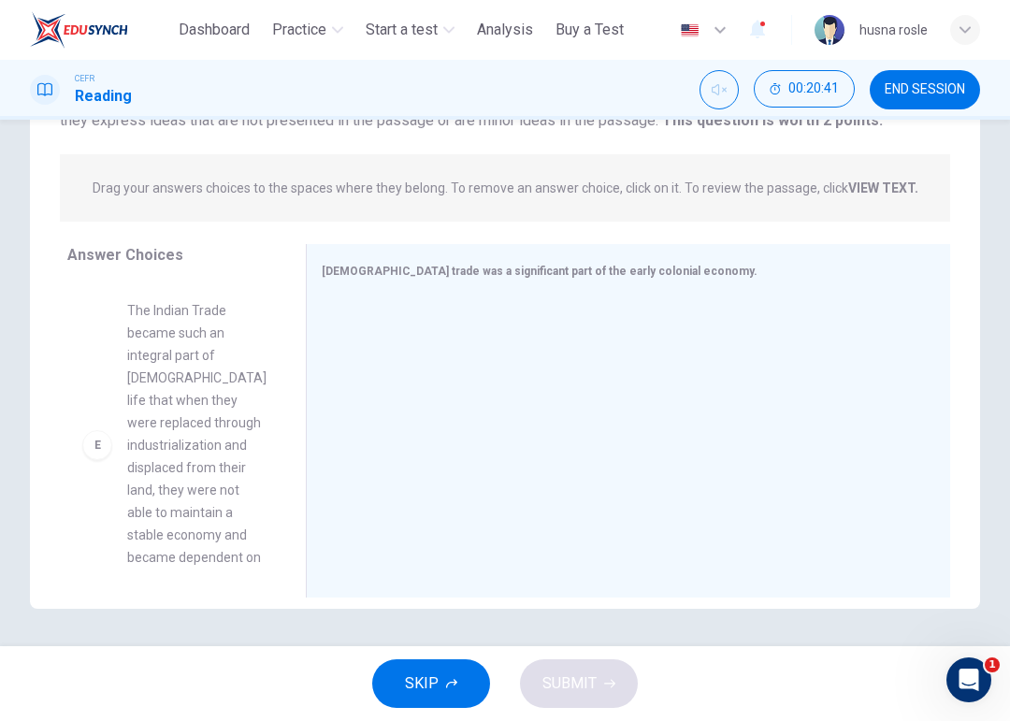
scroll to position [816, 0]
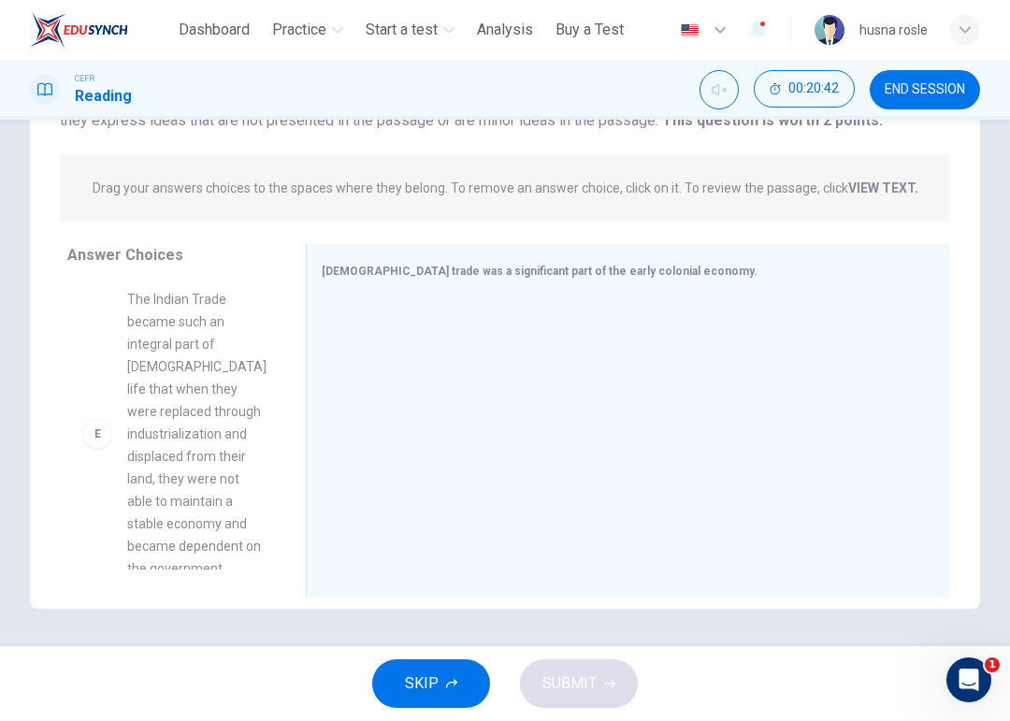
click at [227, 450] on span "The Indian Trade became such an integral part of Native American life that when…" at bounding box center [196, 434] width 139 height 292
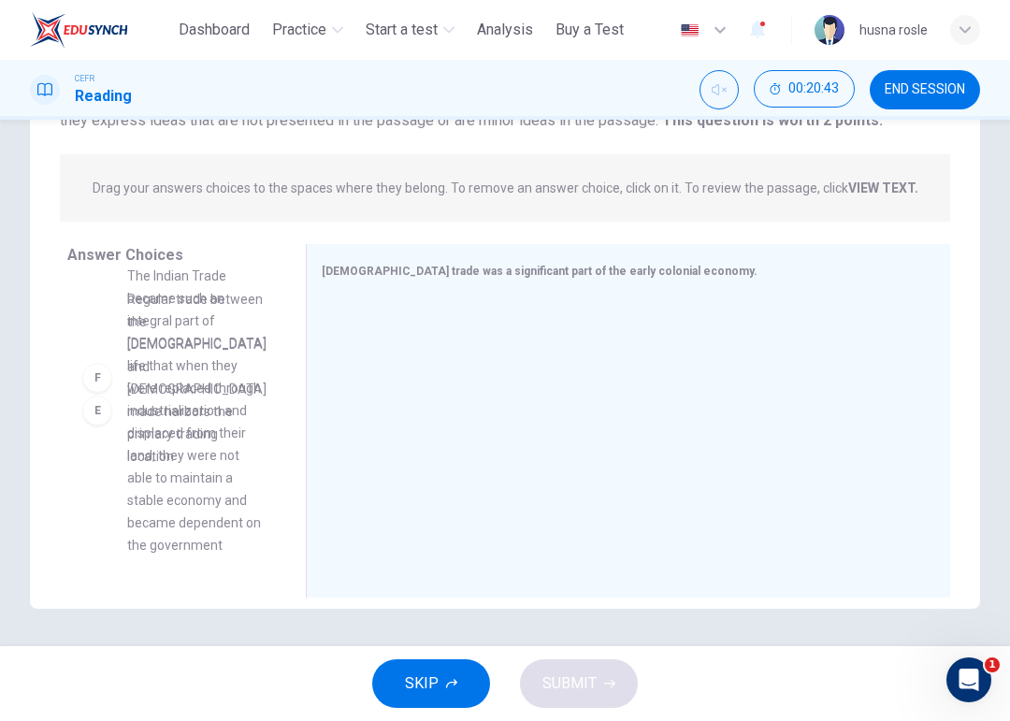
click at [207, 448] on div "A They provided essential goods to the Europeans who traveled to, and eventuall…" at bounding box center [178, 425] width 223 height 288
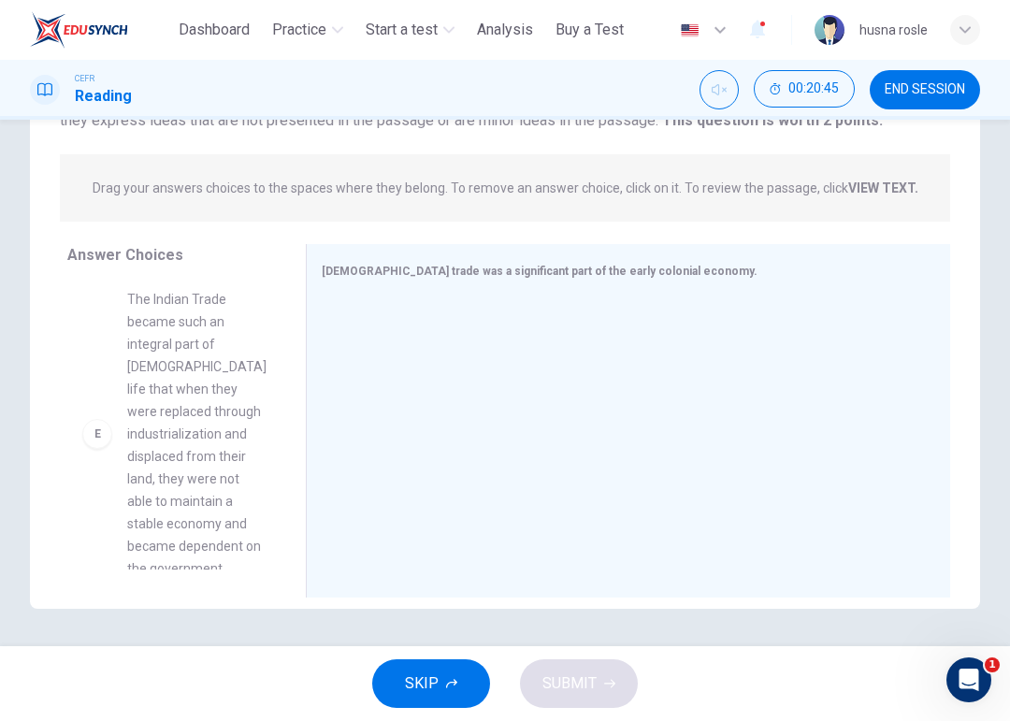
click at [80, 427] on div "E The Indian Trade became such an integral part of Native American life that wh…" at bounding box center [171, 434] width 208 height 322
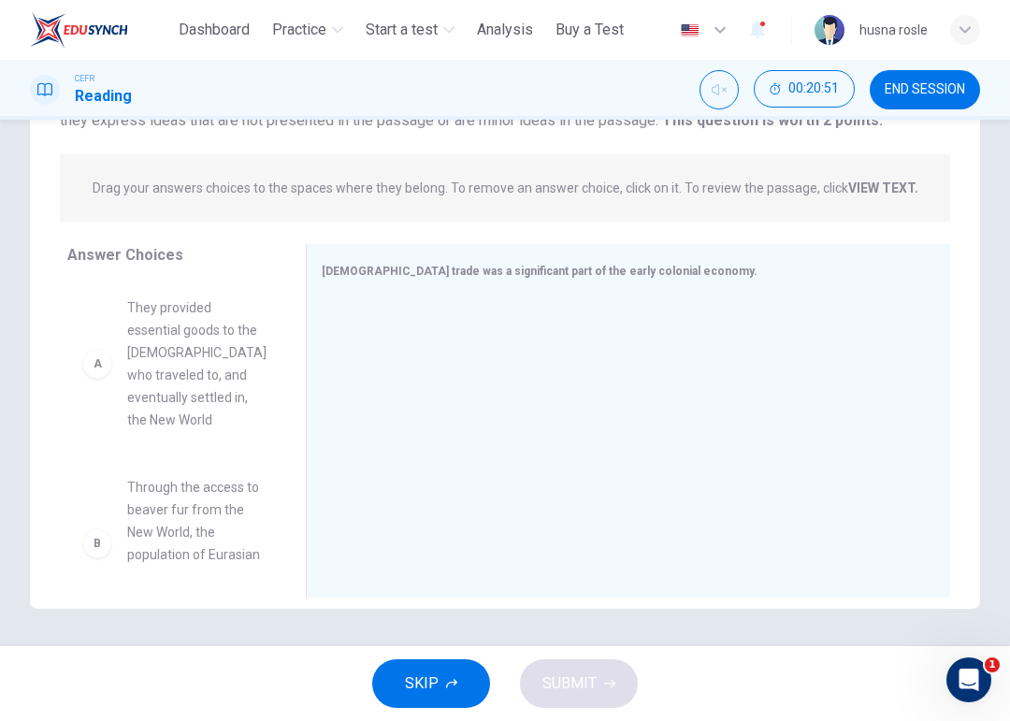
scroll to position [198, 0]
click at [124, 391] on div "B Through the access to beaver fur from the New World, the population of Eurasi…" at bounding box center [171, 425] width 208 height 288
click at [123, 391] on div "B Through the access to beaver fur from the New World, the population of Eurasi…" at bounding box center [171, 425] width 208 height 288
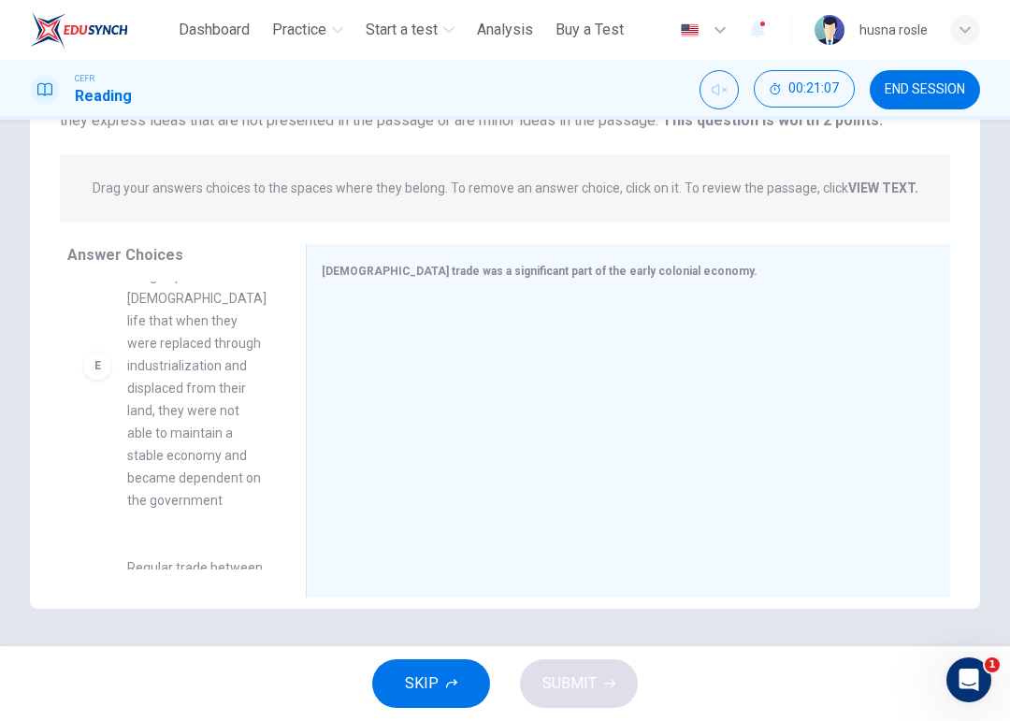
scroll to position [820, 0]
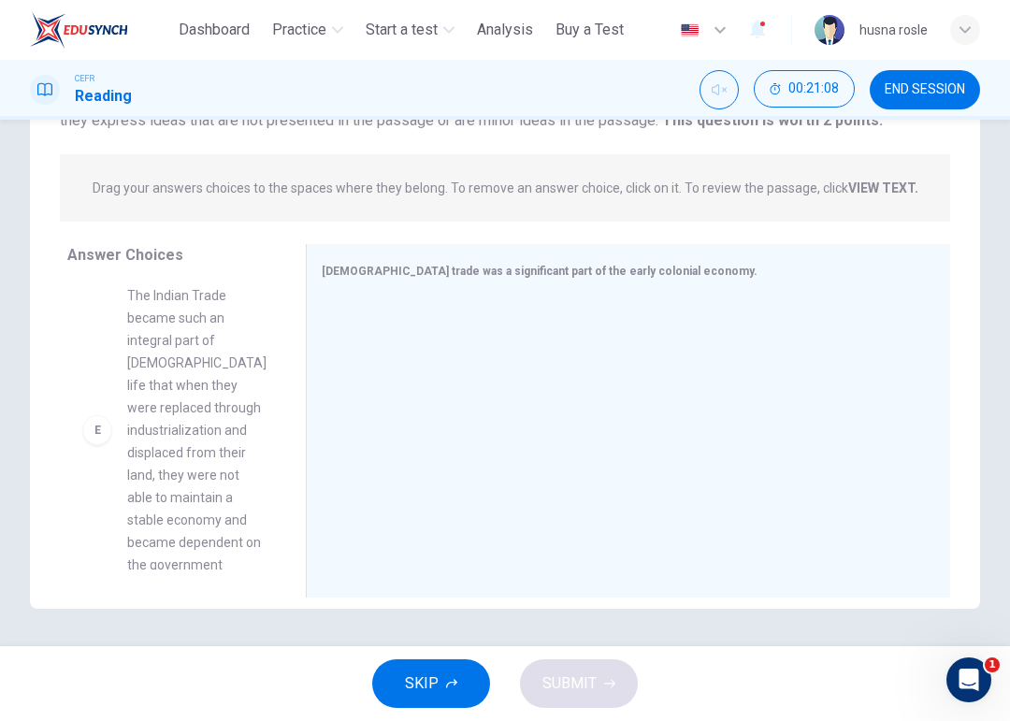
click at [213, 437] on span "The Indian Trade became such an integral part of Native American life that when…" at bounding box center [196, 430] width 139 height 292
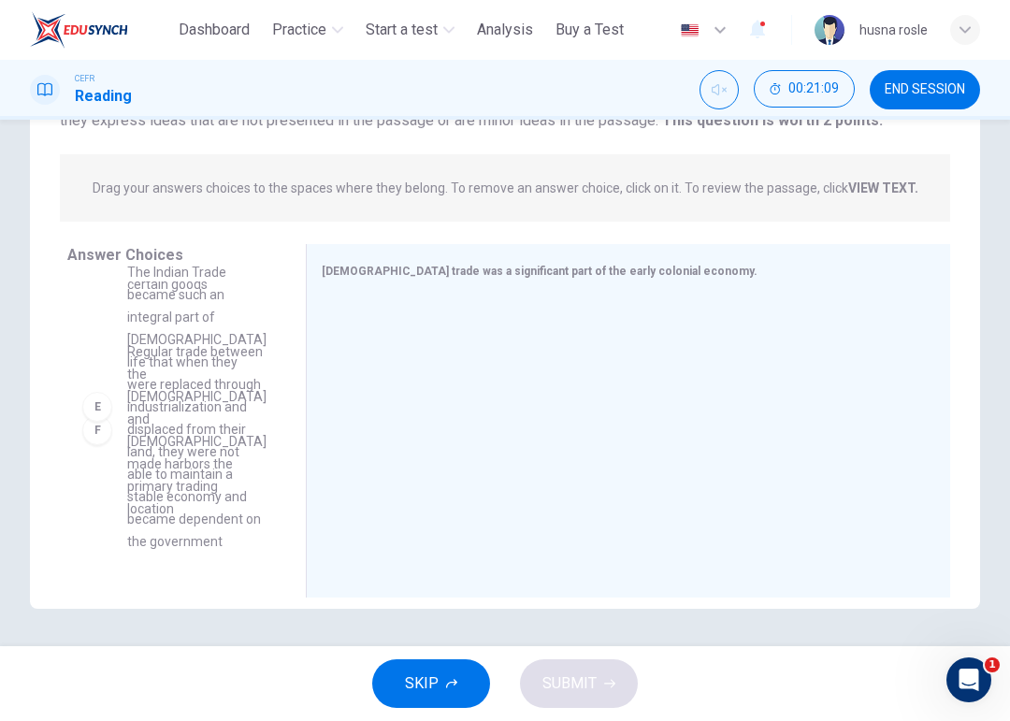
scroll to position [770, 0]
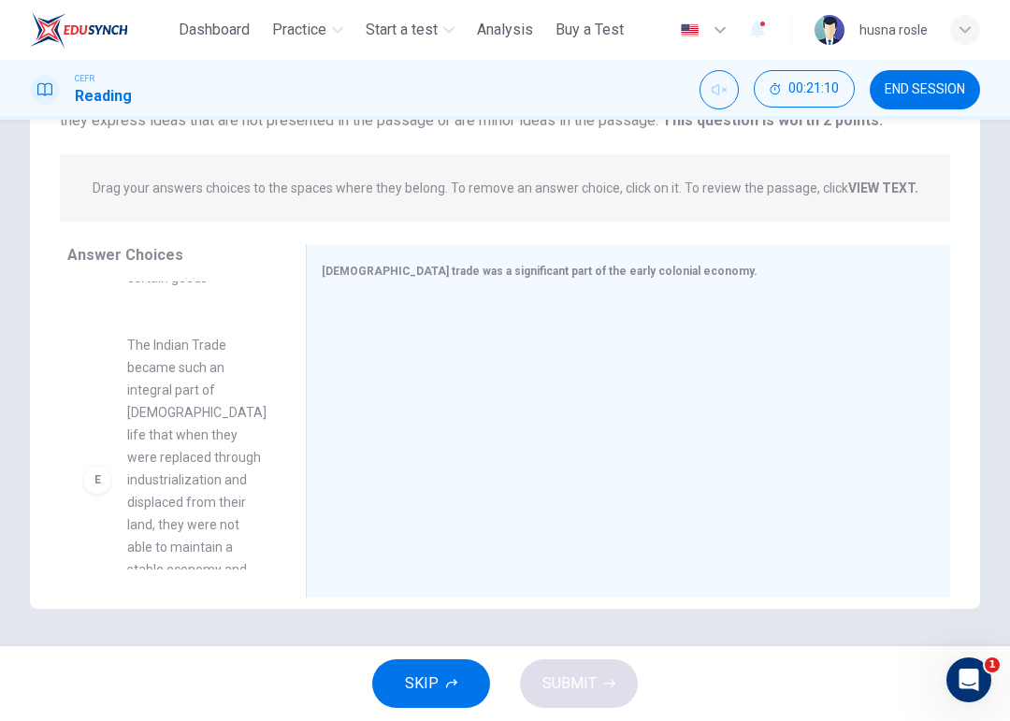
click at [424, 363] on div at bounding box center [621, 422] width 598 height 251
click at [293, 422] on icon at bounding box center [297, 420] width 9 height 9
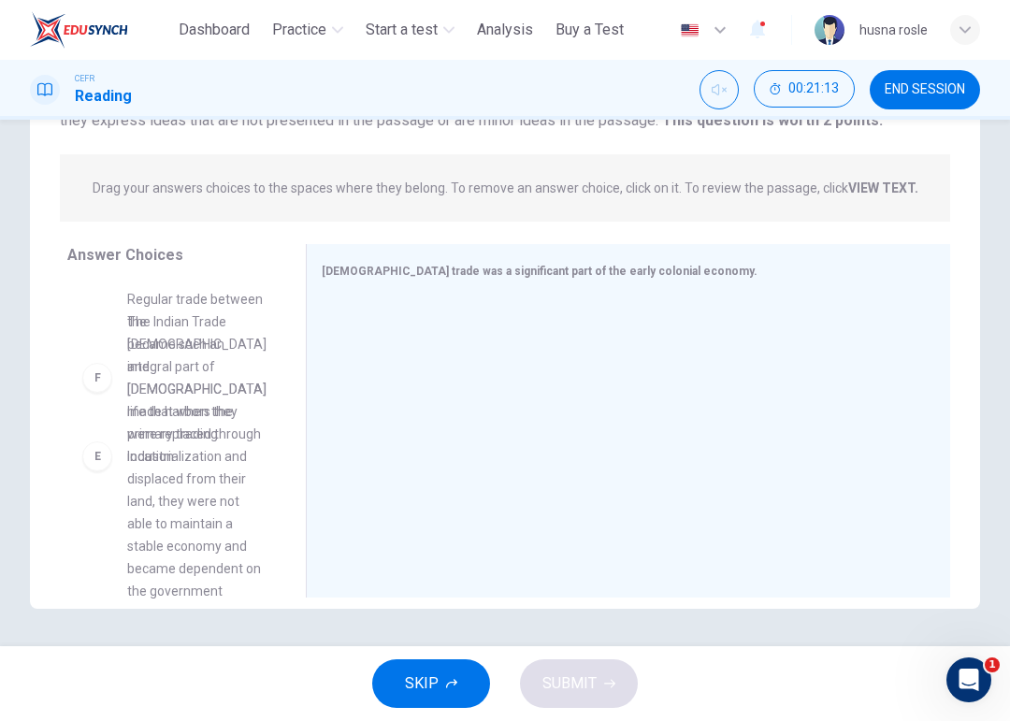
scroll to position [817, 0]
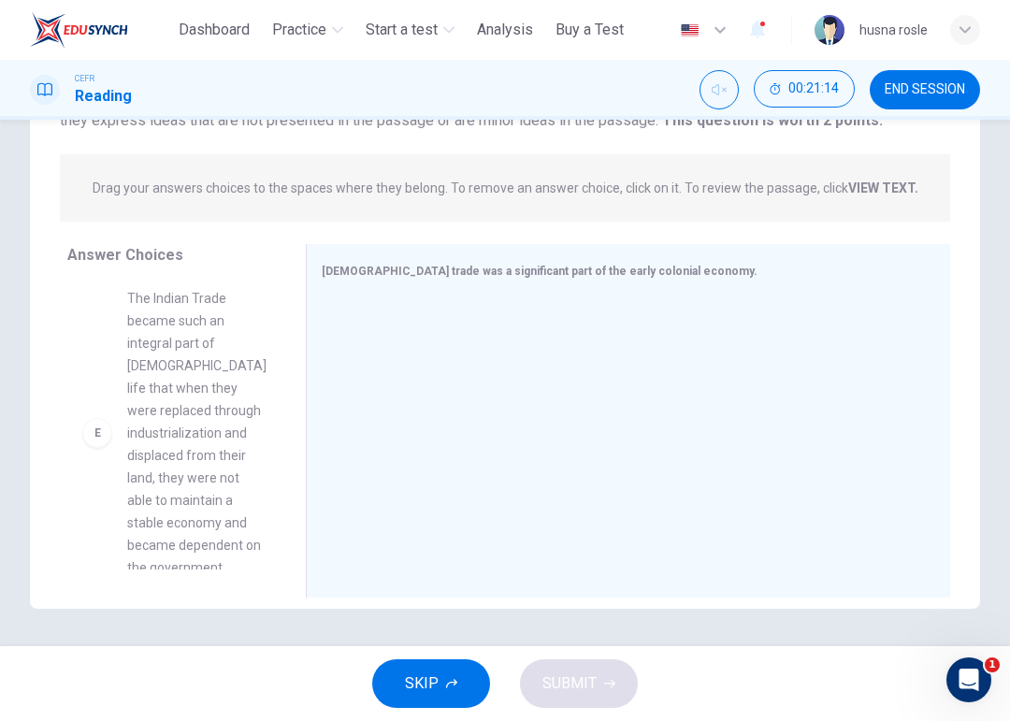
click at [403, 363] on div at bounding box center [621, 422] width 598 height 251
click at [490, 402] on div at bounding box center [621, 422] width 598 height 251
click at [449, 660] on button "SKIP" at bounding box center [431, 683] width 118 height 49
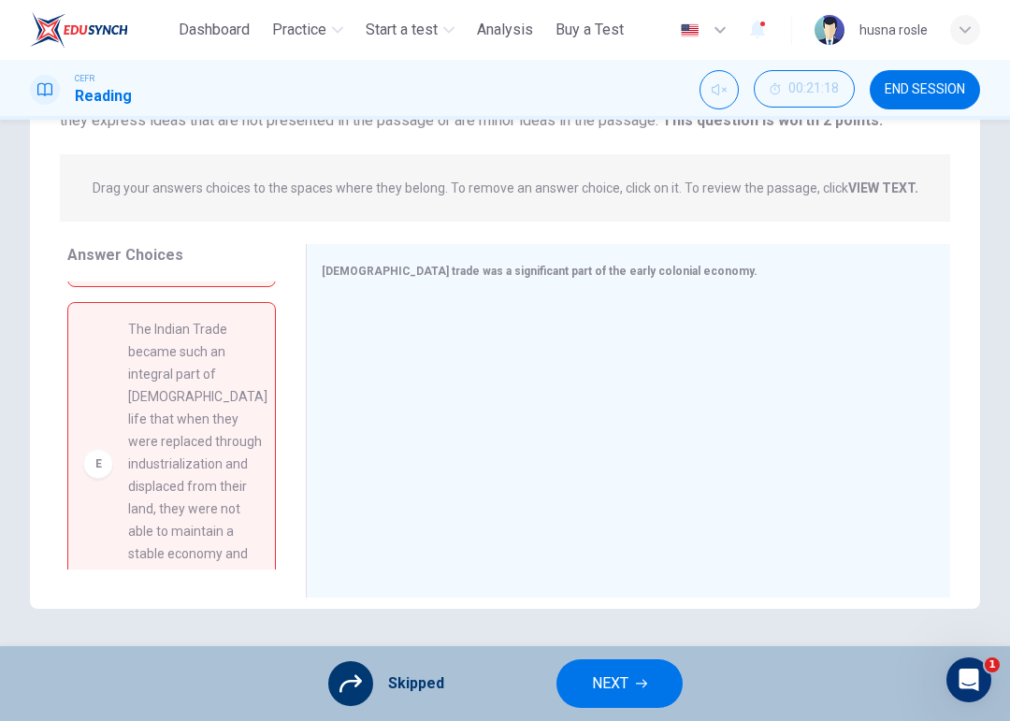
click at [639, 660] on button "NEXT" at bounding box center [619, 683] width 126 height 49
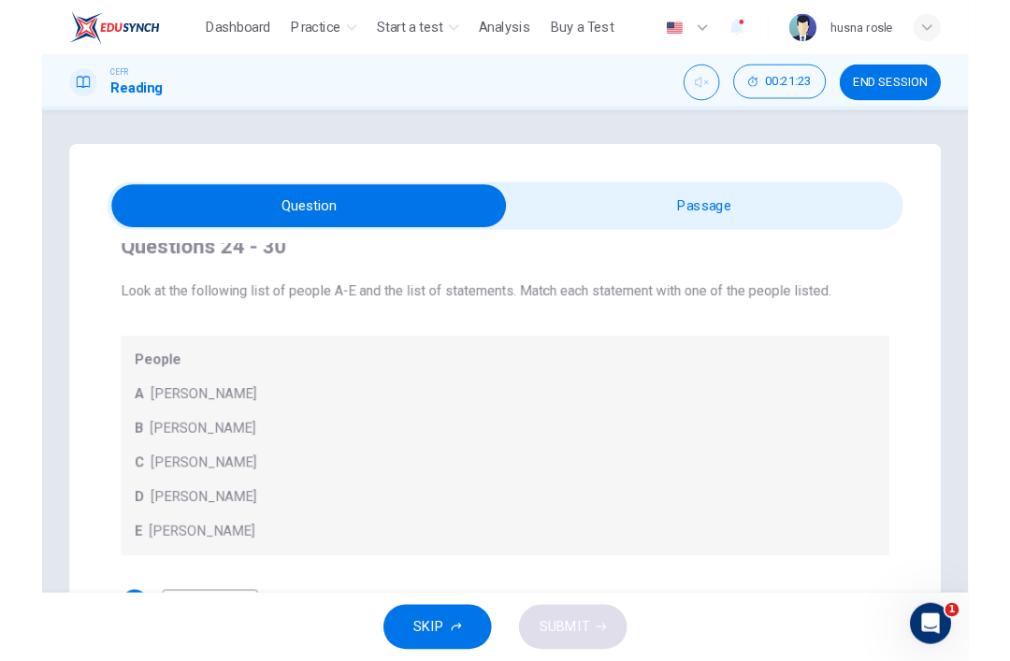
scroll to position [0, 0]
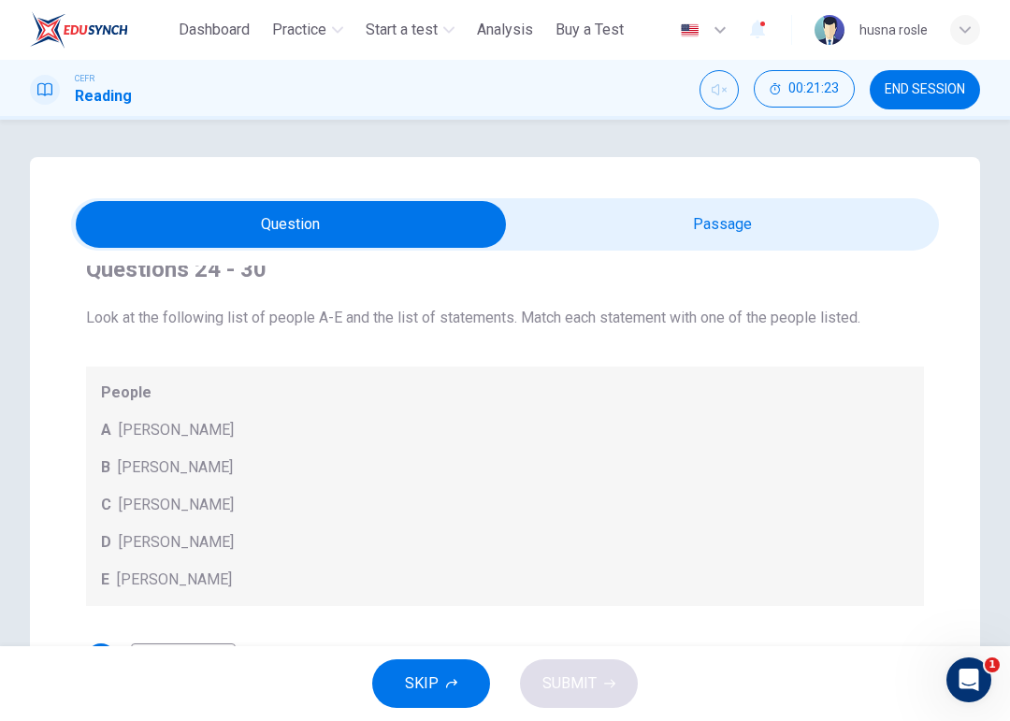
click at [194, 28] on span "Dashboard" at bounding box center [214, 30] width 71 height 22
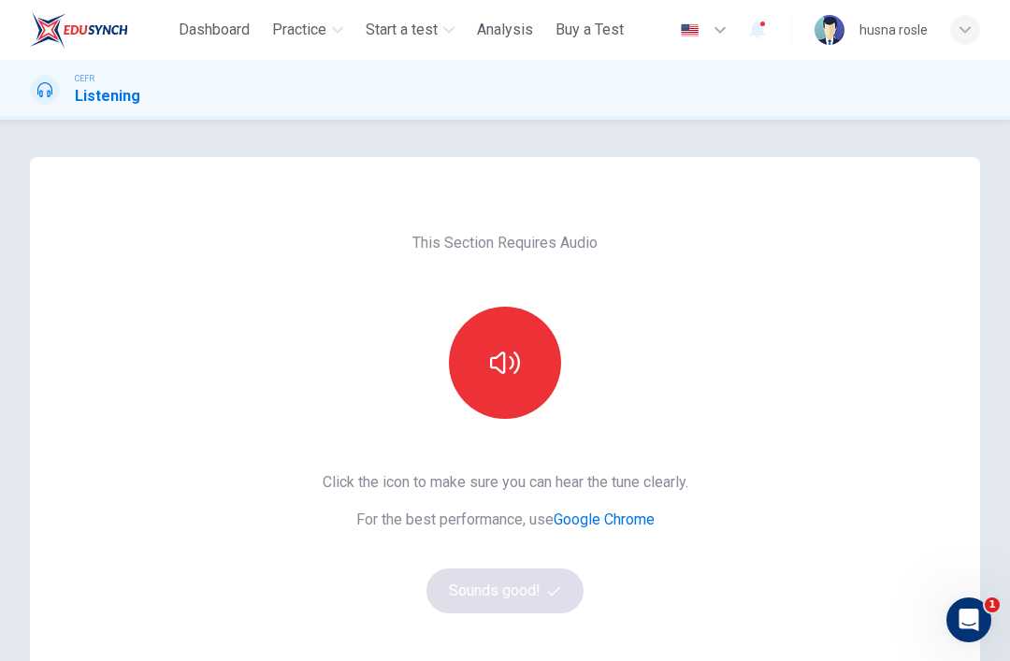
click at [522, 363] on button "button" at bounding box center [505, 363] width 112 height 112
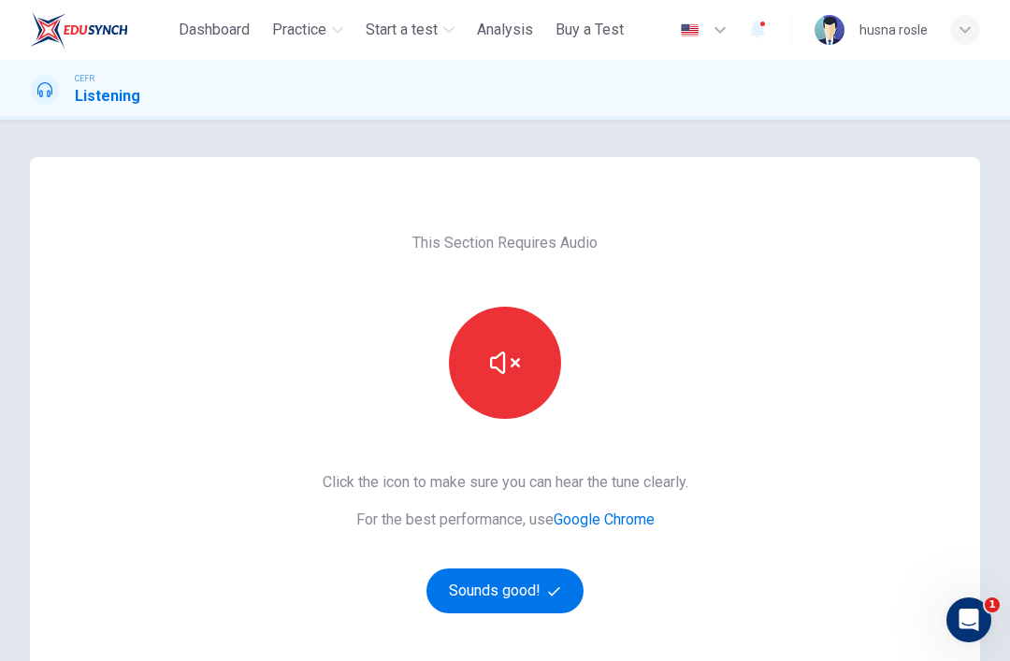
click at [520, 385] on button "button" at bounding box center [505, 363] width 112 height 112
click at [542, 590] on button "Sounds good!" at bounding box center [504, 590] width 157 height 45
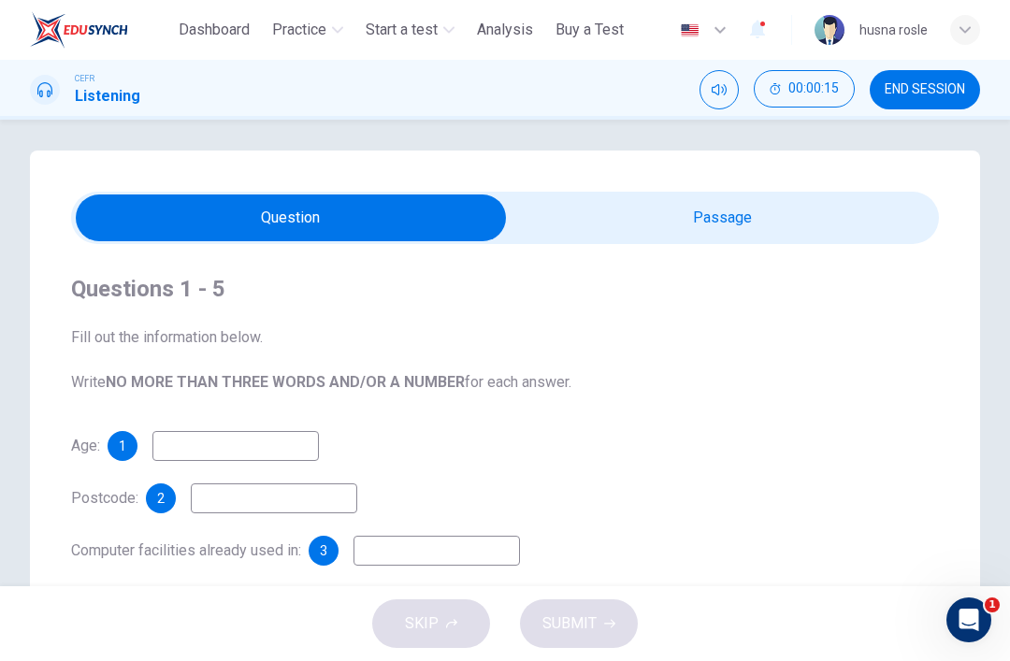
click at [82, 33] on img at bounding box center [79, 29] width 98 height 37
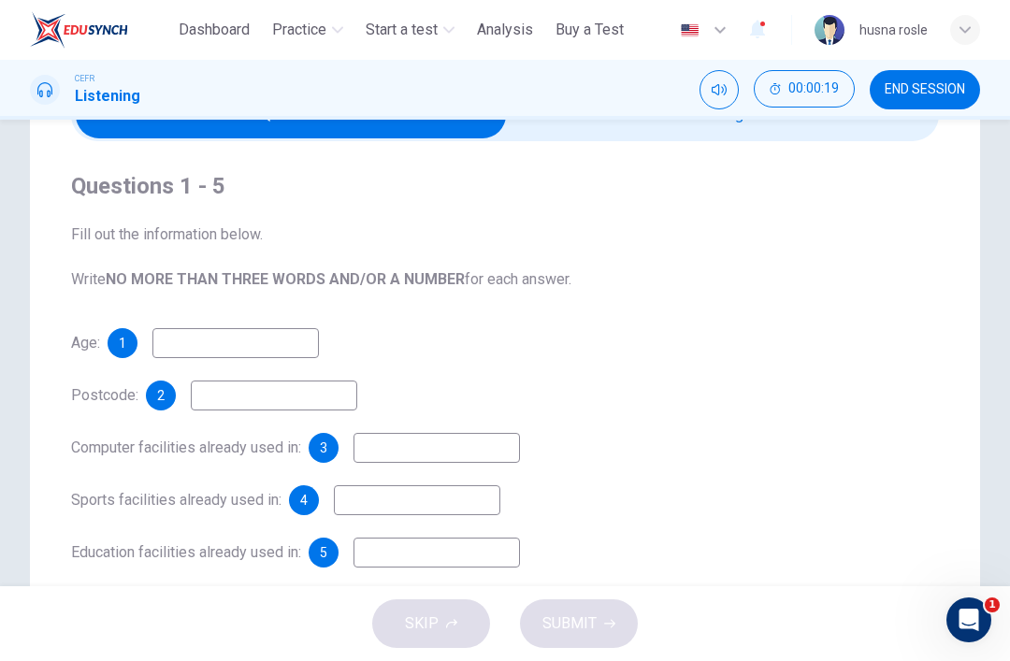
scroll to position [110, 0]
click at [65, 11] on img at bounding box center [79, 29] width 98 height 37
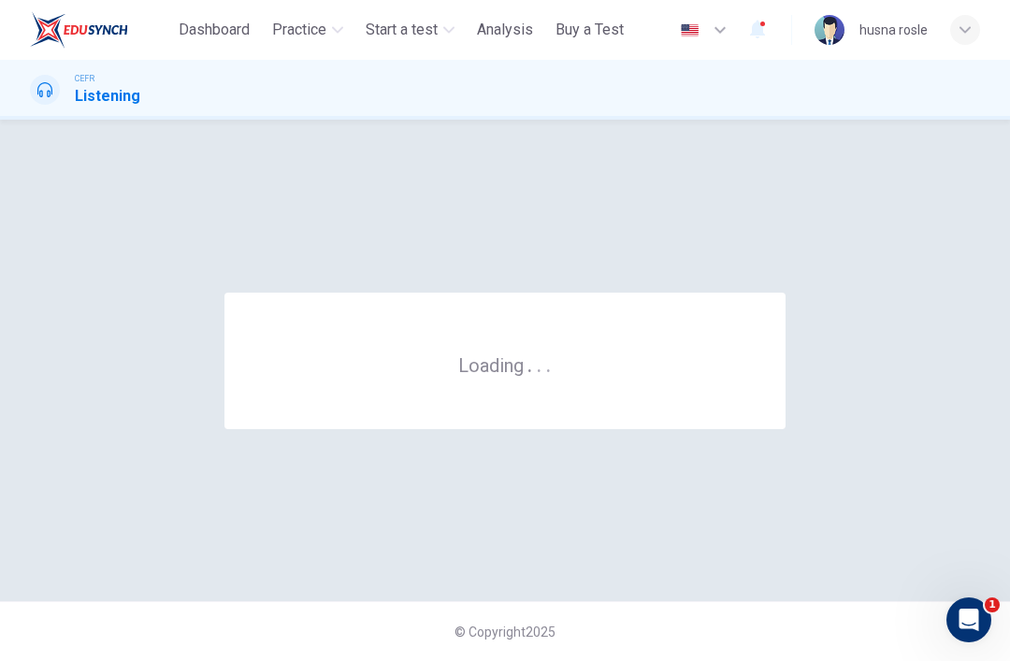
scroll to position [0, 0]
